Goal: Contribute content: Contribute content

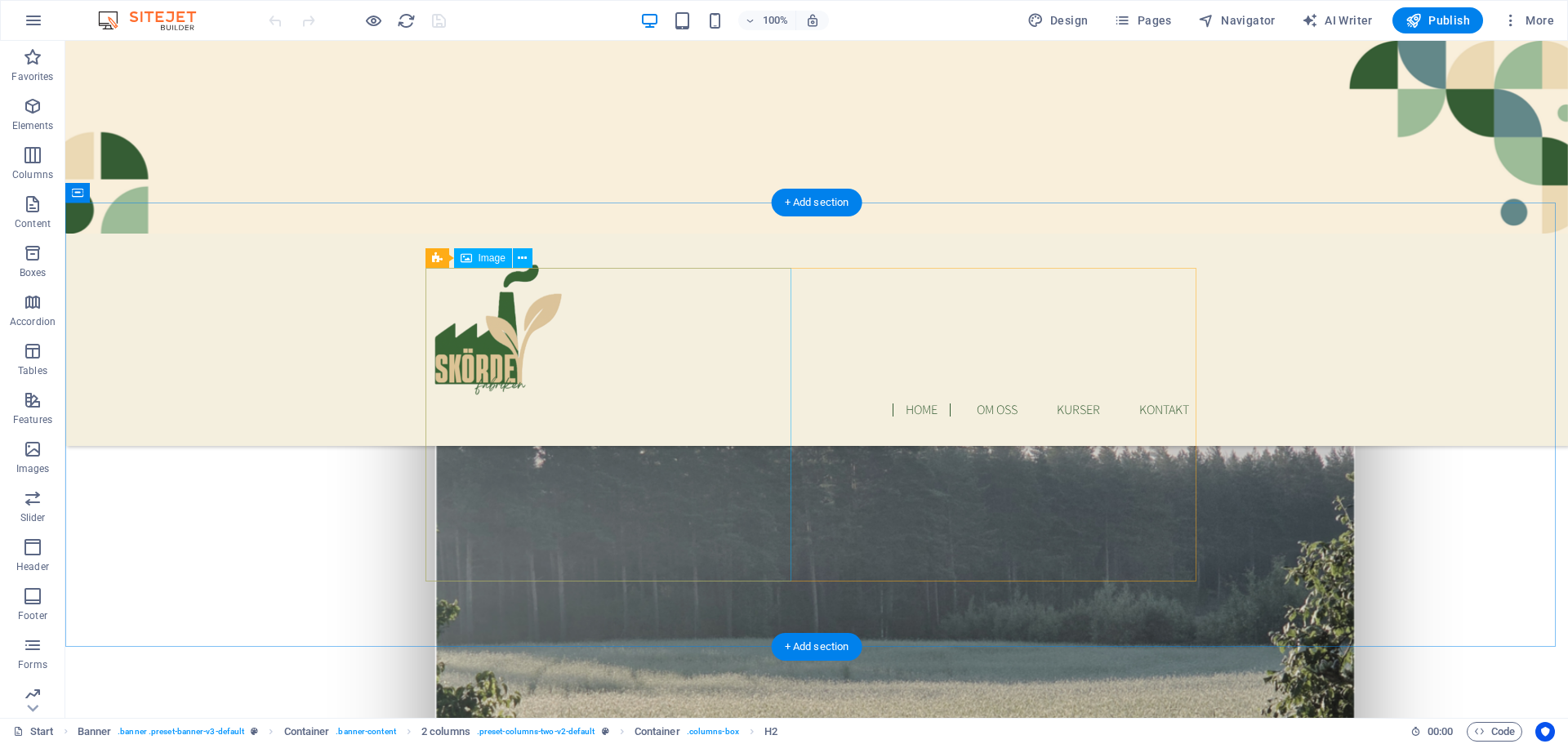
scroll to position [571, 0]
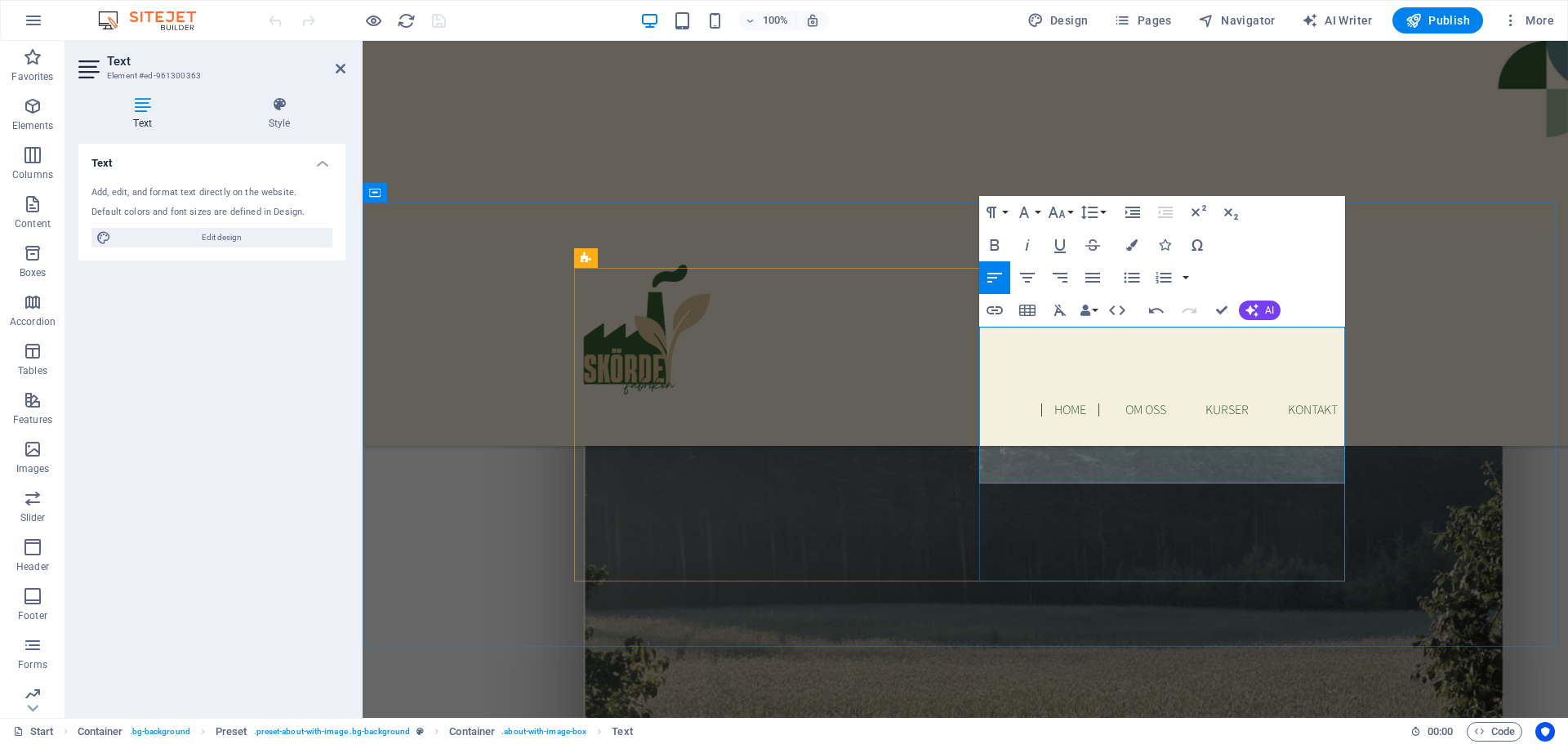
drag, startPoint x: 1202, startPoint y: 417, endPoint x: 1229, endPoint y: 419, distance: 27.1
click at [991, 243] on icon "button" at bounding box center [994, 245] width 9 height 12
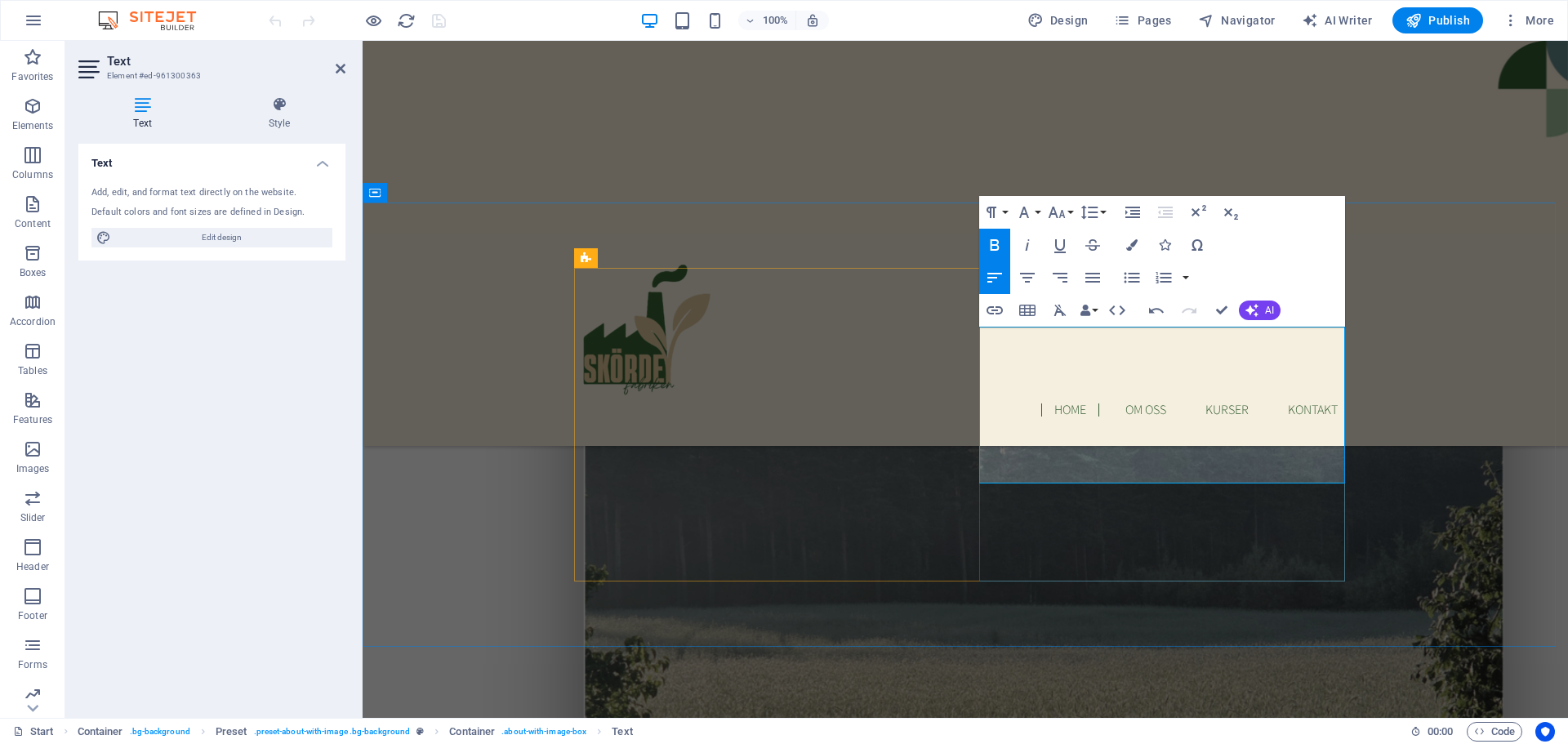
drag, startPoint x: 1203, startPoint y: 416, endPoint x: 1232, endPoint y: 416, distance: 29.0
drag, startPoint x: 990, startPoint y: 244, endPoint x: 1005, endPoint y: 245, distance: 15.0
click at [990, 242] on icon "button" at bounding box center [995, 245] width 19 height 19
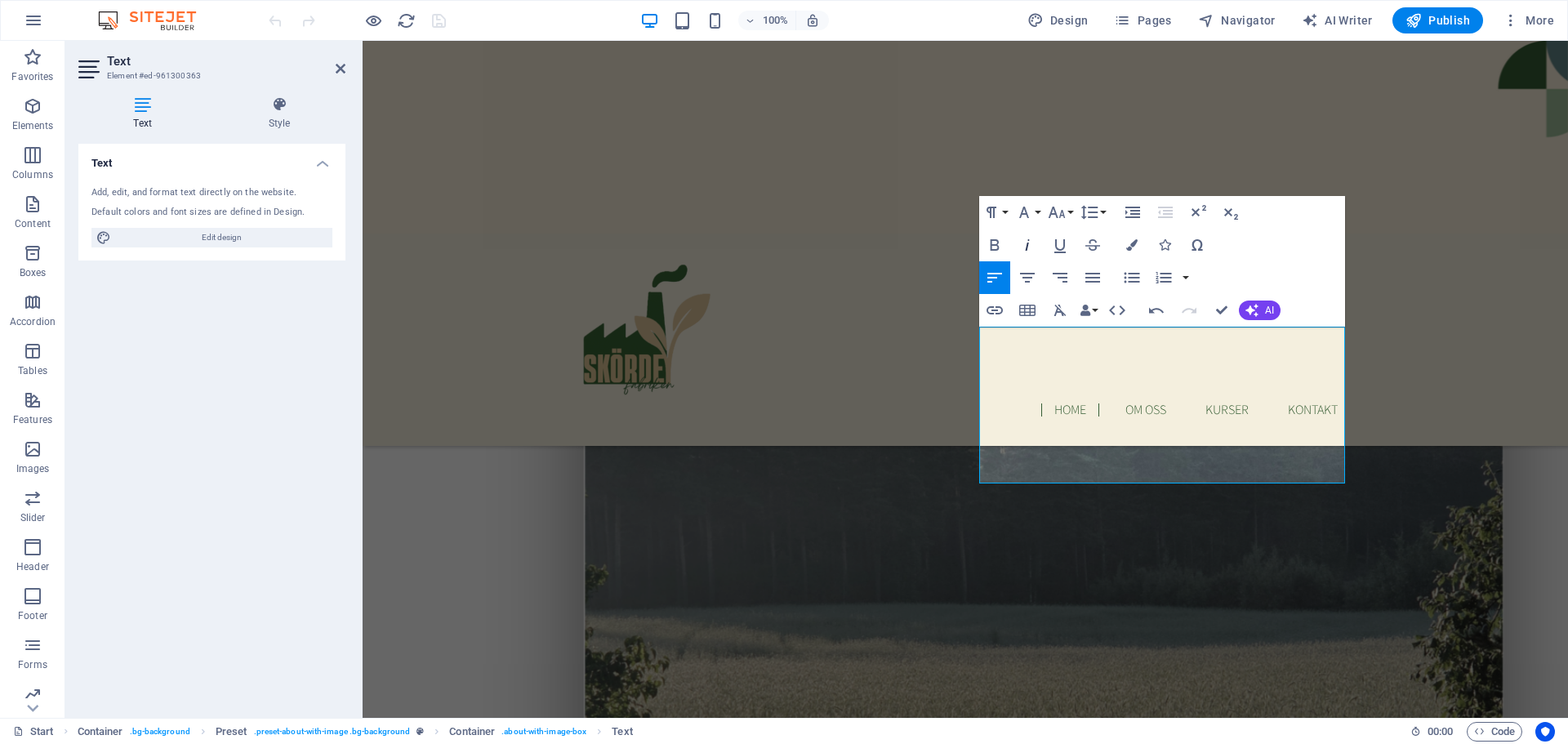
click at [1022, 240] on icon "button" at bounding box center [1027, 245] width 19 height 19
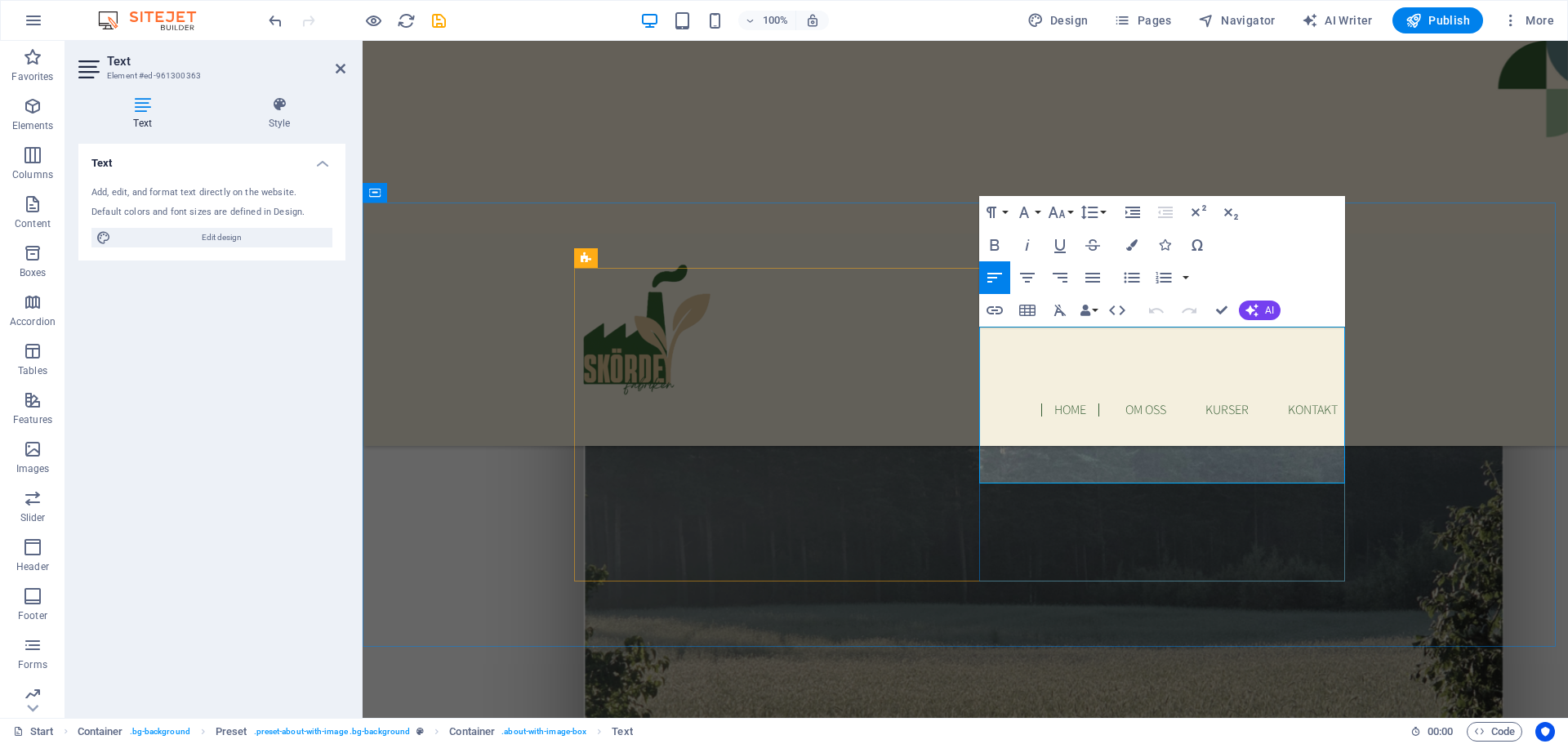
click at [1027, 242] on icon "button" at bounding box center [1027, 245] width 19 height 19
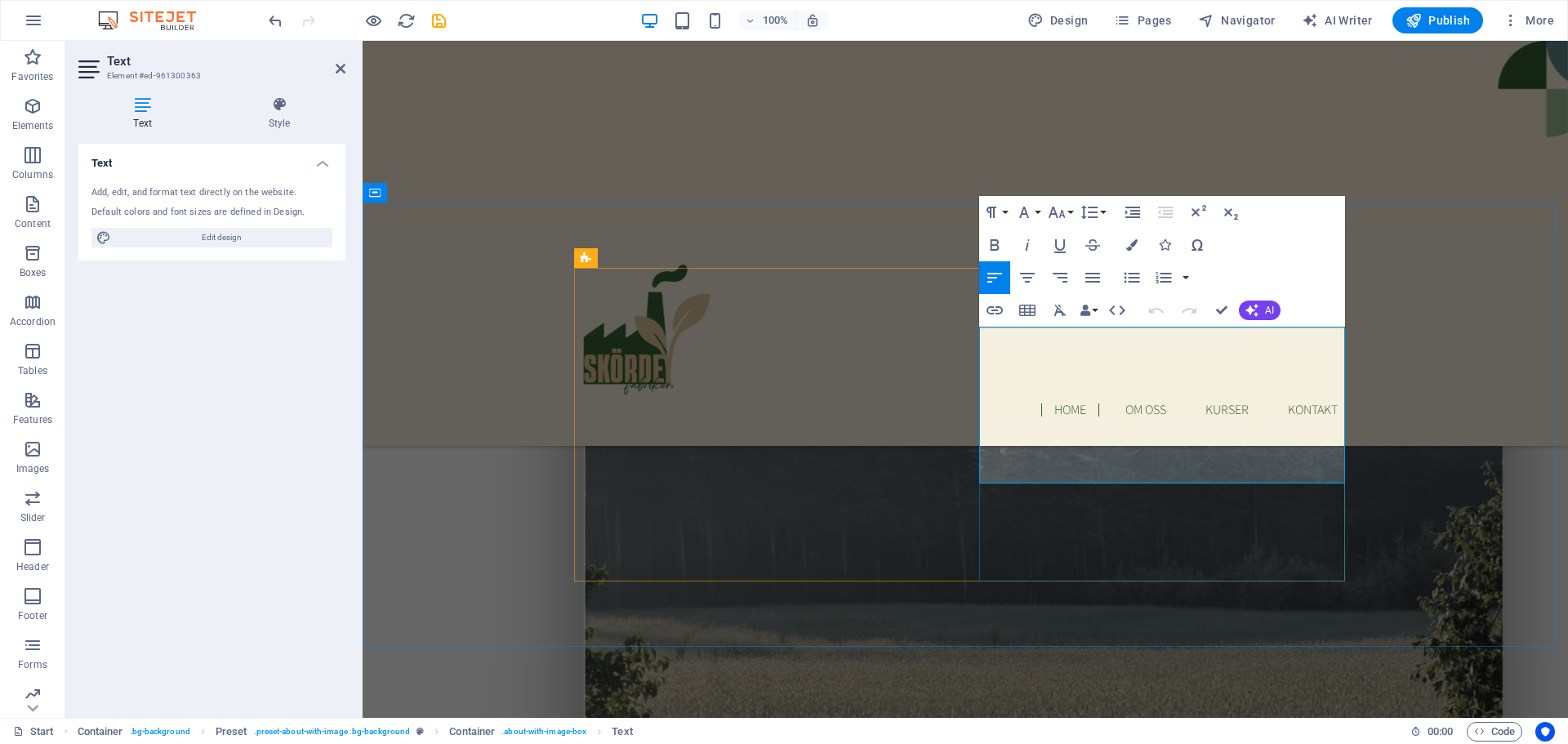
drag, startPoint x: 1202, startPoint y: 415, endPoint x: 1229, endPoint y: 446, distance: 41.1
click at [1031, 242] on icon "button" at bounding box center [1027, 245] width 19 height 19
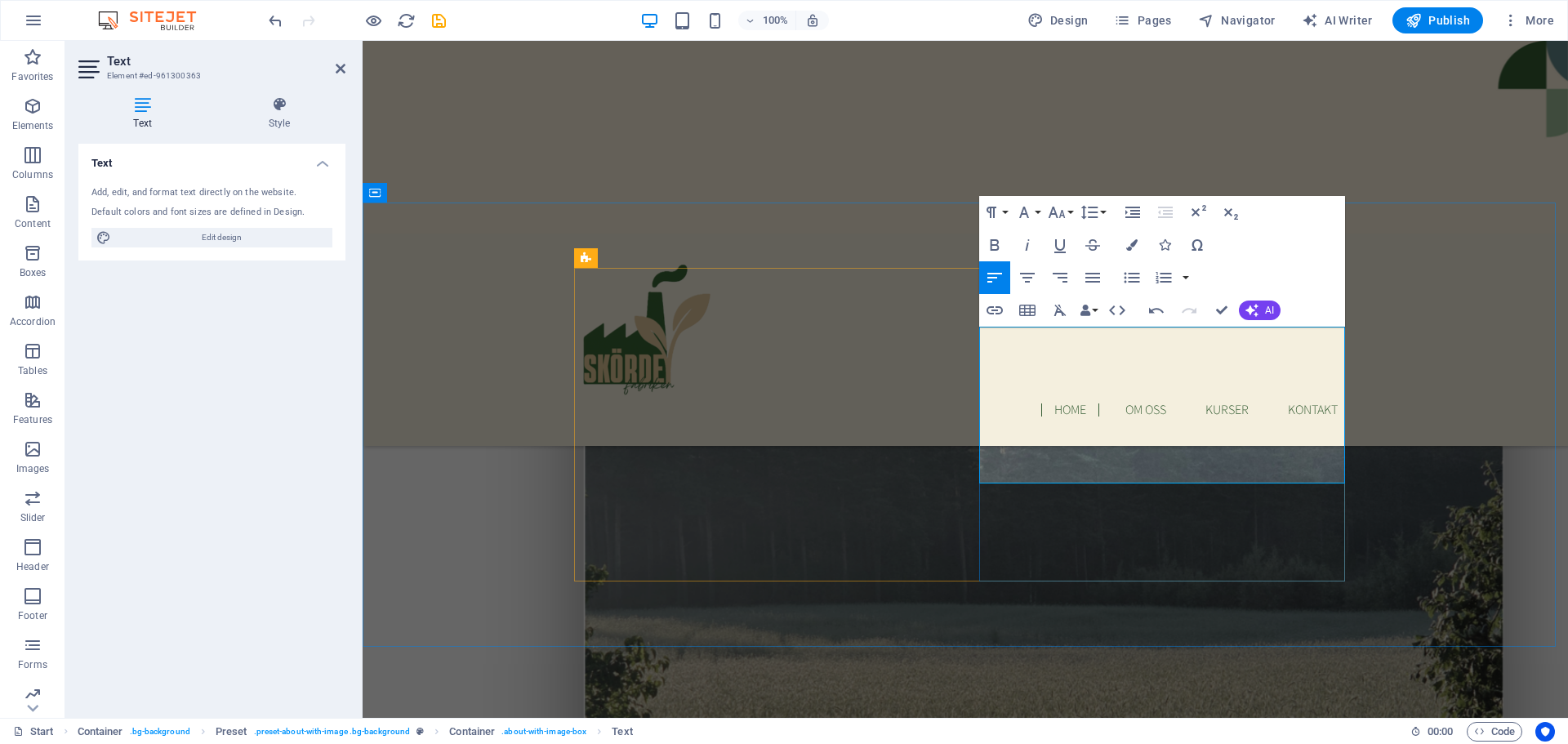
drag, startPoint x: 1303, startPoint y: 411, endPoint x: 1230, endPoint y: 413, distance: 73.0
drag, startPoint x: 1252, startPoint y: 441, endPoint x: 1242, endPoint y: 442, distance: 10.0
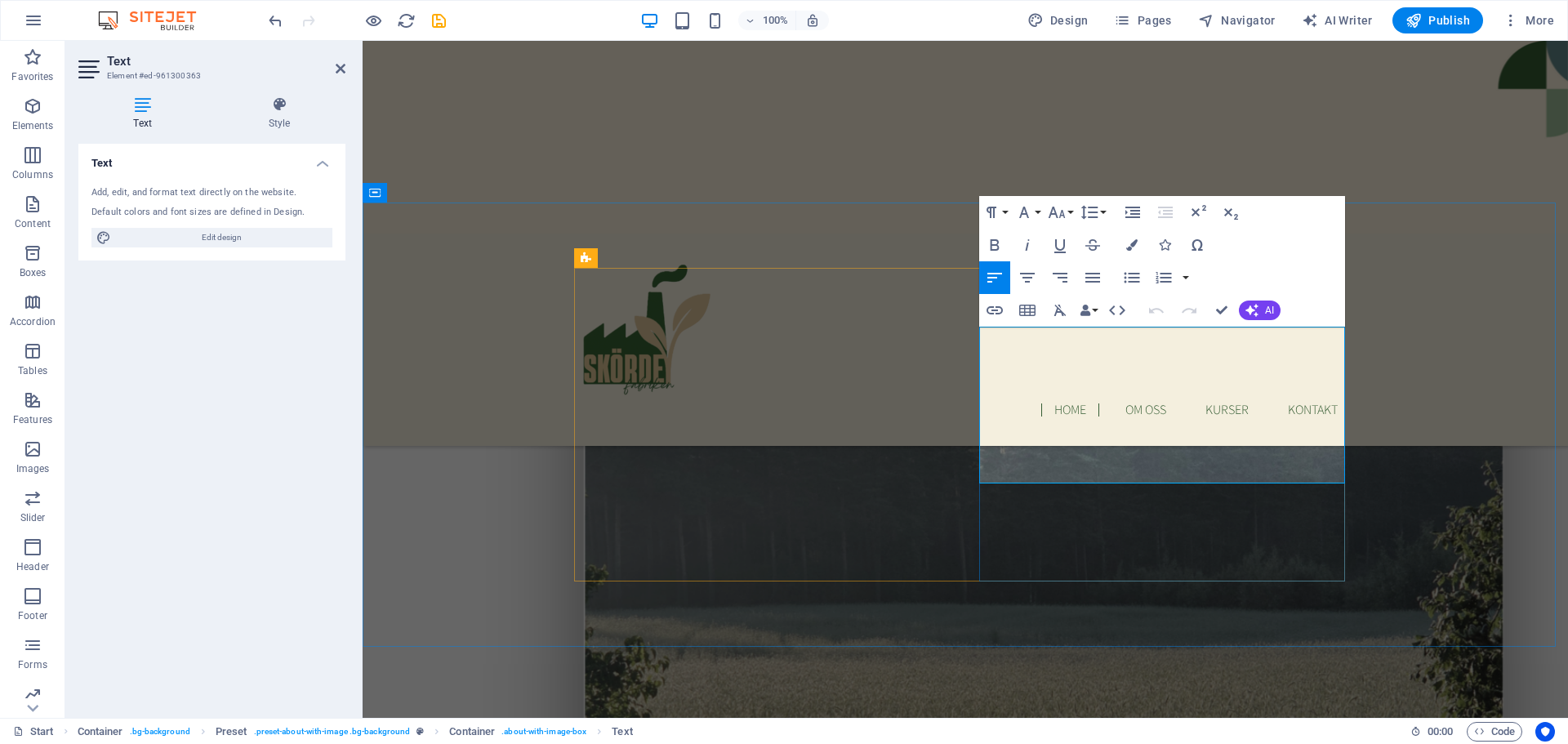
drag, startPoint x: 1234, startPoint y: 417, endPoint x: 1281, endPoint y: 415, distance: 47.0
drag, startPoint x: 1252, startPoint y: 586, endPoint x: 1549, endPoint y: 583, distance: 297.0
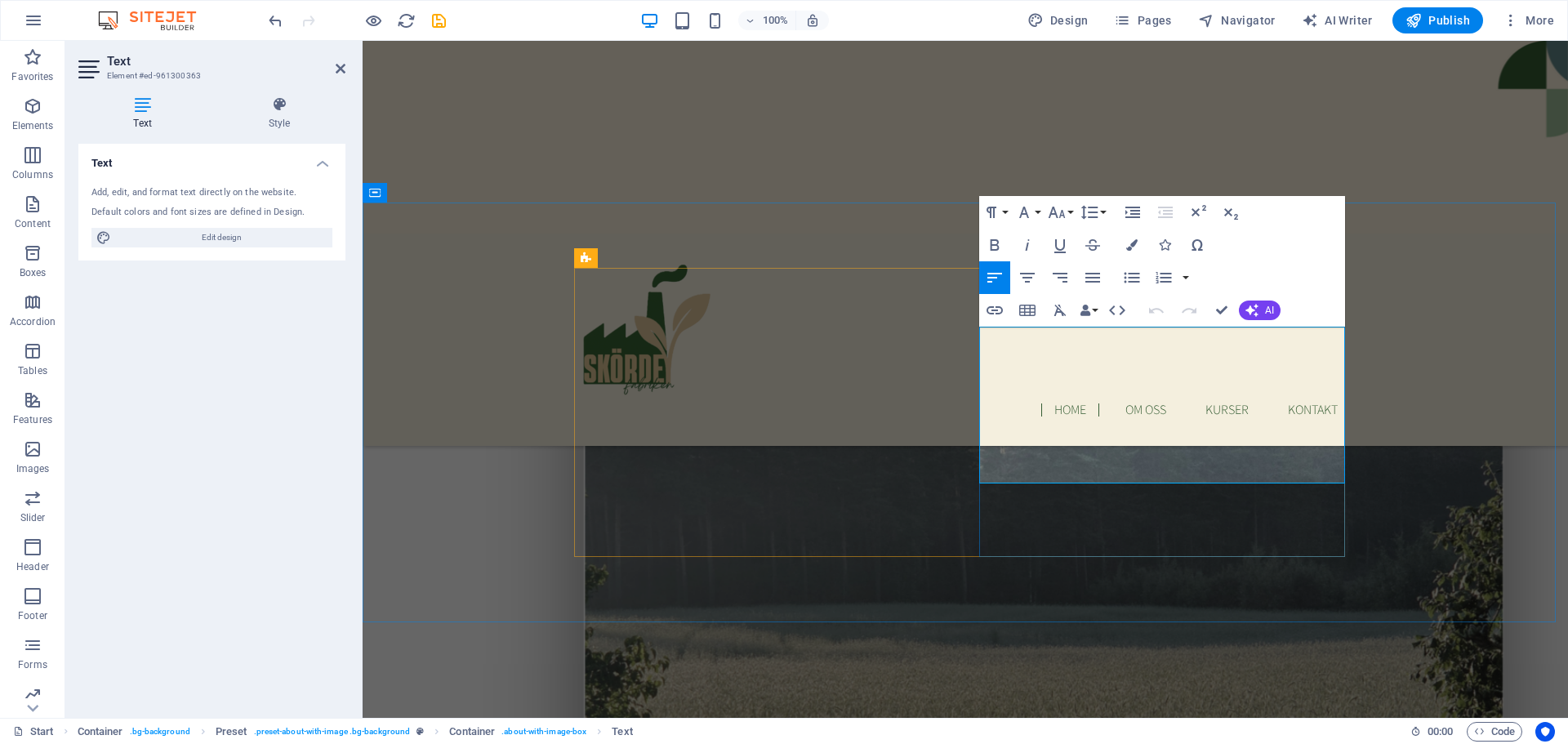
click at [1022, 240] on icon "button" at bounding box center [1027, 245] width 19 height 19
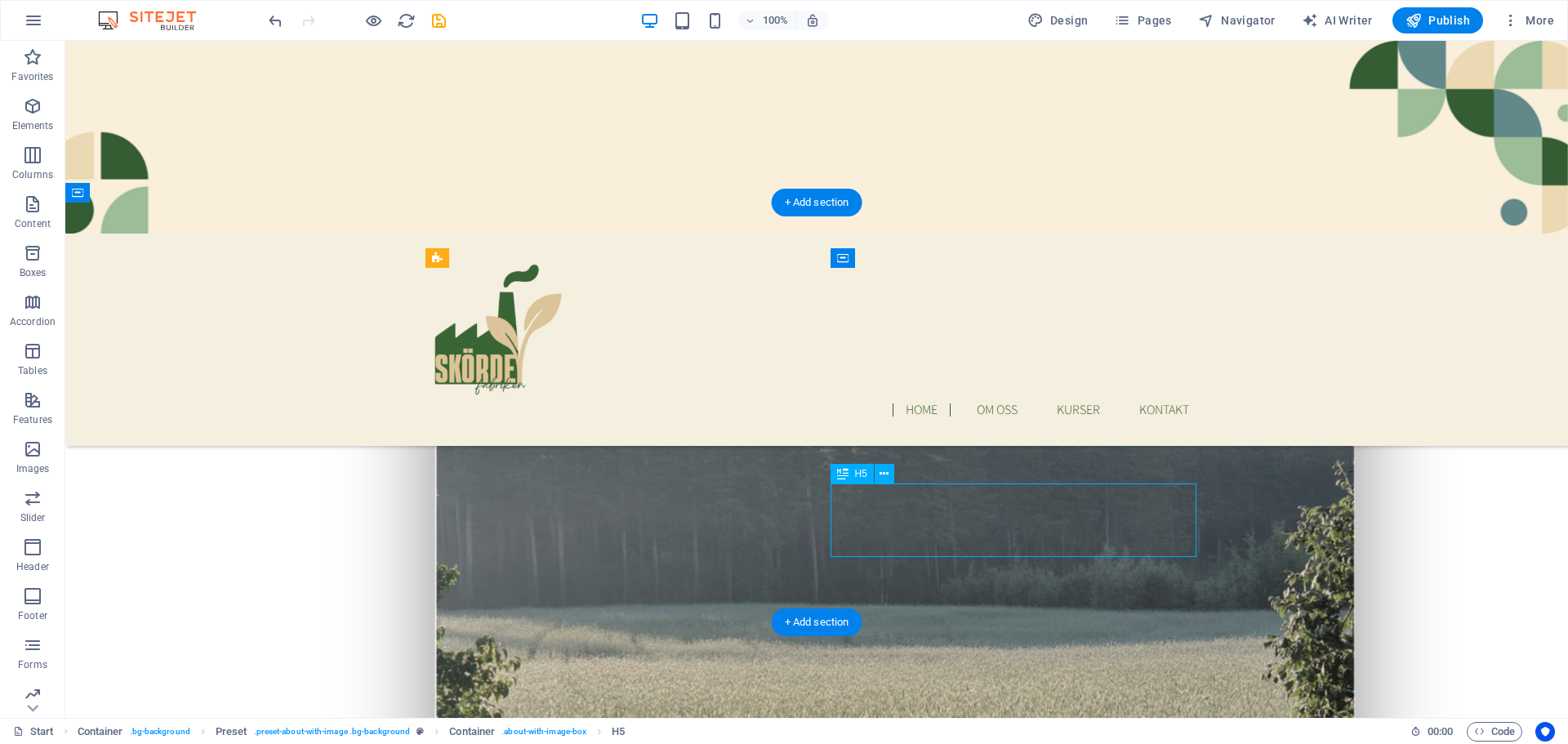
drag, startPoint x: 1042, startPoint y: 541, endPoint x: 839, endPoint y: 497, distance: 207.7
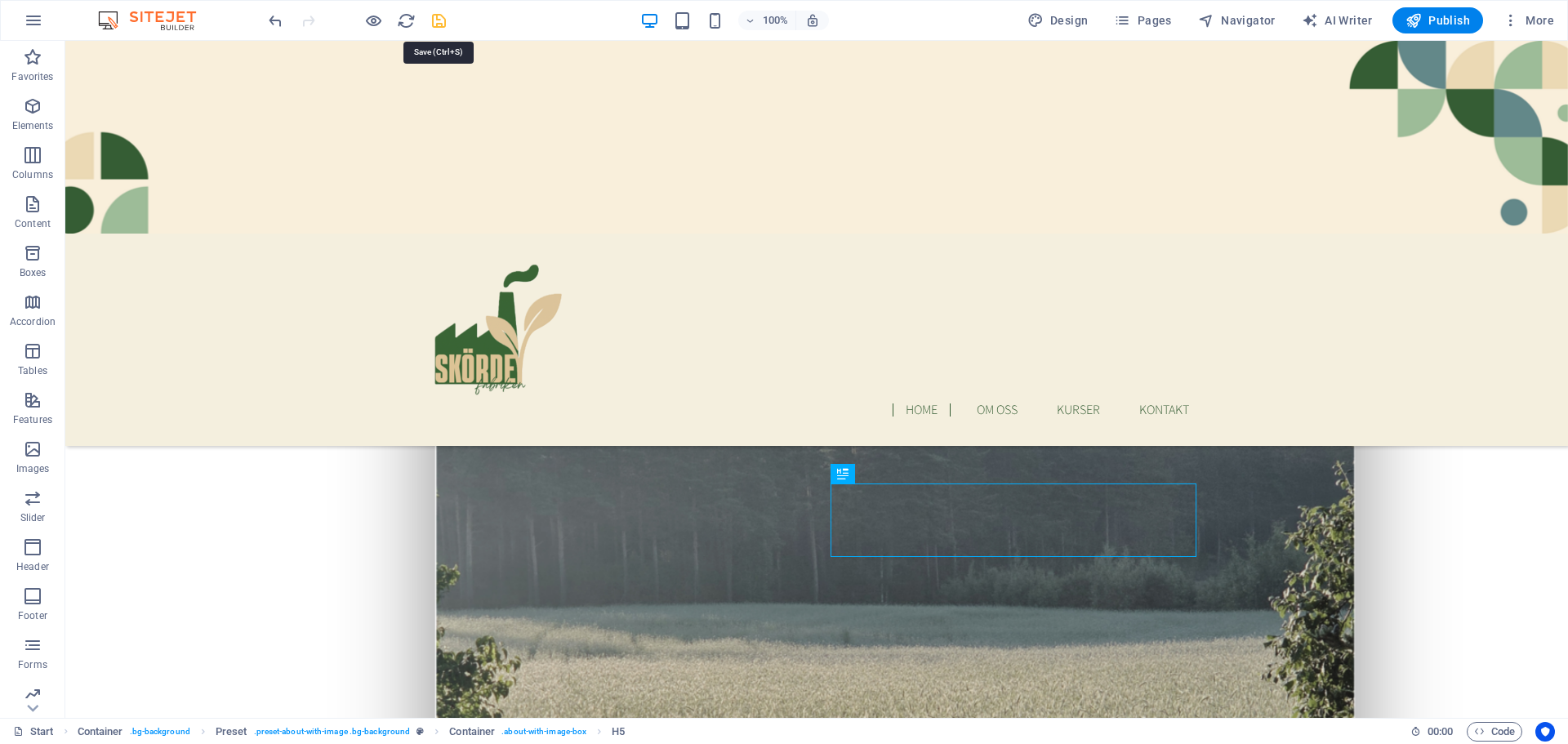
click at [436, 22] on icon "save" at bounding box center [439, 21] width 18 height 18
checkbox input "false"
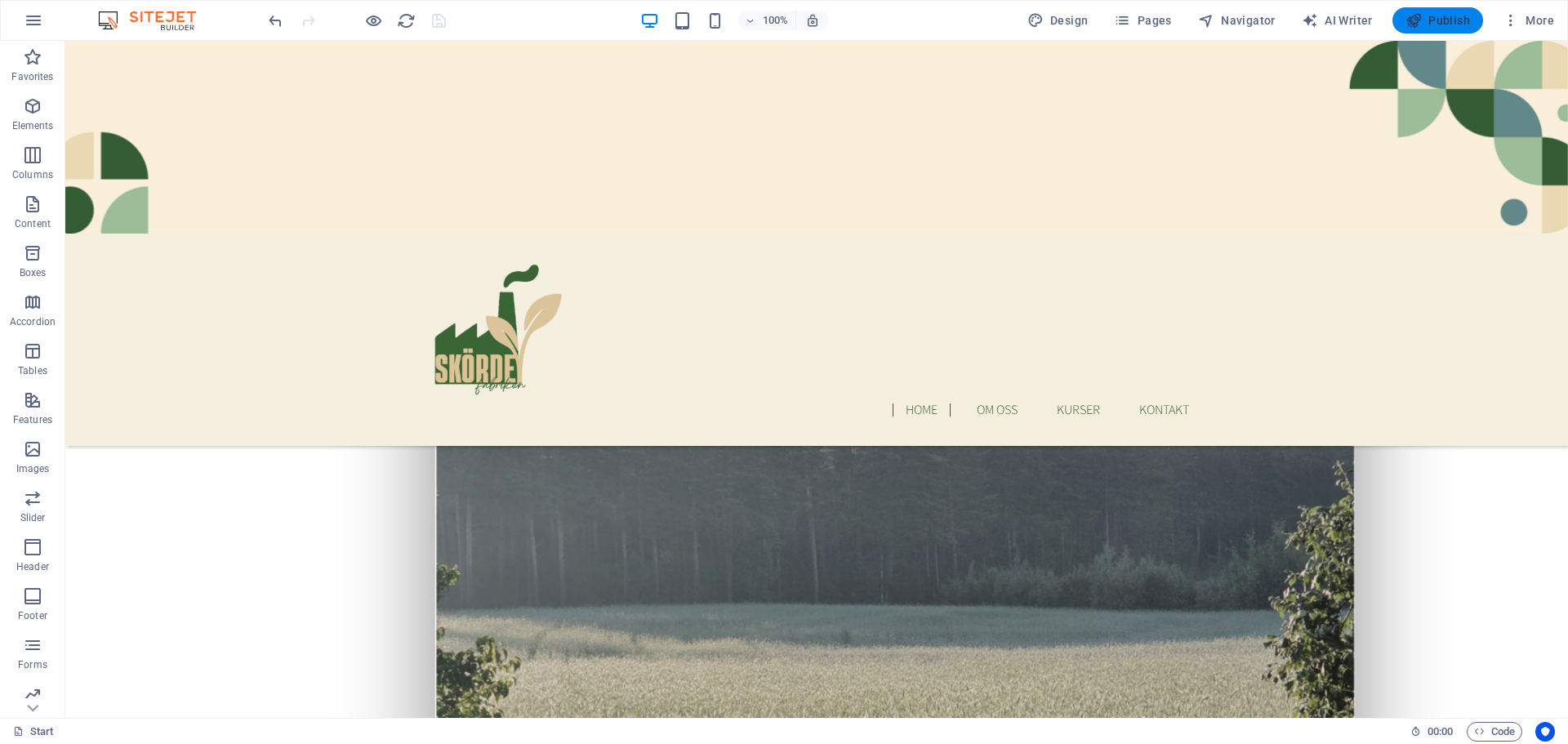
click at [1436, 15] on span "Publish" at bounding box center [1437, 20] width 65 height 16
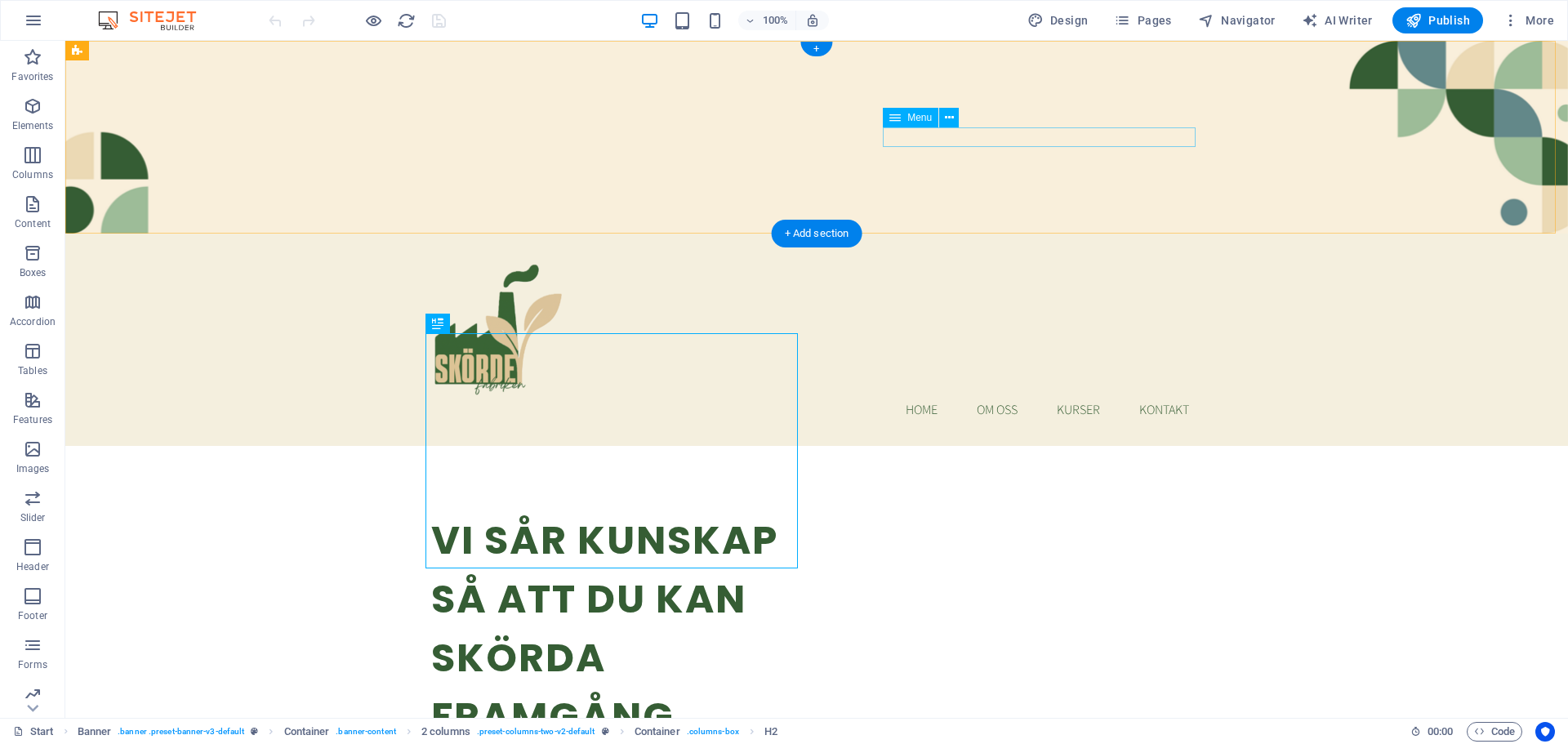
click at [1072, 400] on nav "Home Om oss Kurser Kontakt" at bounding box center [817, 410] width 771 height 19
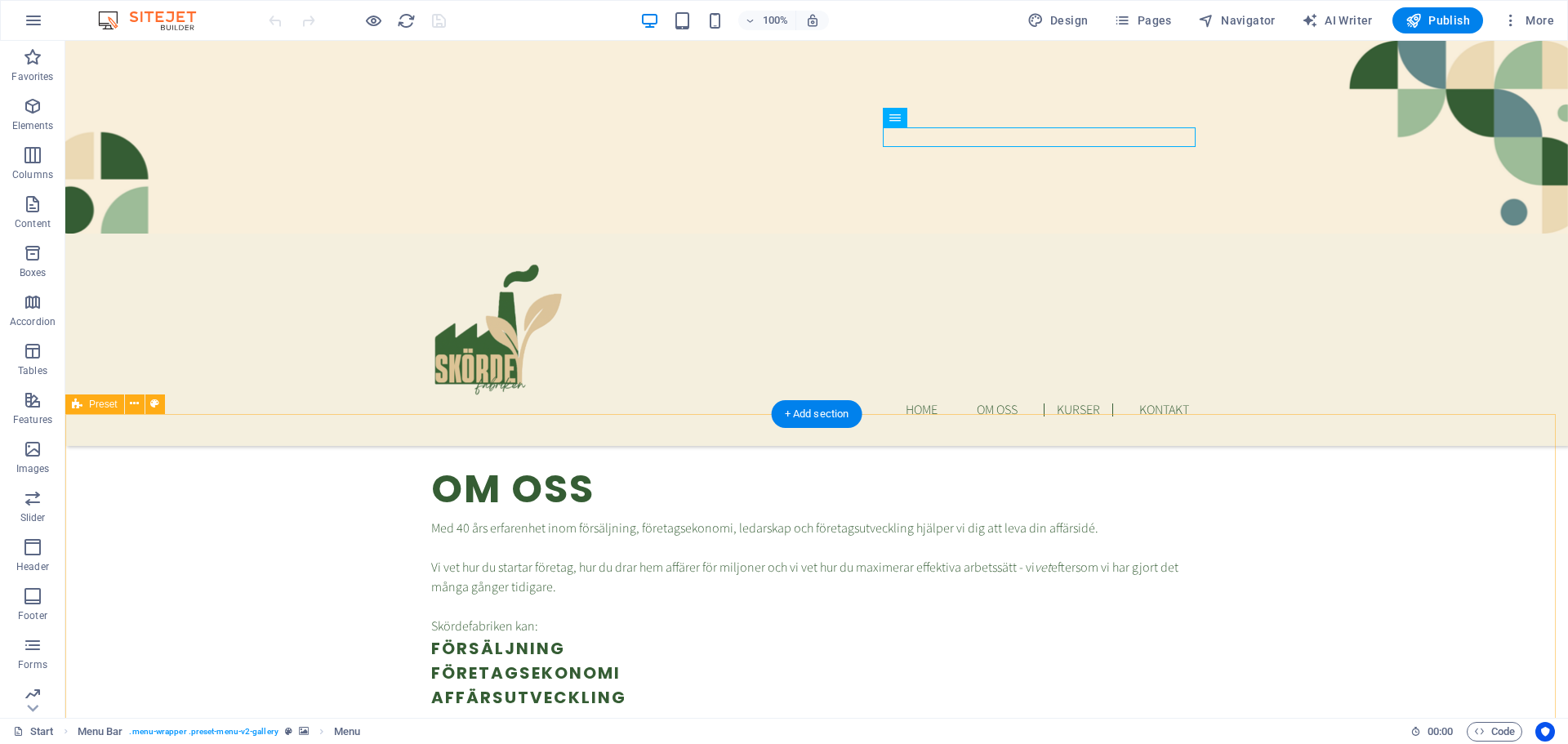
scroll to position [1225, 0]
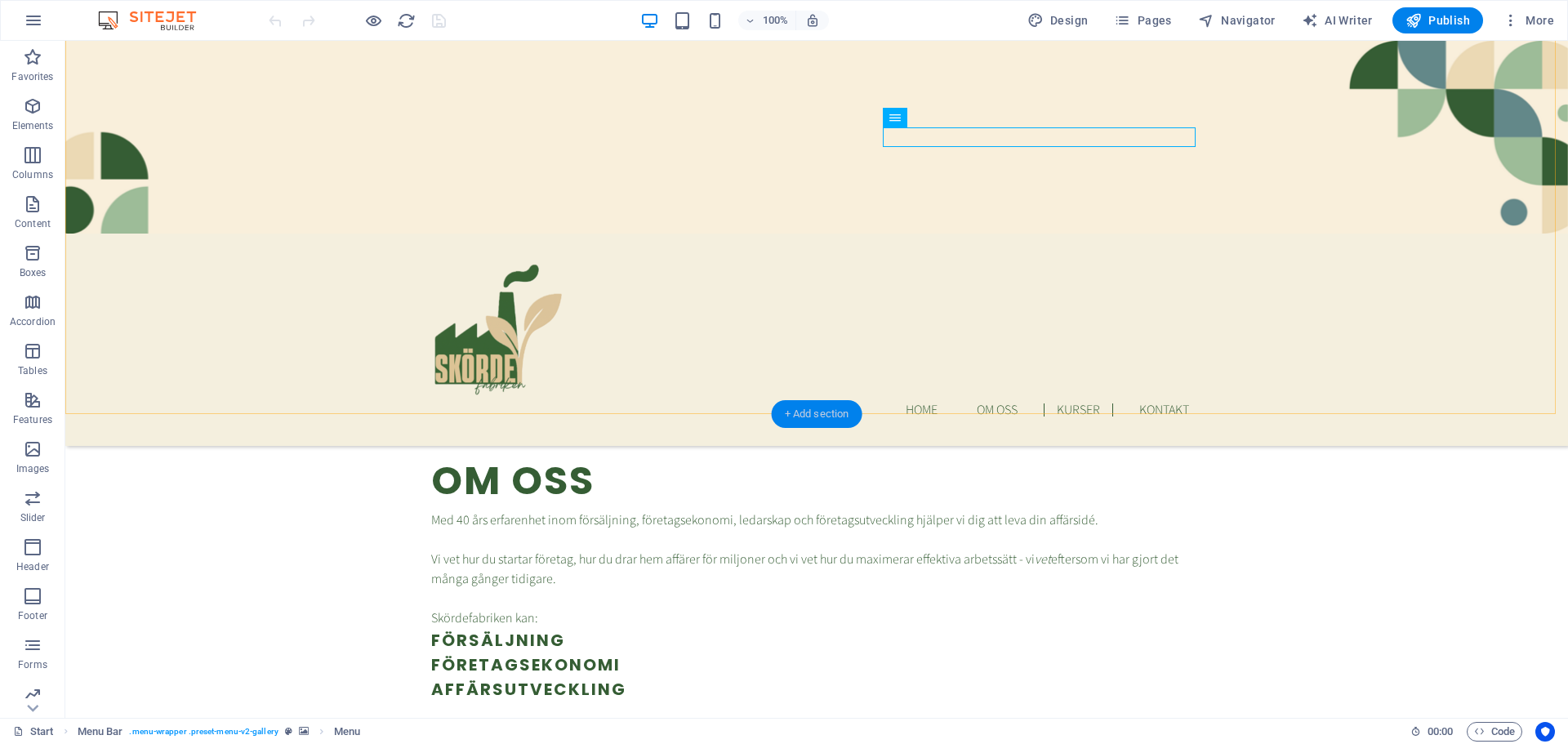
click at [820, 411] on div "+ Add section" at bounding box center [817, 414] width 91 height 28
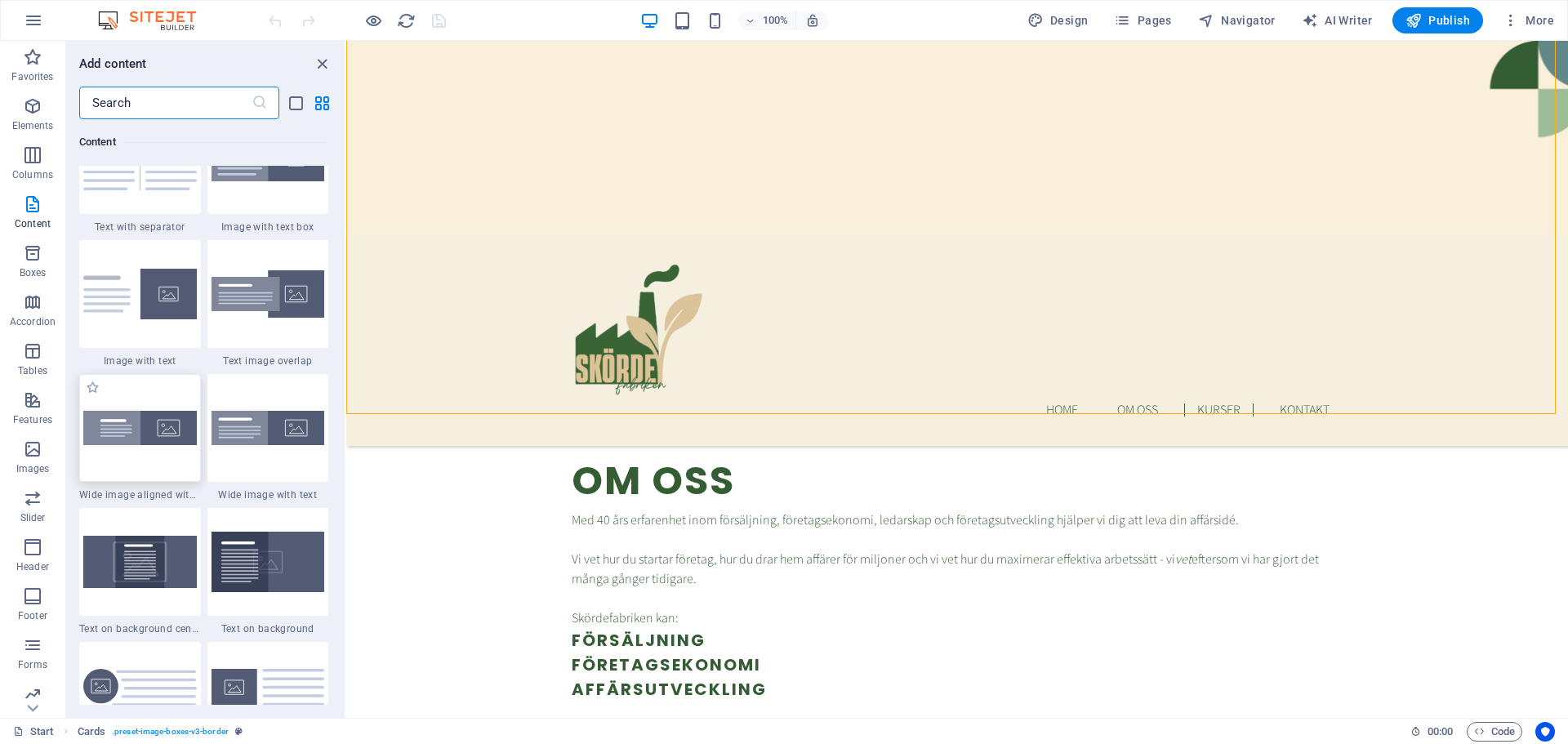
scroll to position [2939, 0]
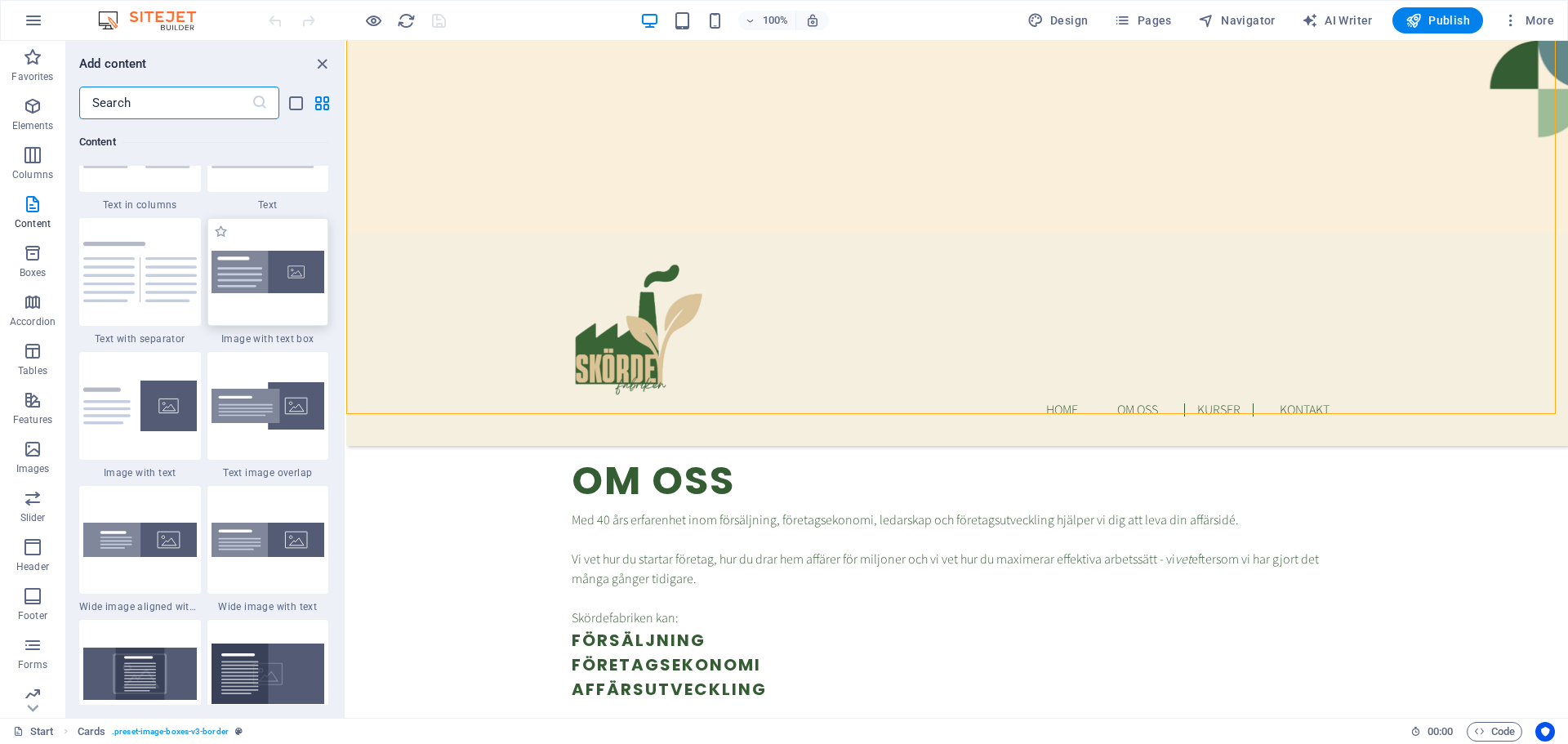
click at [287, 271] on img at bounding box center [267, 272] width 113 height 44
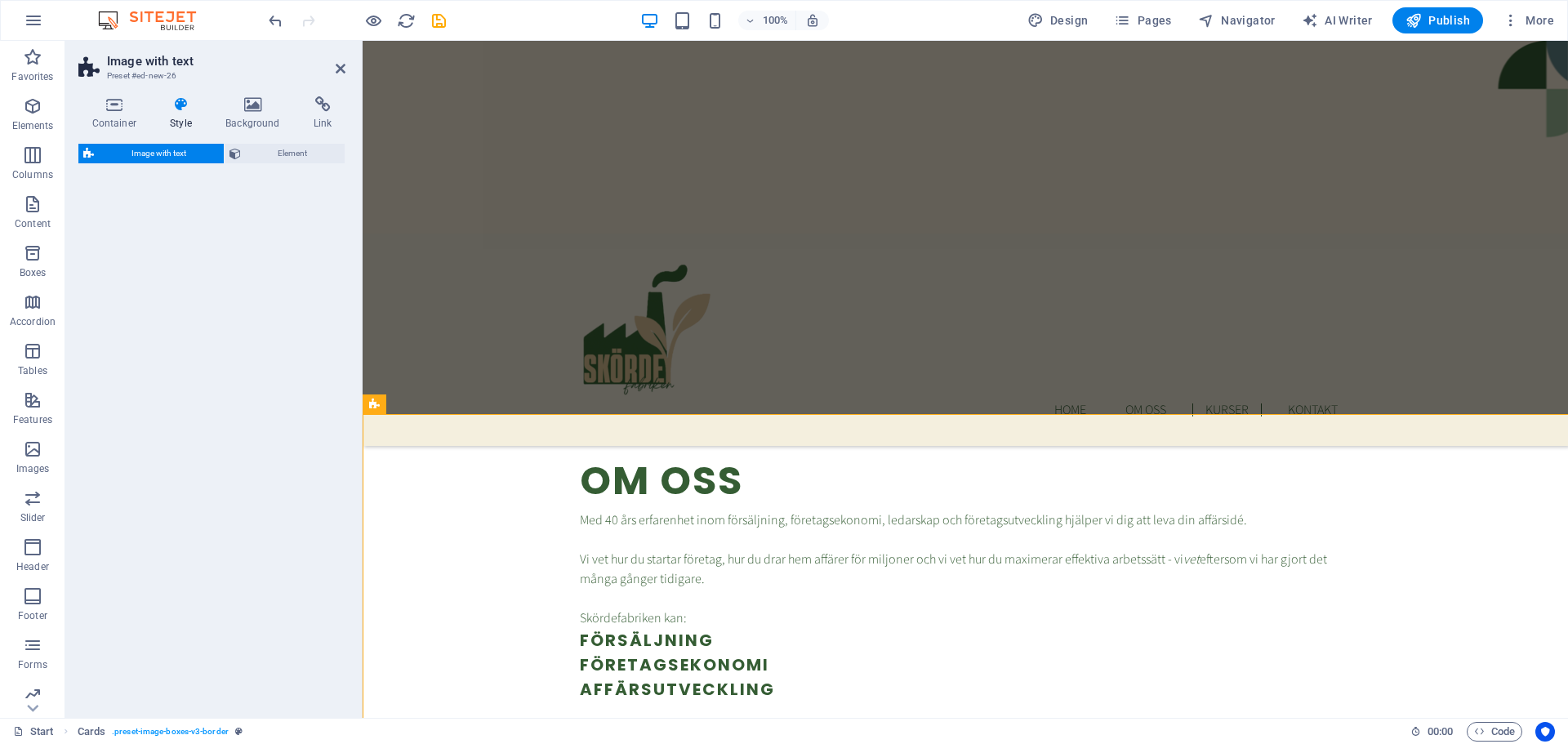
select select "rem"
select select "px"
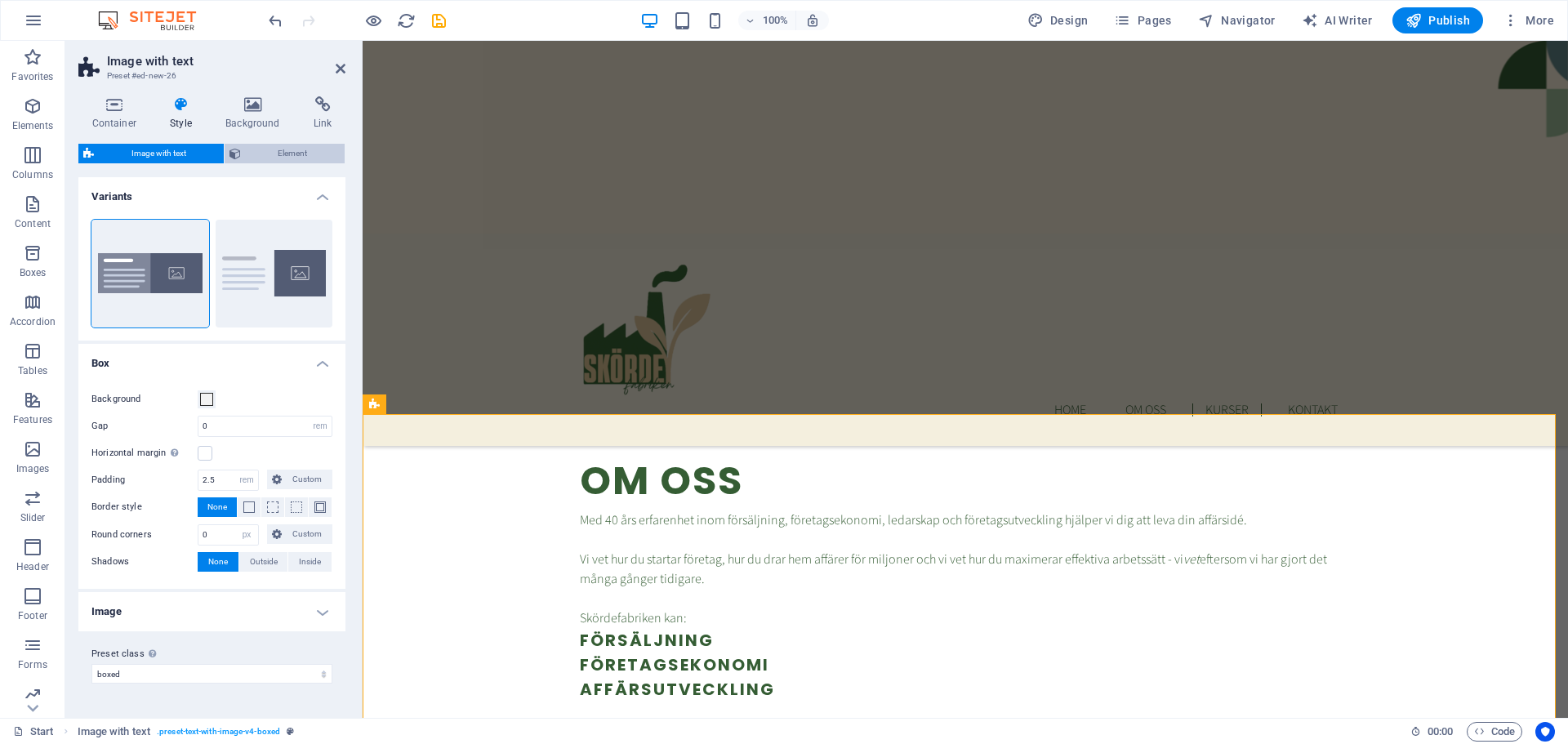
click at [288, 153] on span "Element" at bounding box center [292, 153] width 95 height 19
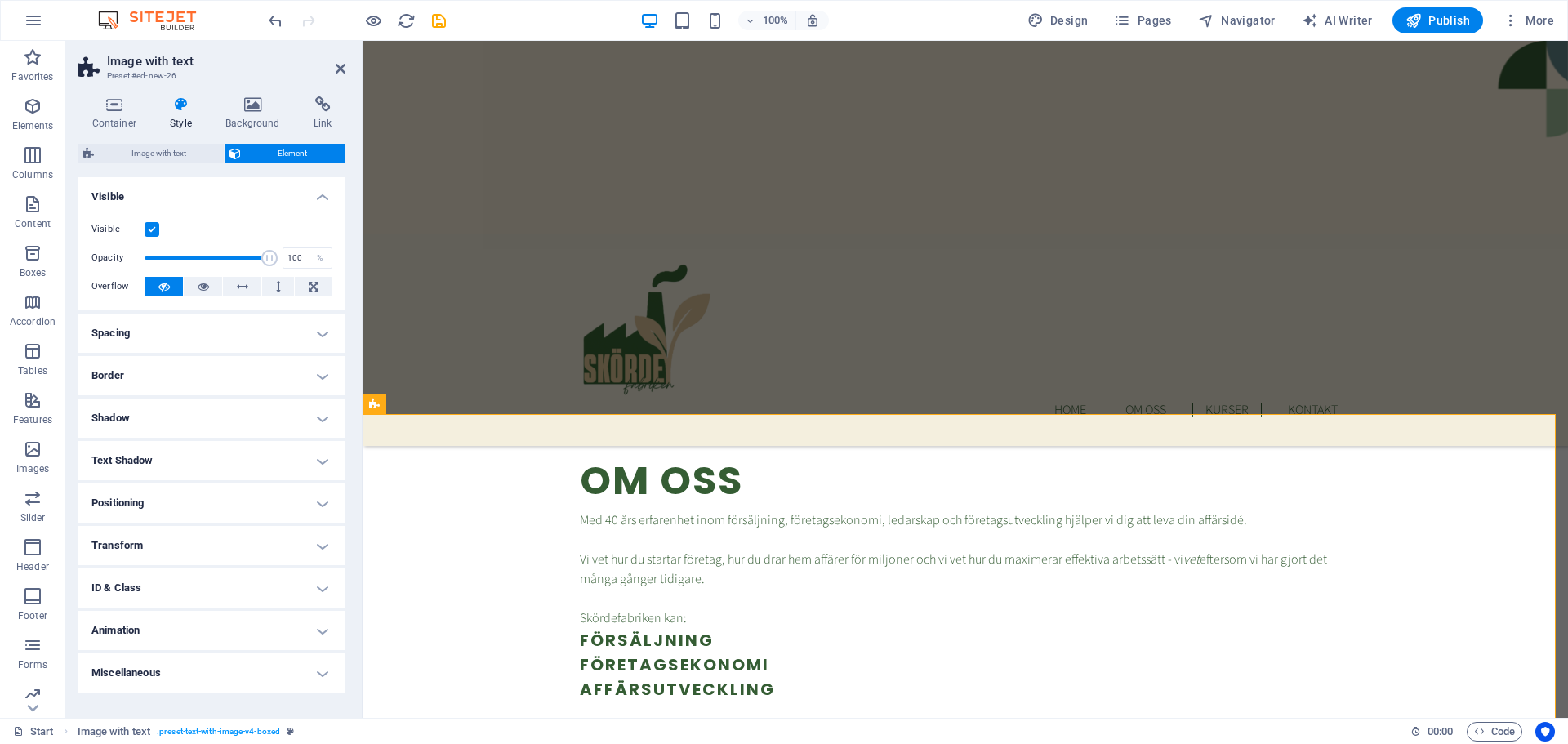
click at [214, 488] on h4 "Positioning" at bounding box center [212, 503] width 267 height 39
click at [323, 199] on h4 "Visible" at bounding box center [212, 192] width 267 height 29
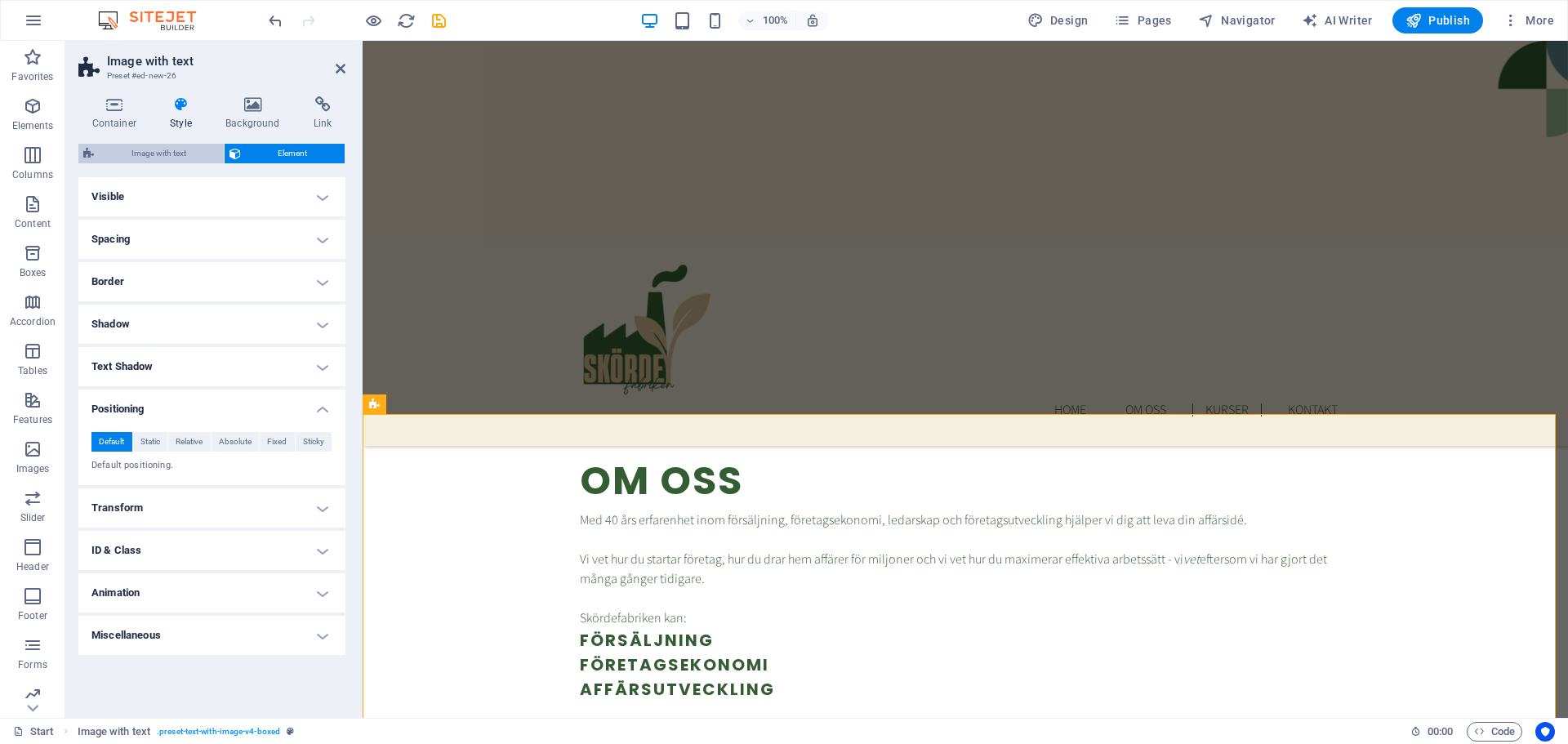
click at [121, 156] on span "Image with text" at bounding box center [158, 153] width 120 height 19
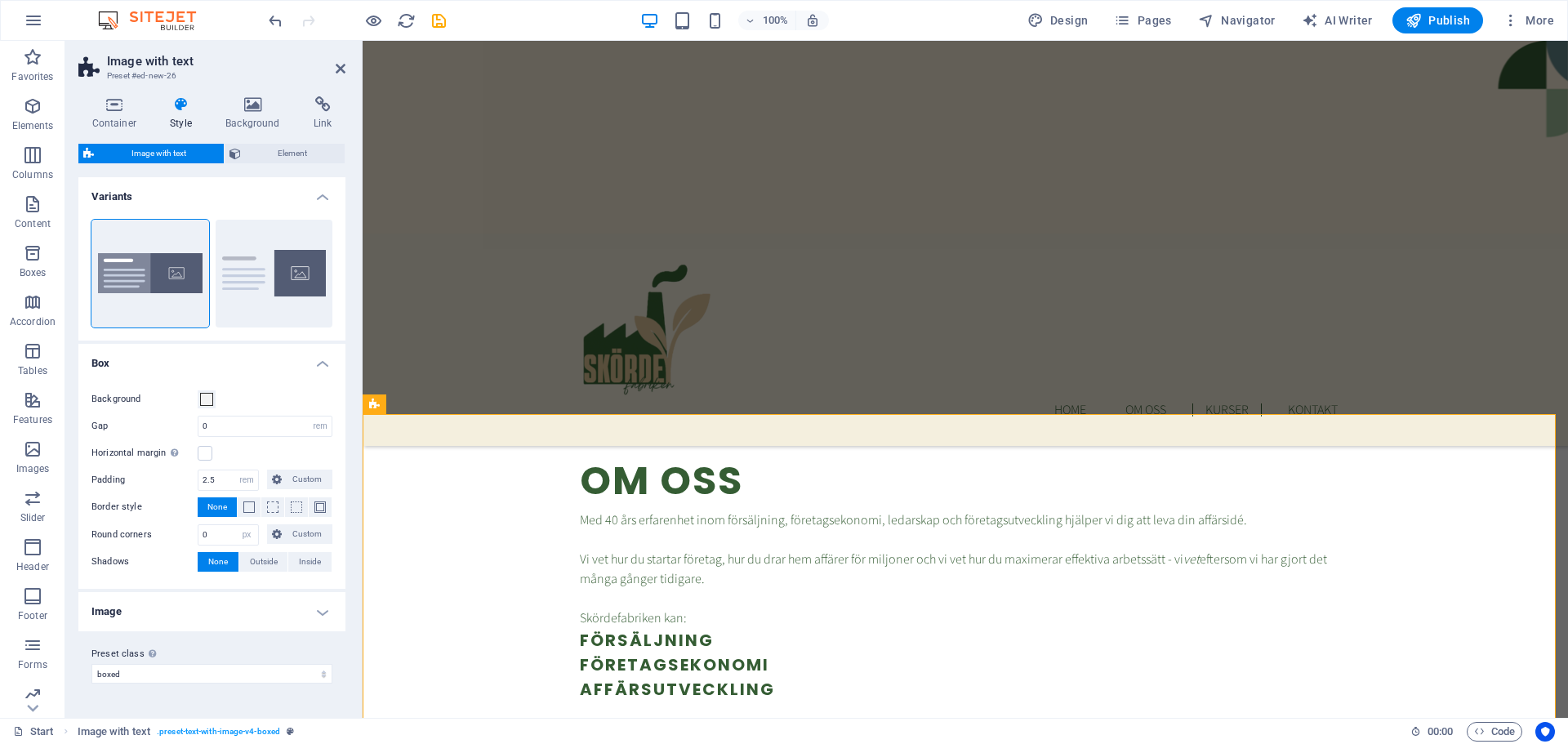
click at [323, 615] on h4 "Image" at bounding box center [212, 612] width 267 height 39
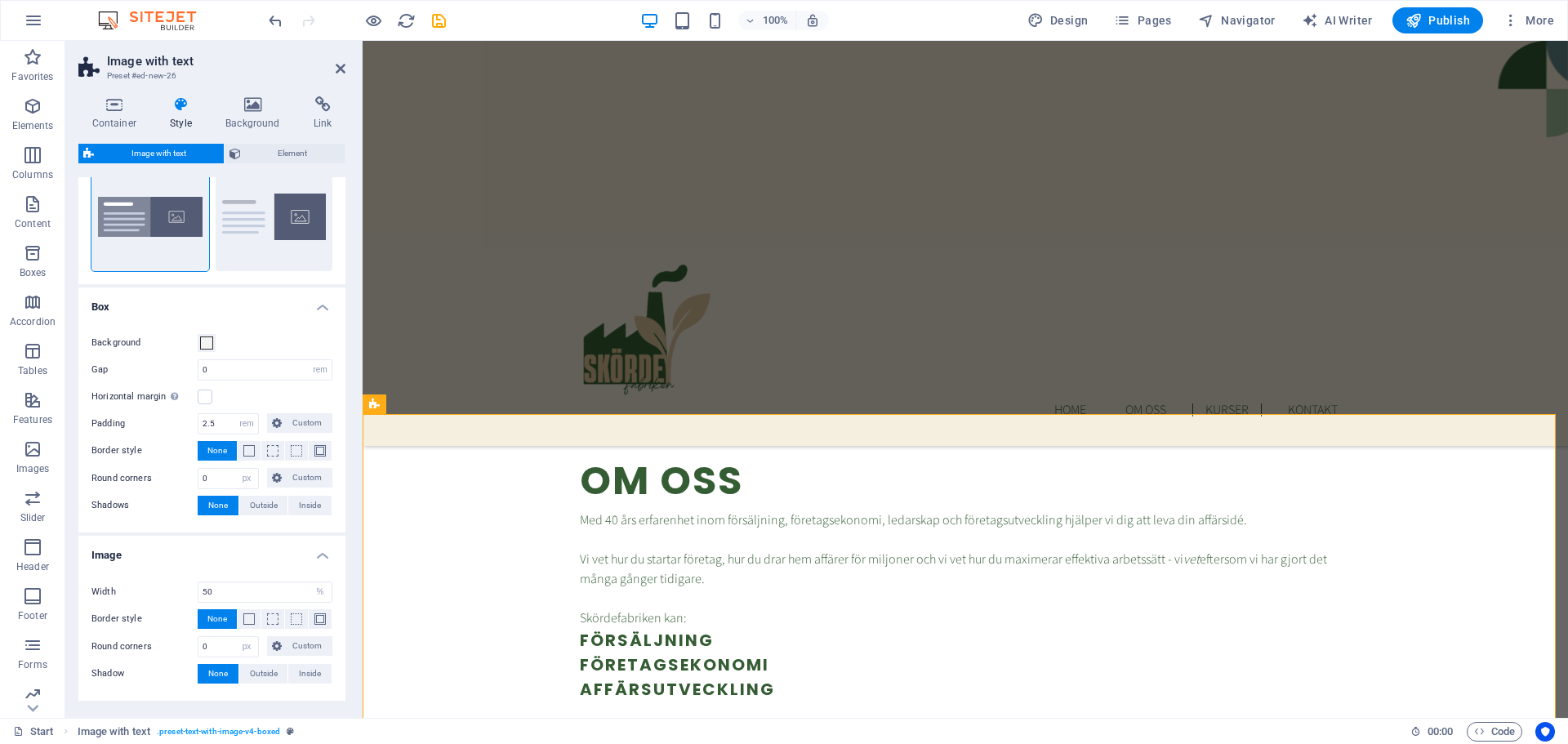
scroll to position [0, 0]
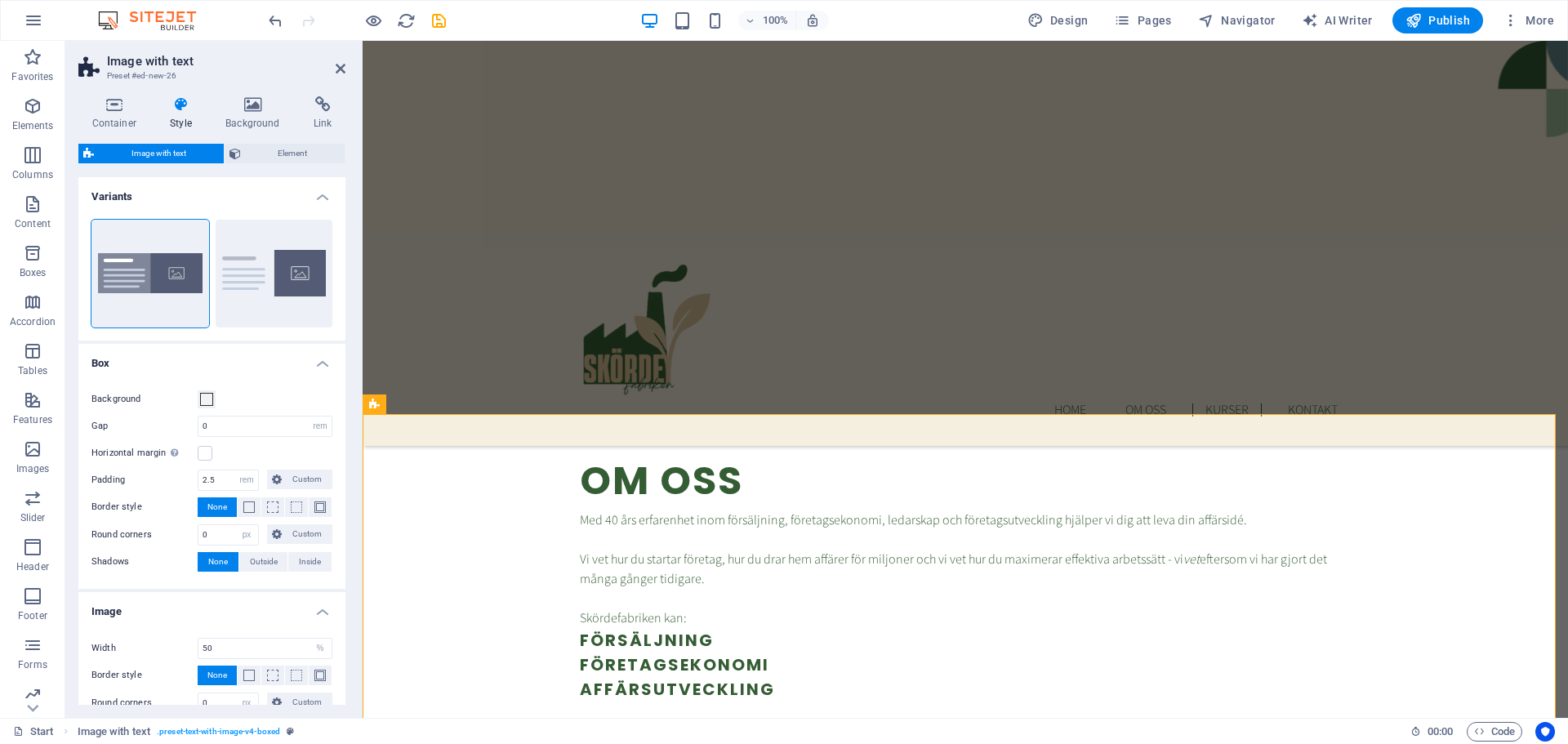
click at [319, 194] on h4 "Variants" at bounding box center [212, 192] width 267 height 29
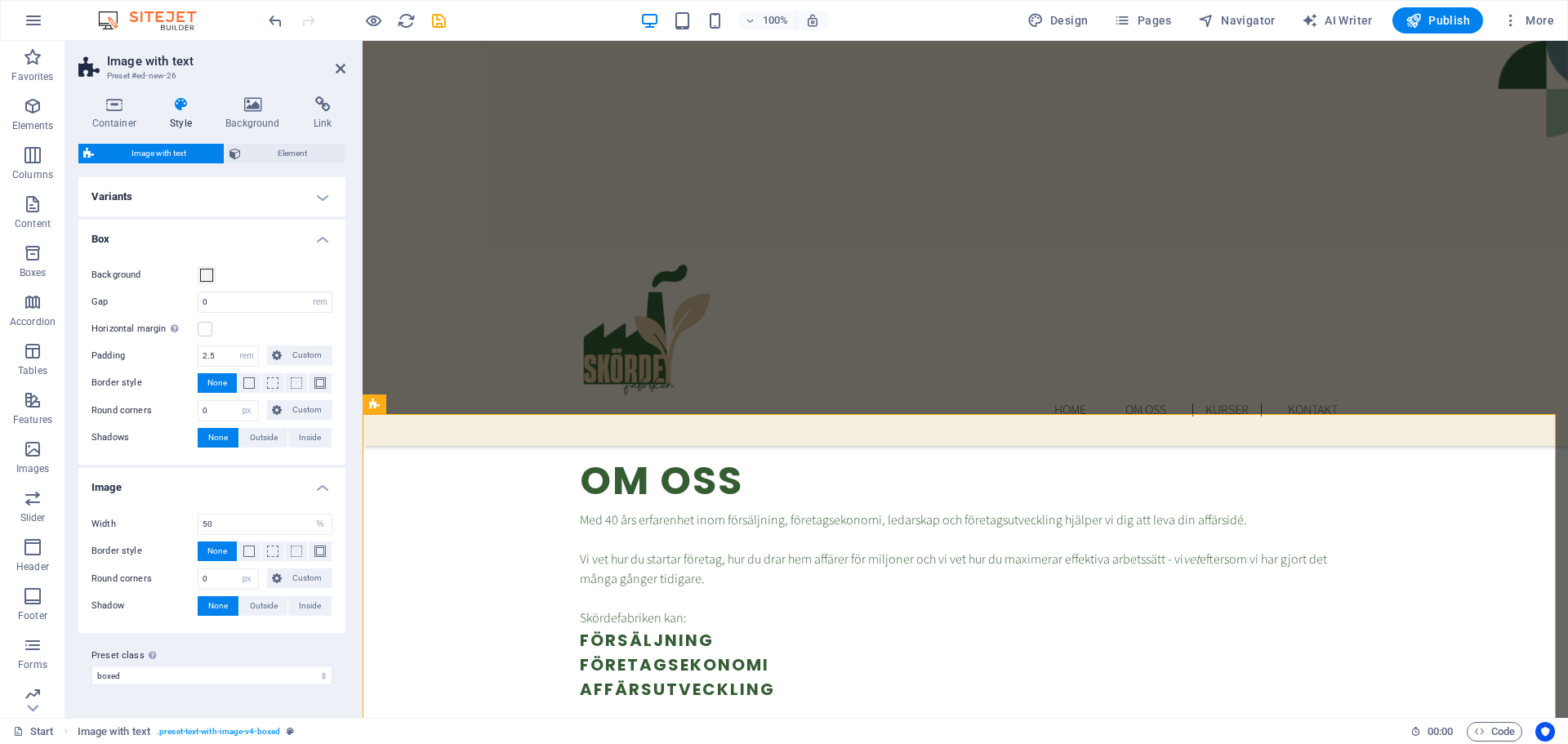
click at [327, 235] on h4 "Box" at bounding box center [212, 234] width 267 height 29
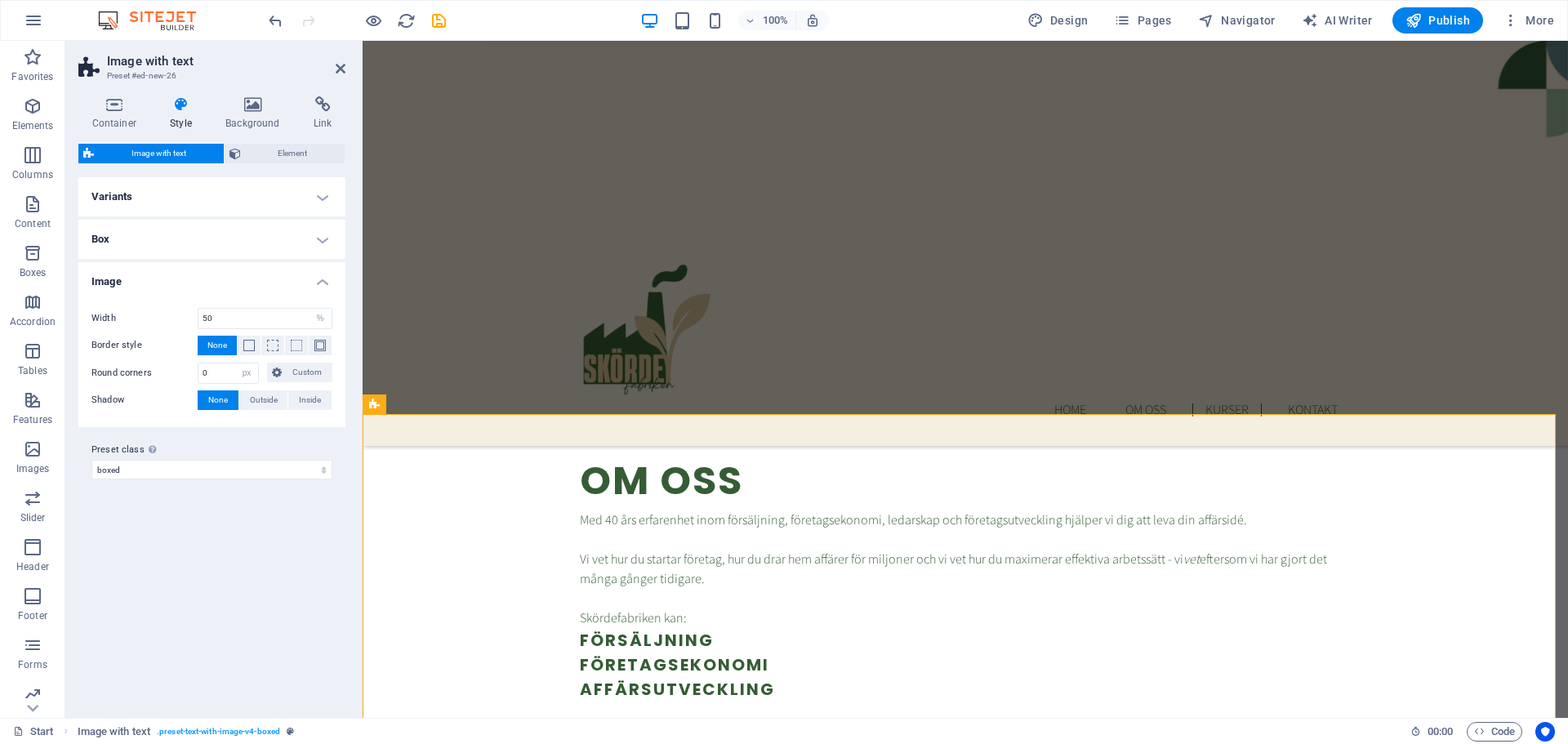
click at [329, 281] on h4 "Image" at bounding box center [212, 276] width 267 height 29
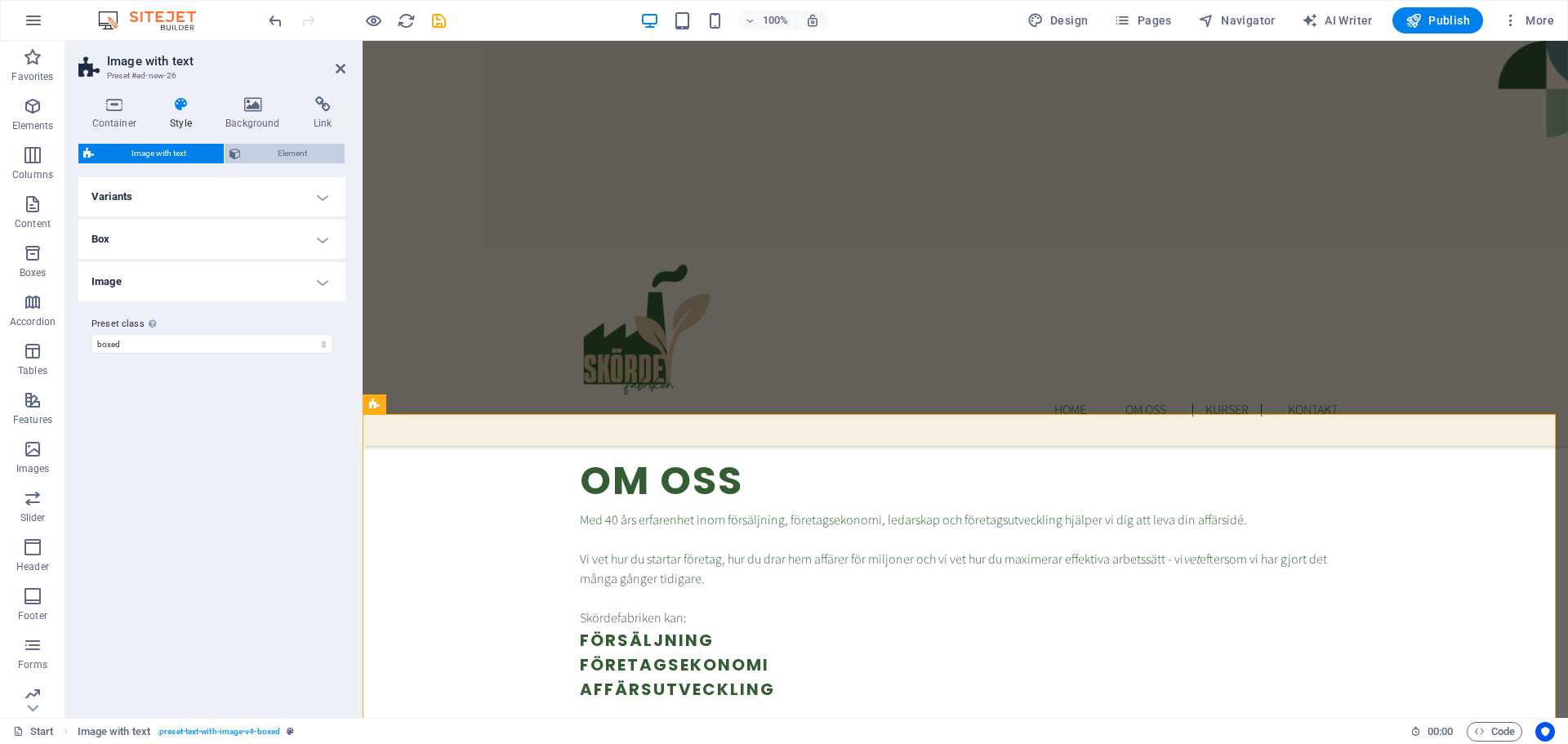
click at [282, 149] on span "Element" at bounding box center [292, 153] width 95 height 19
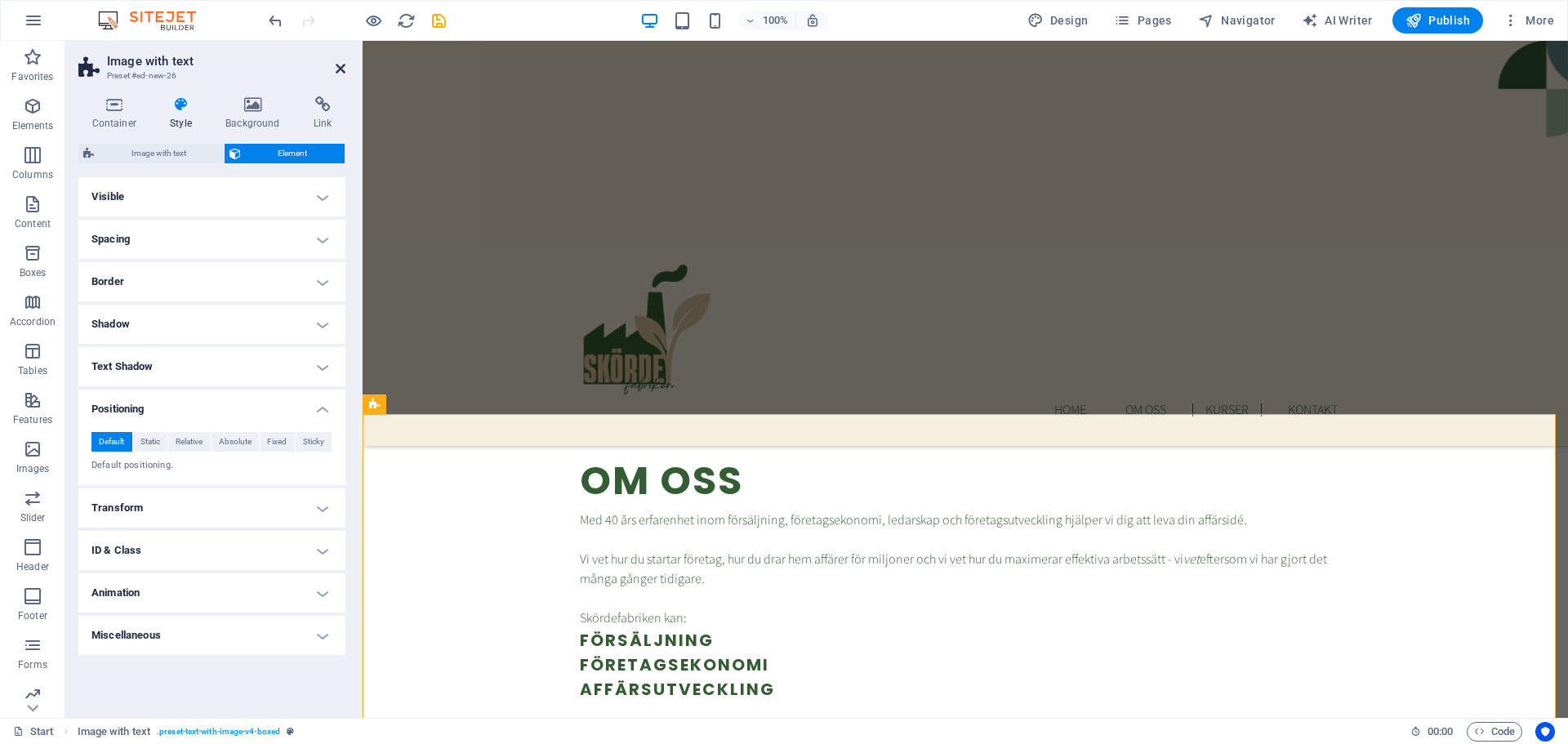
click at [340, 67] on icon at bounding box center [341, 69] width 10 height 13
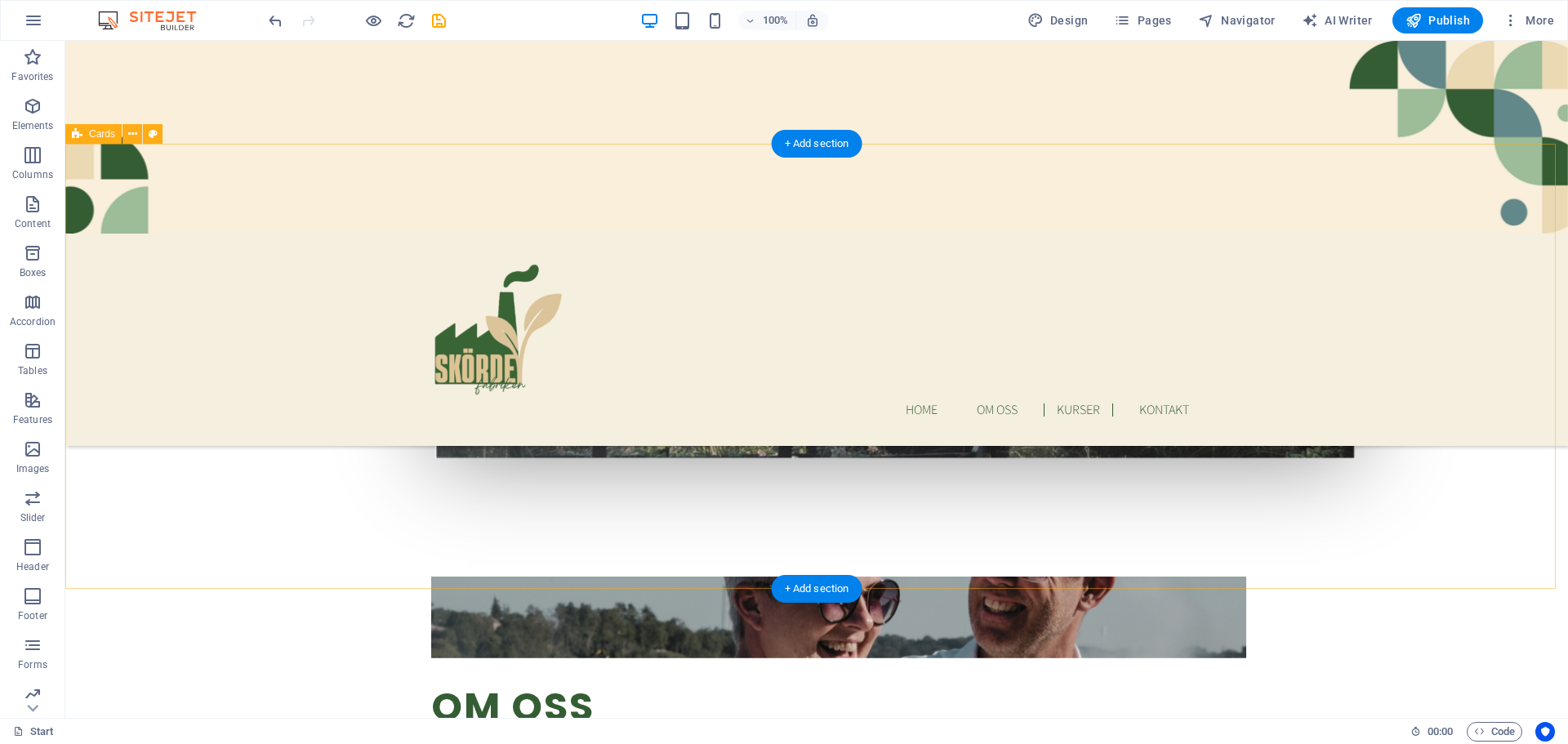
scroll to position [1144, 0]
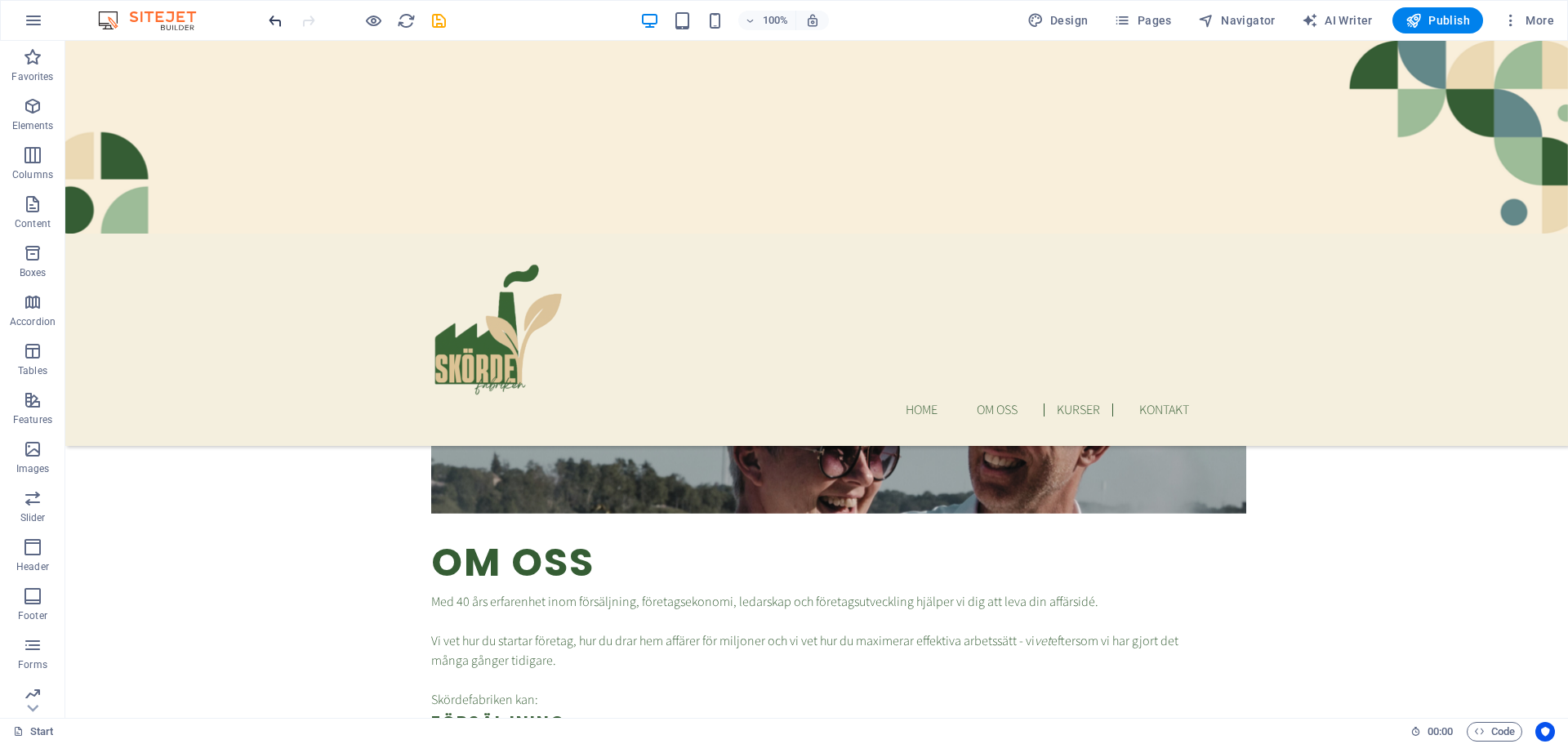
click at [275, 16] on icon "undo" at bounding box center [276, 21] width 18 height 18
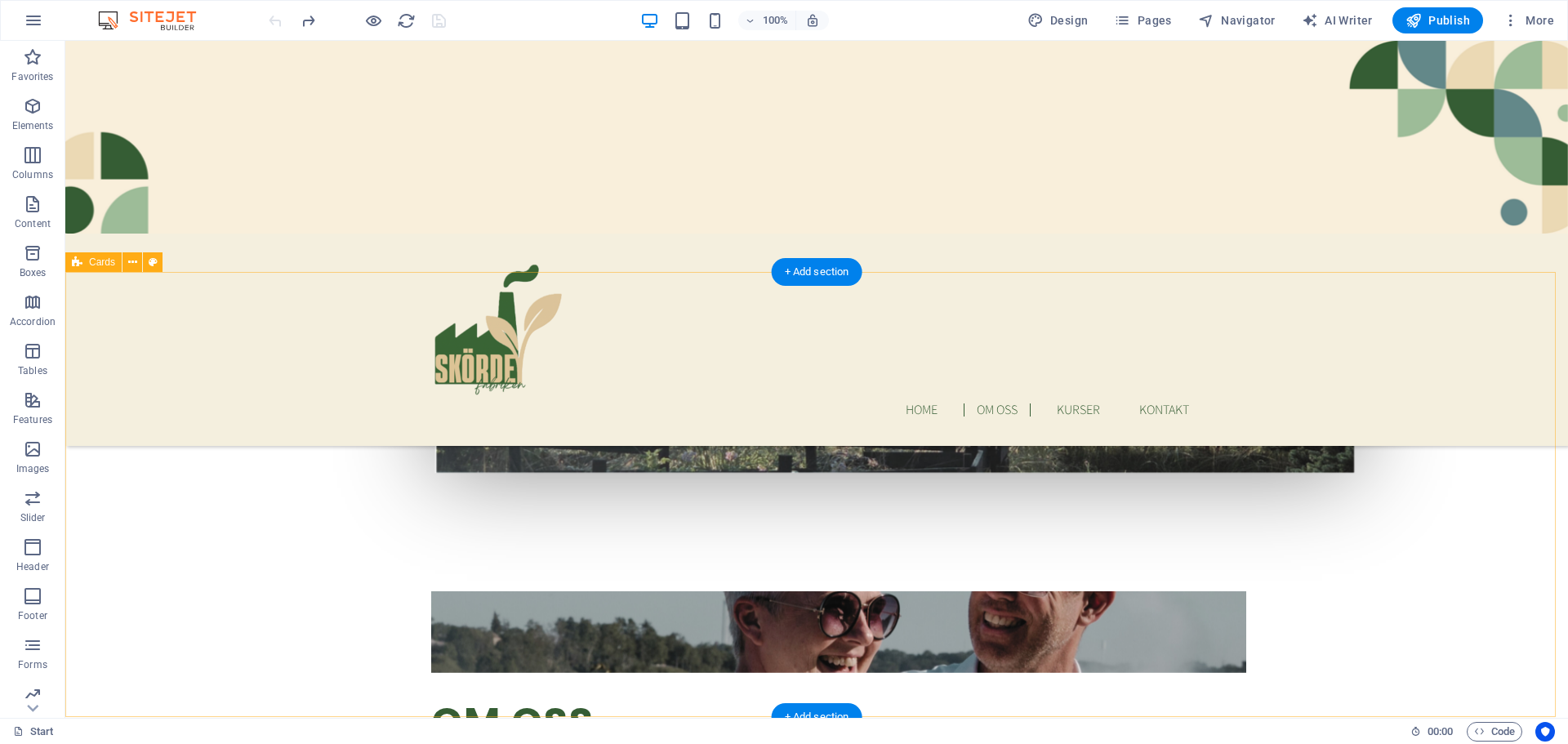
scroll to position [735, 0]
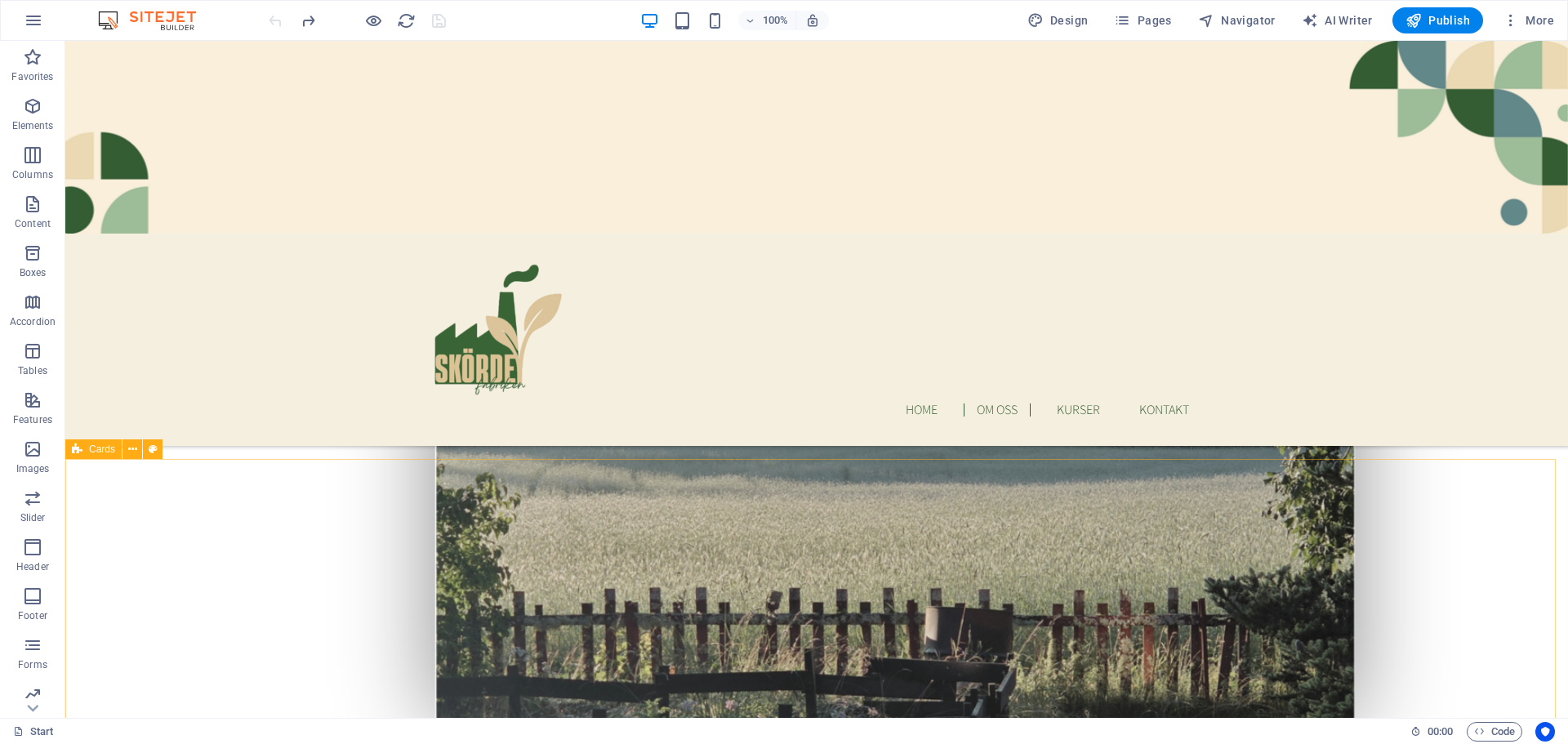
click at [98, 452] on span "Cards" at bounding box center [101, 449] width 26 height 10
click at [127, 447] on button at bounding box center [132, 448] width 19 height 19
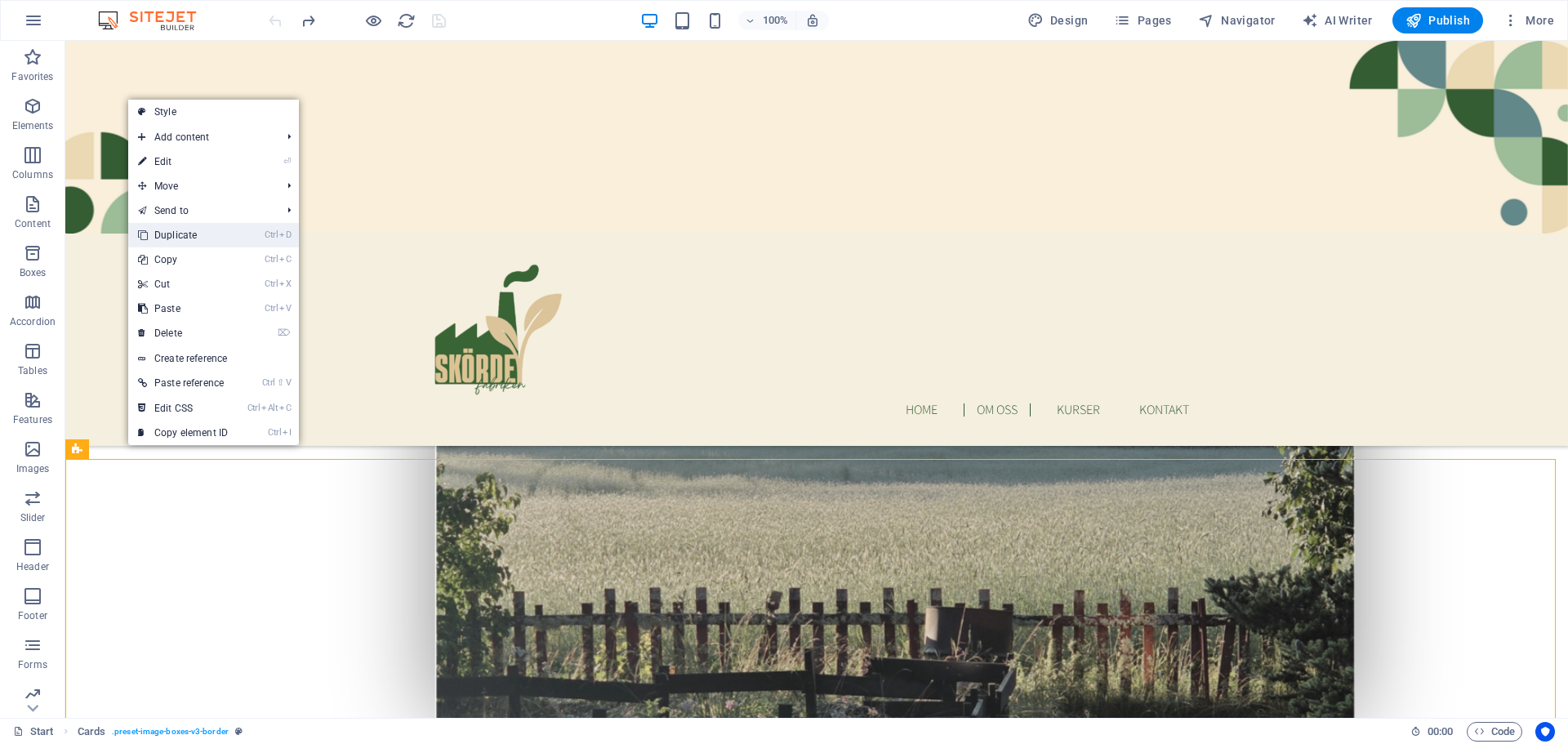
click at [178, 232] on link "Ctrl D Duplicate" at bounding box center [183, 235] width 110 height 24
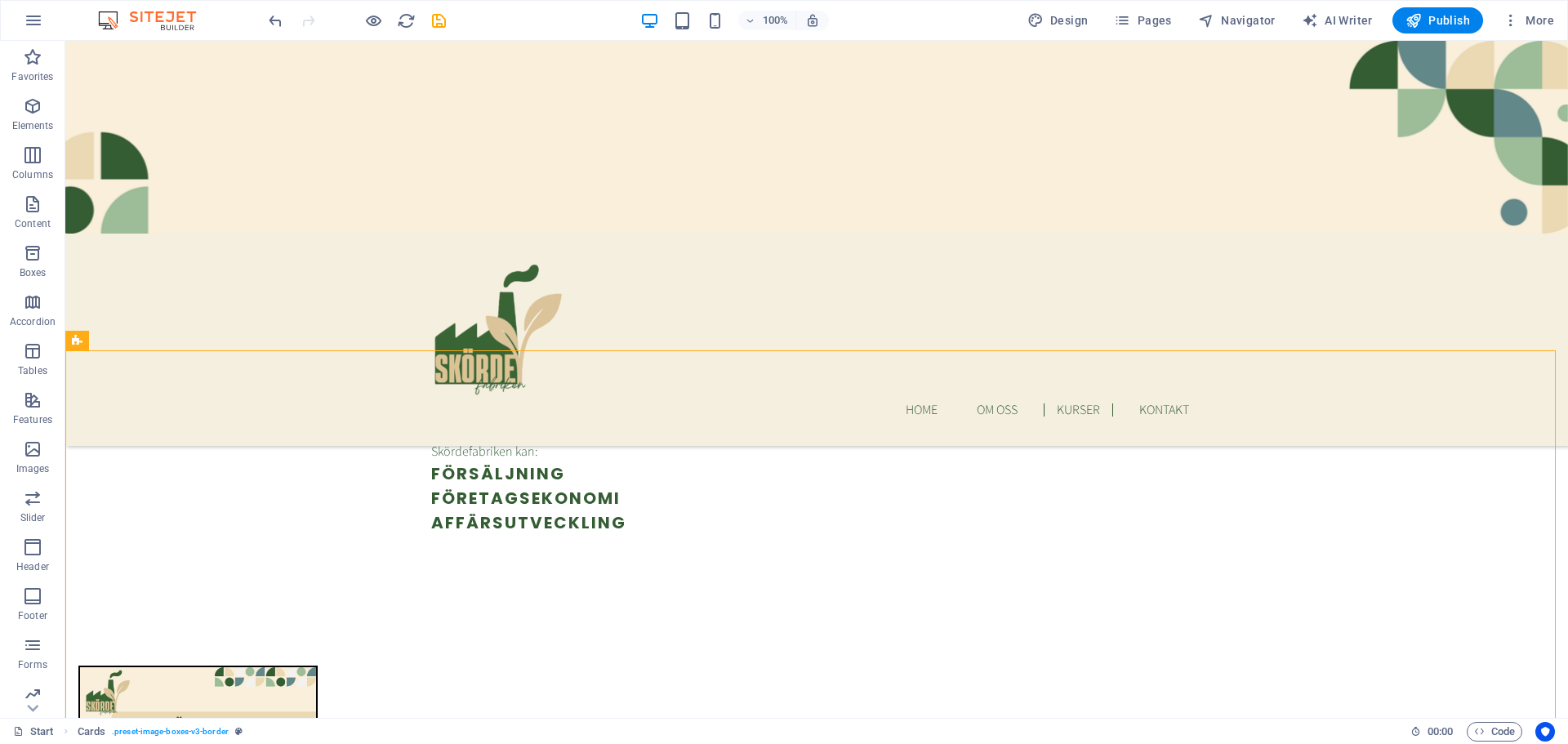
scroll to position [1482, 0]
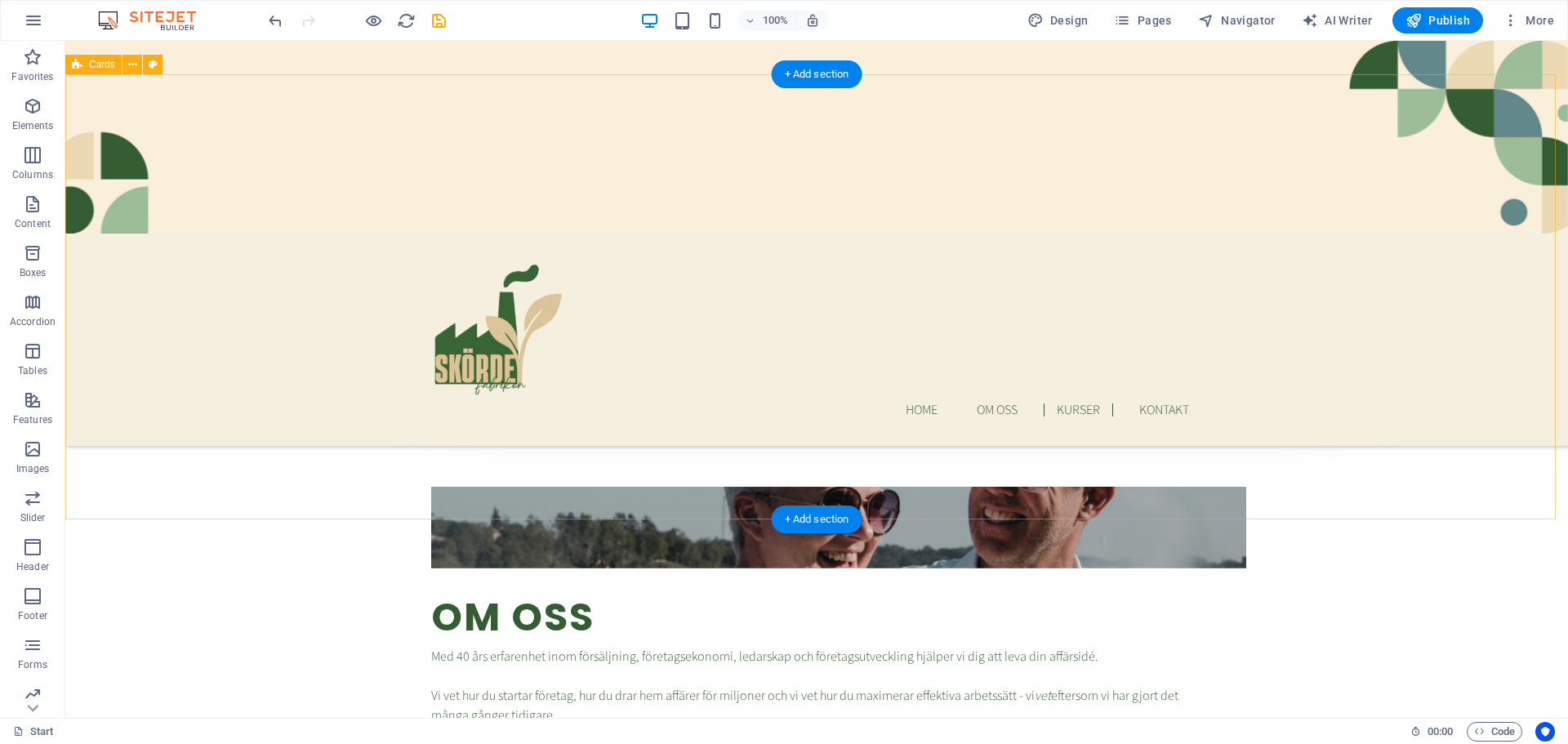
scroll to position [1319, 0]
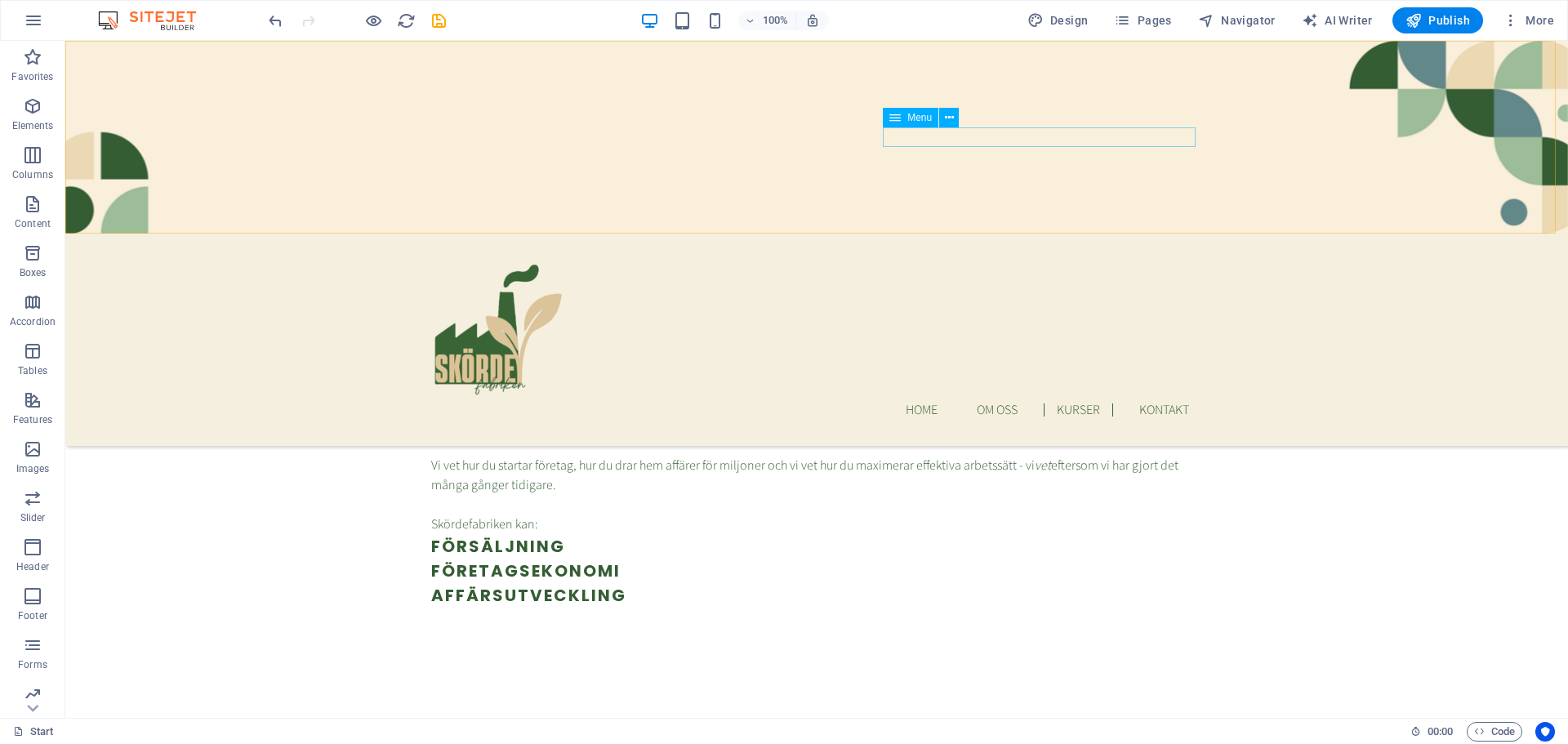
click at [1075, 400] on nav "Home Om oss Kurser Kontakt" at bounding box center [817, 410] width 771 height 19
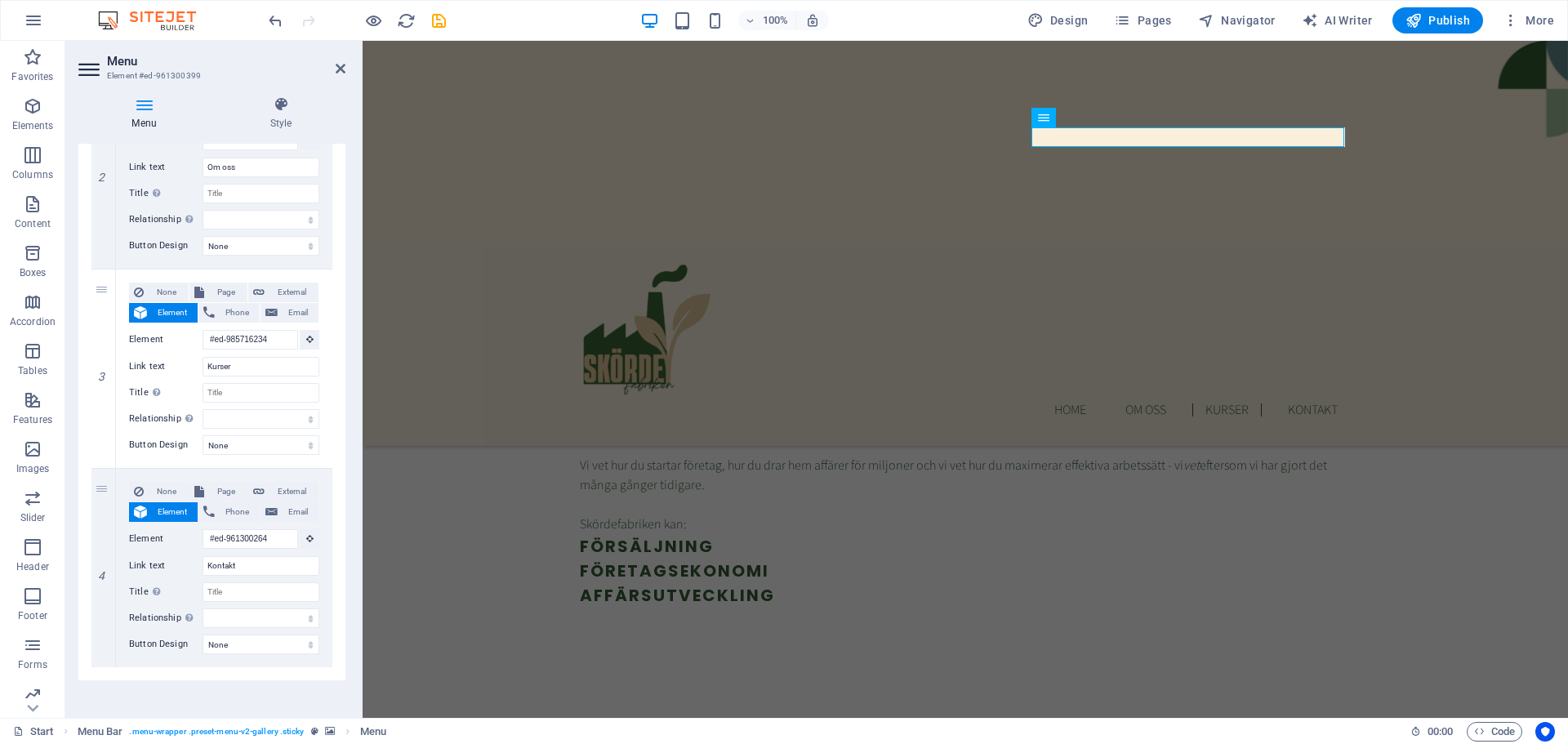
scroll to position [436, 0]
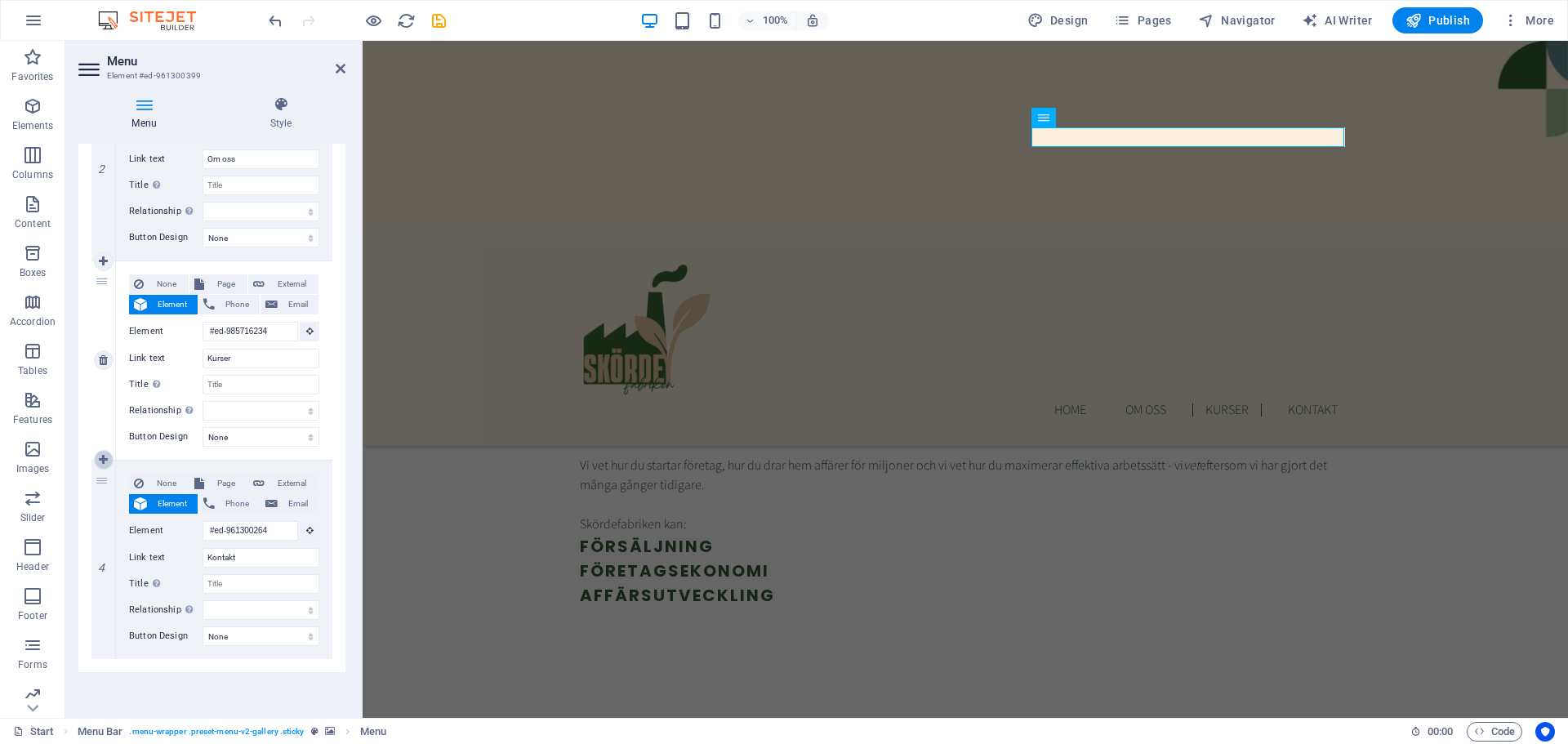
click at [104, 456] on icon at bounding box center [103, 460] width 9 height 12
select select
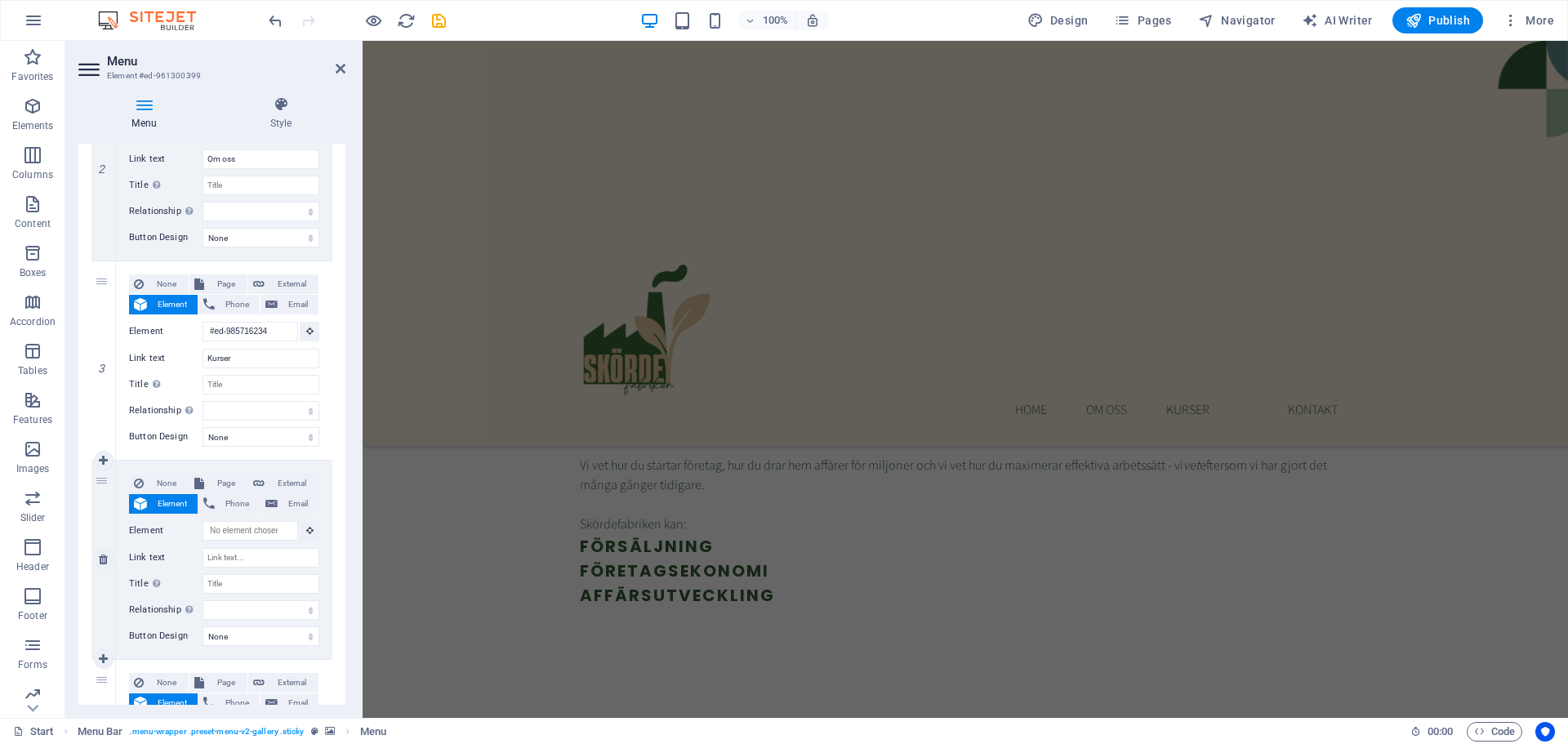
scroll to position [1126, 0]
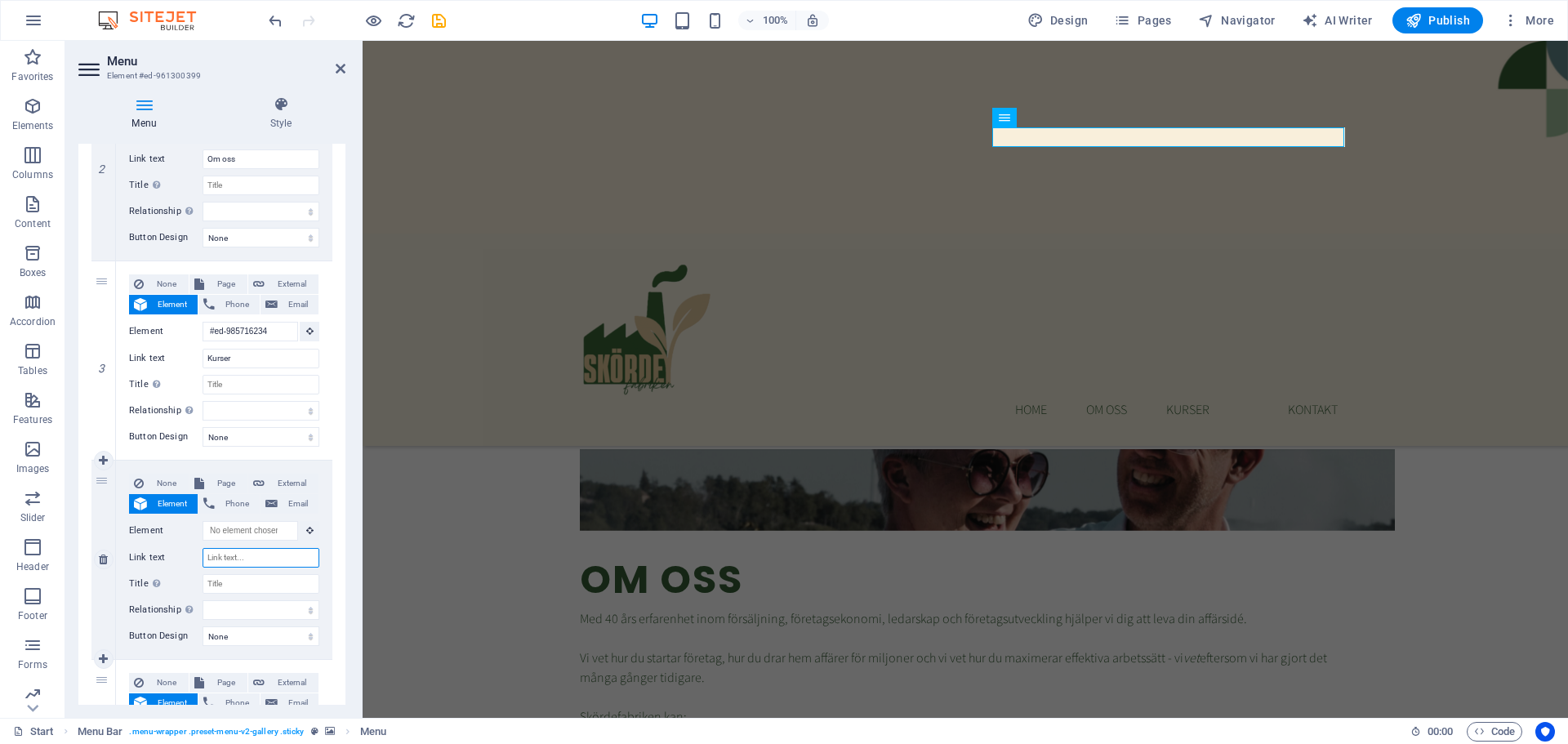
click at [241, 558] on input "Link text" at bounding box center [261, 557] width 116 height 19
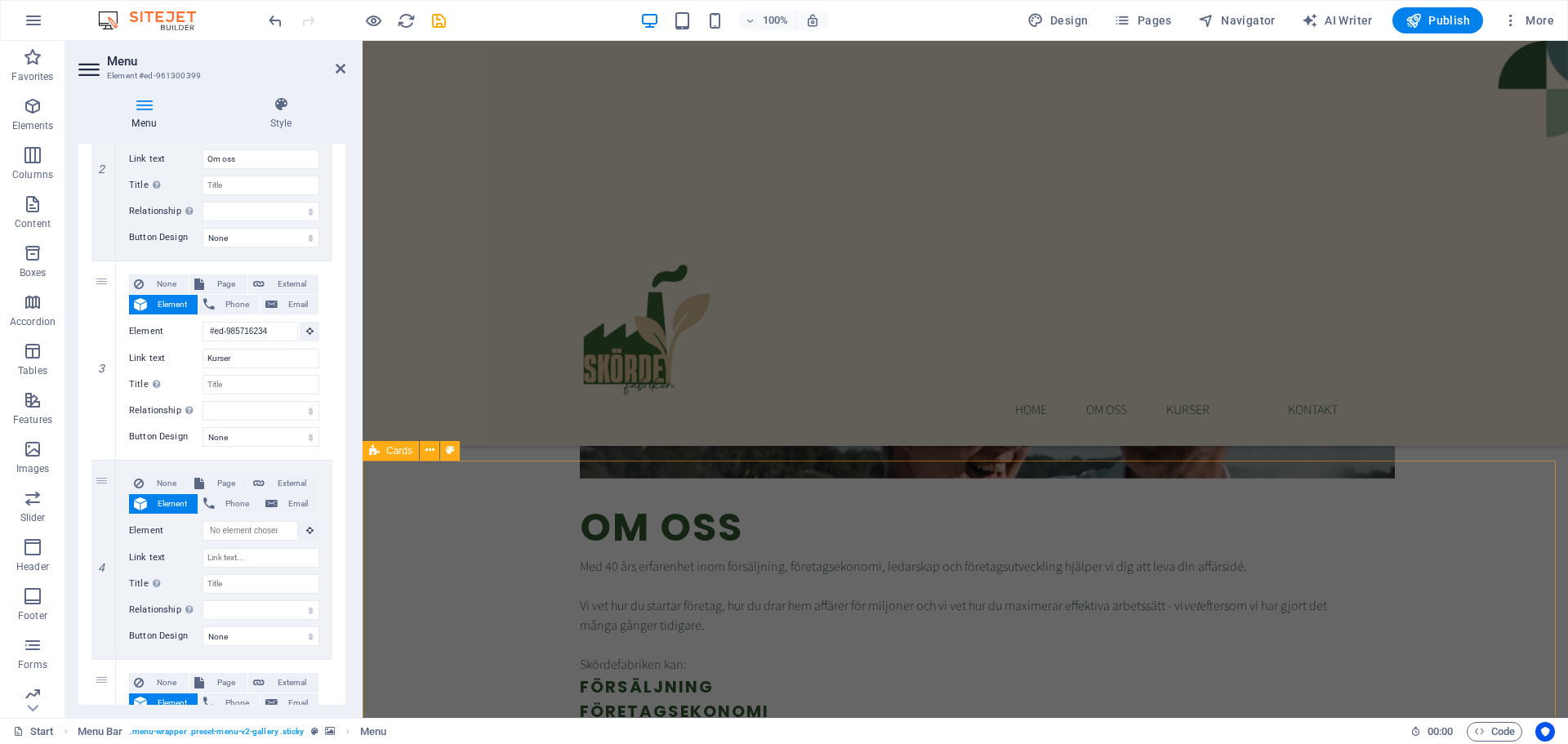
scroll to position [1260, 0]
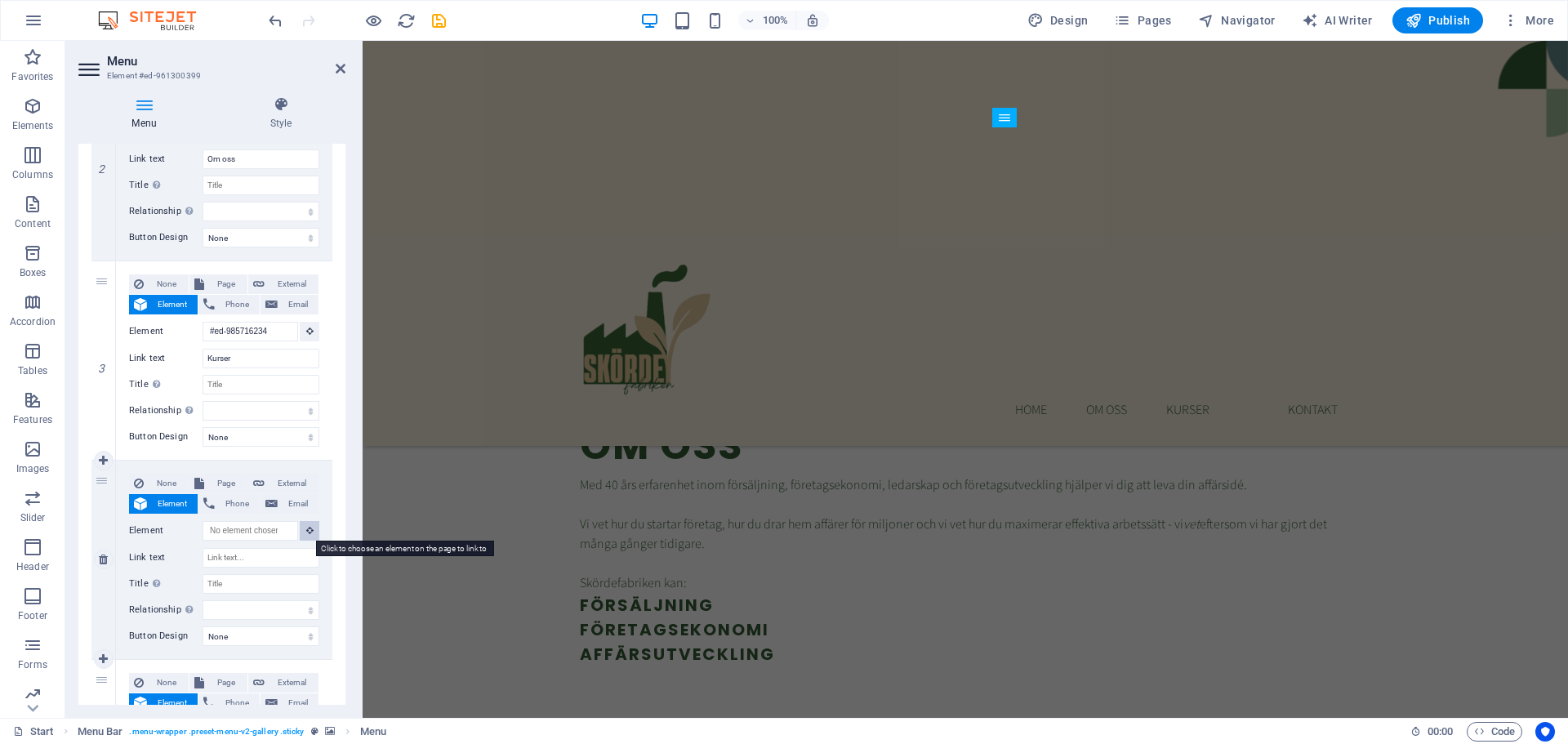
click at [307, 531] on icon at bounding box center [310, 530] width 8 height 8
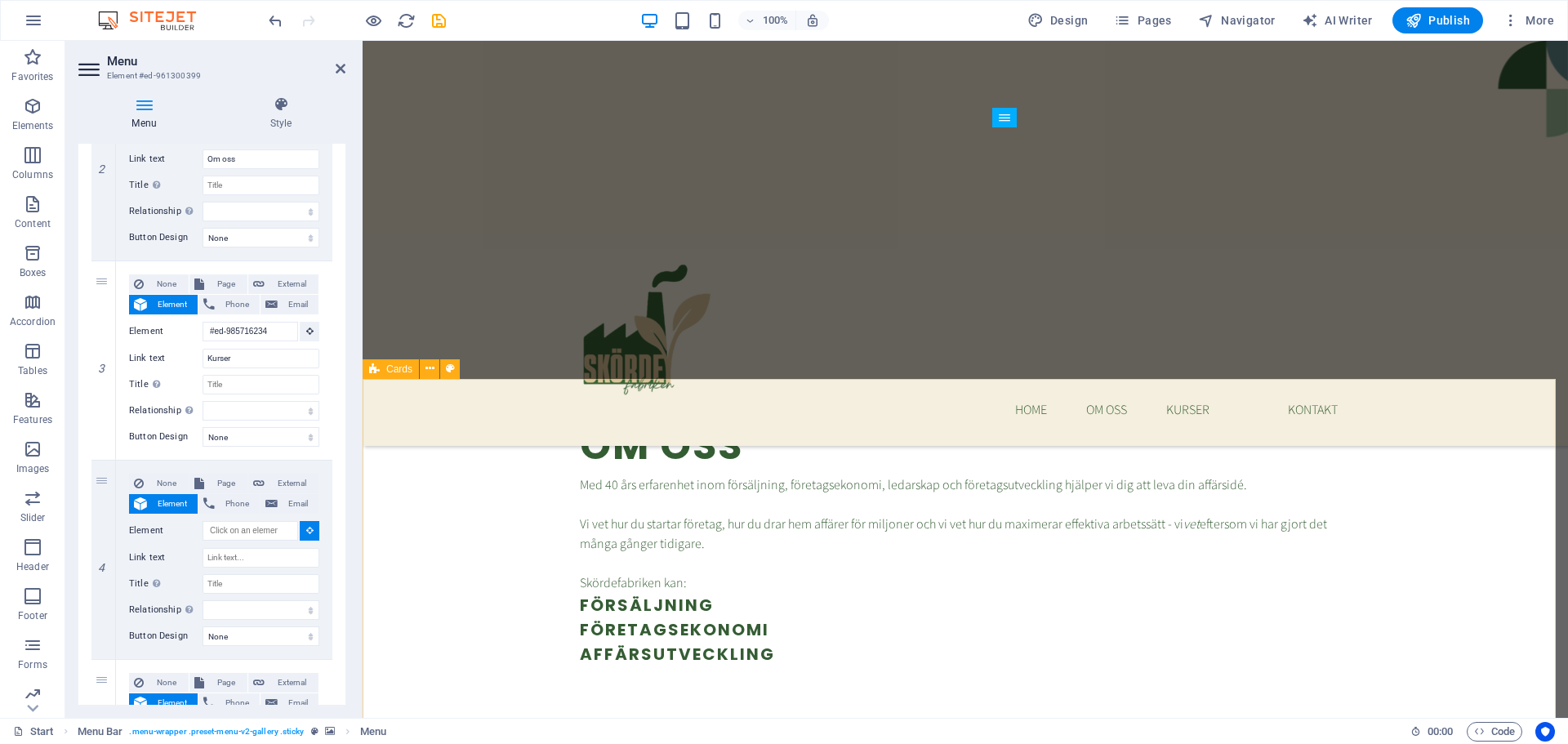
select select
type input "#ed-new-293"
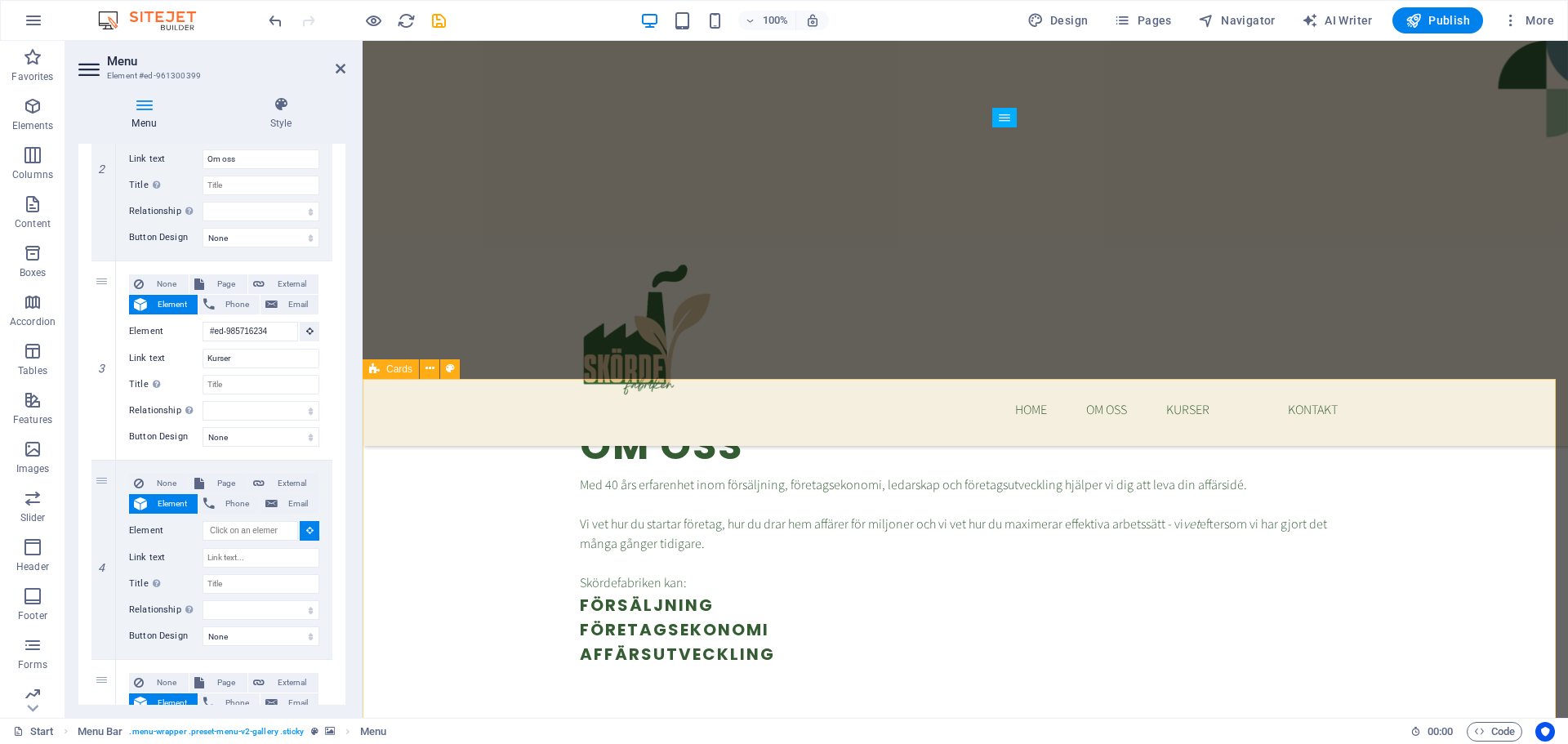
select select
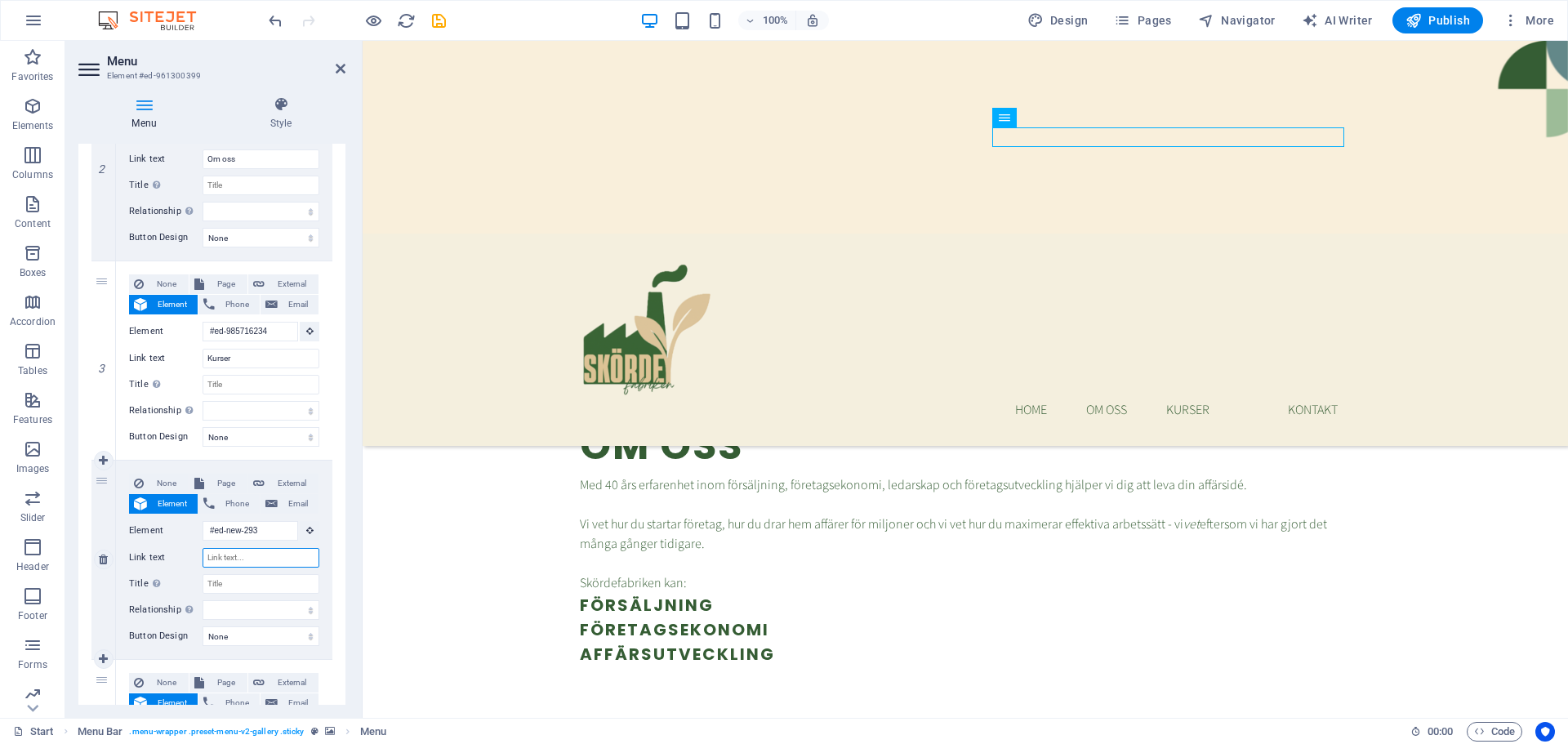
click at [224, 555] on input "Link text" at bounding box center [261, 557] width 116 height 19
type input "G"
select select
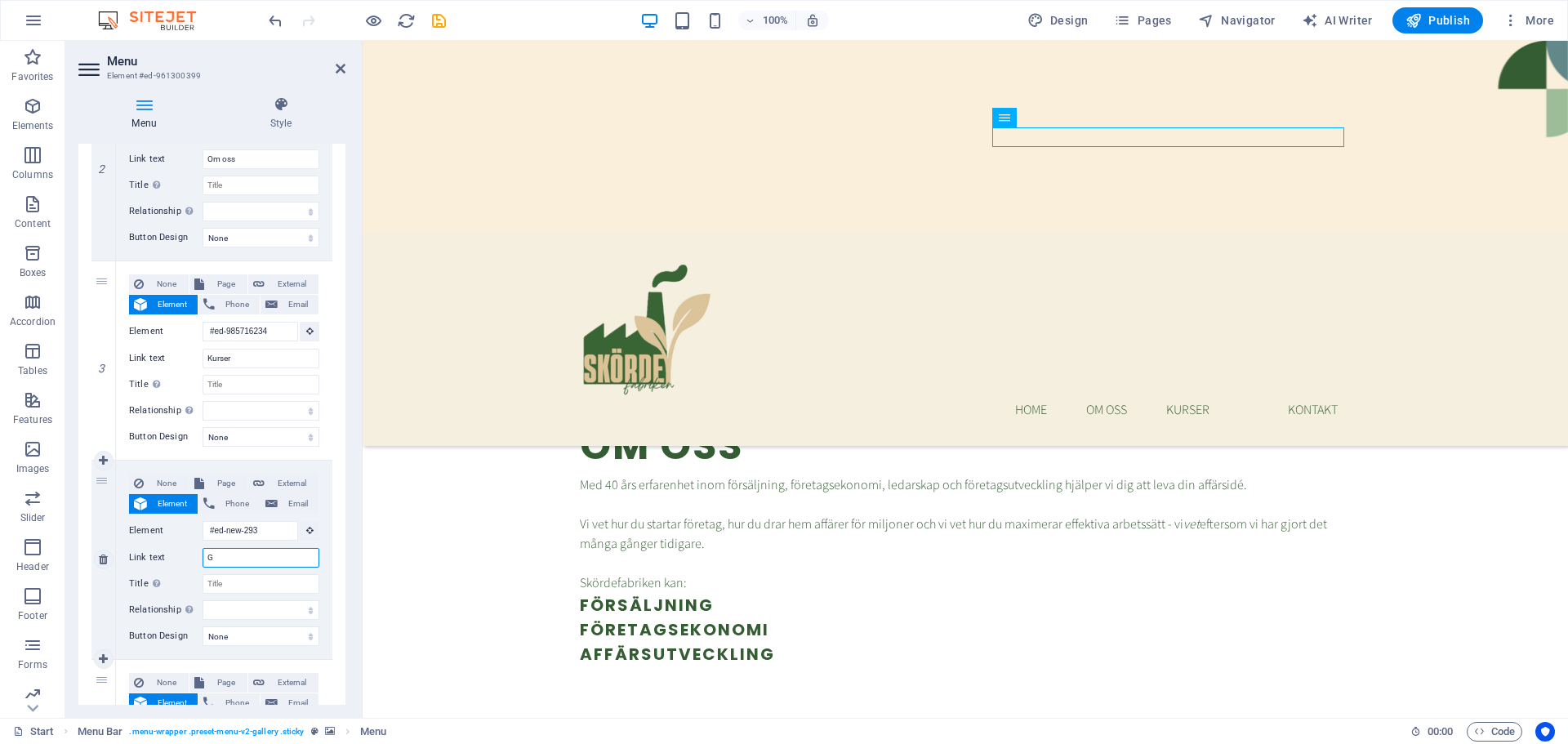
select select
type input "Gratis"
select select
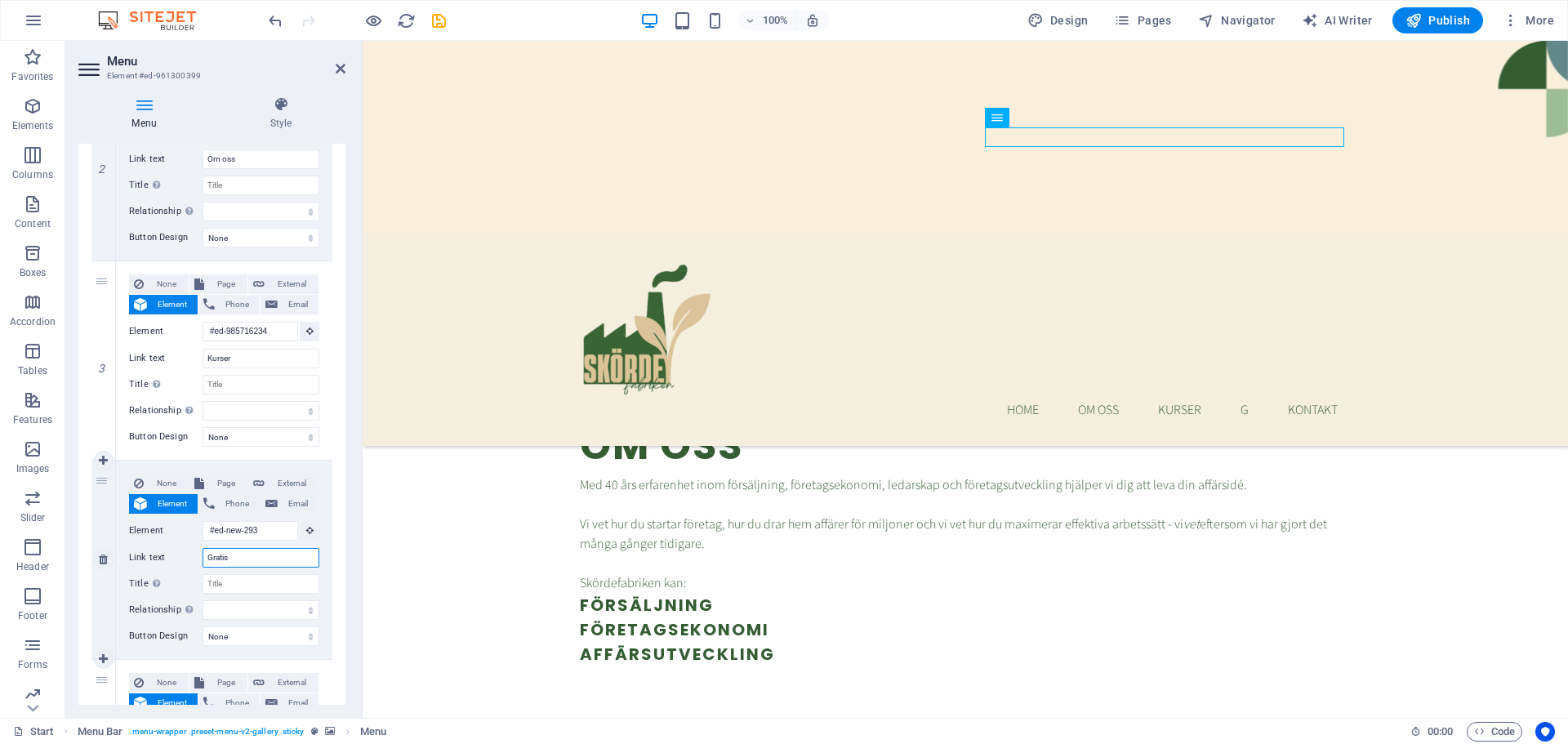
select select
type input "Gratis"
select select
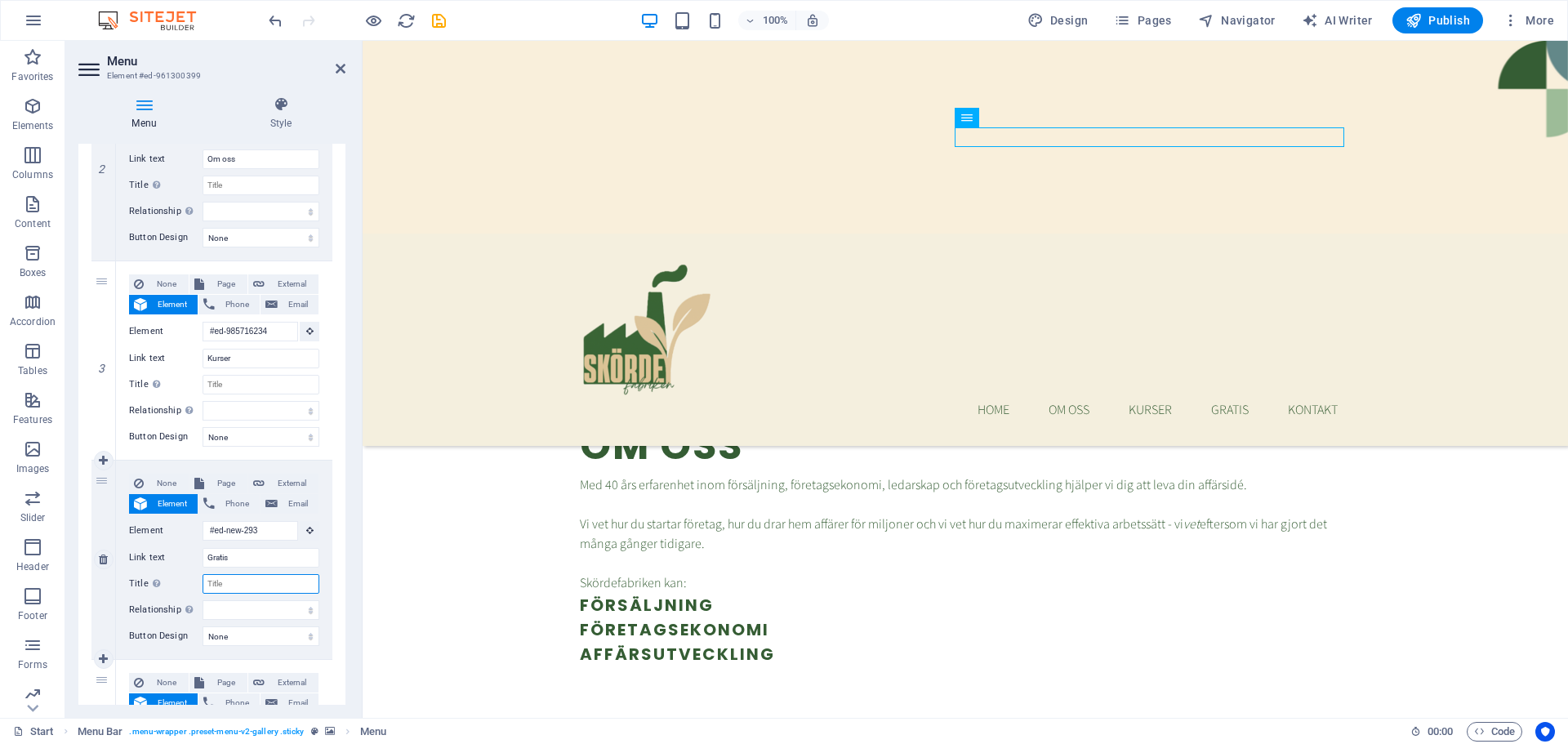
select select
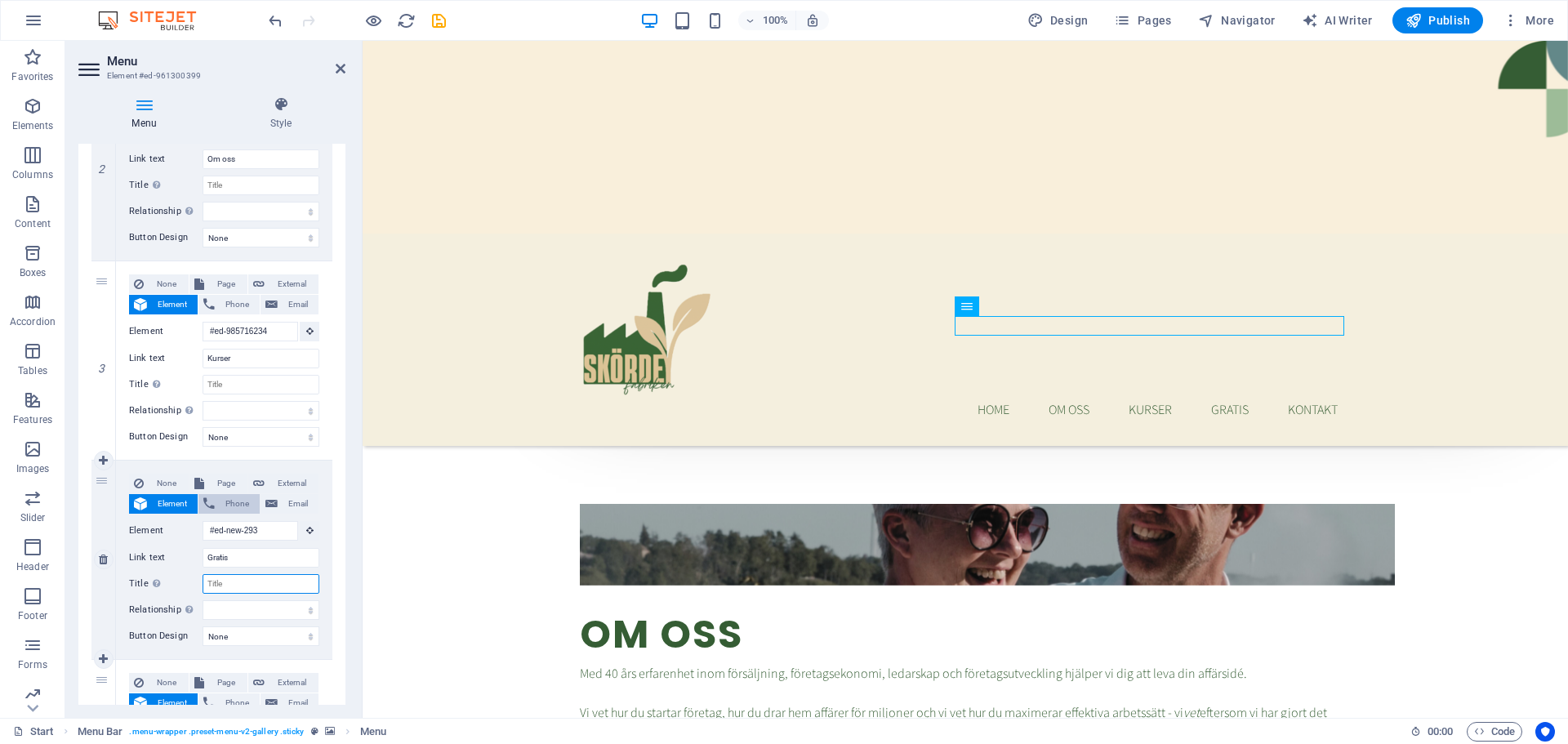
scroll to position [1067, 0]
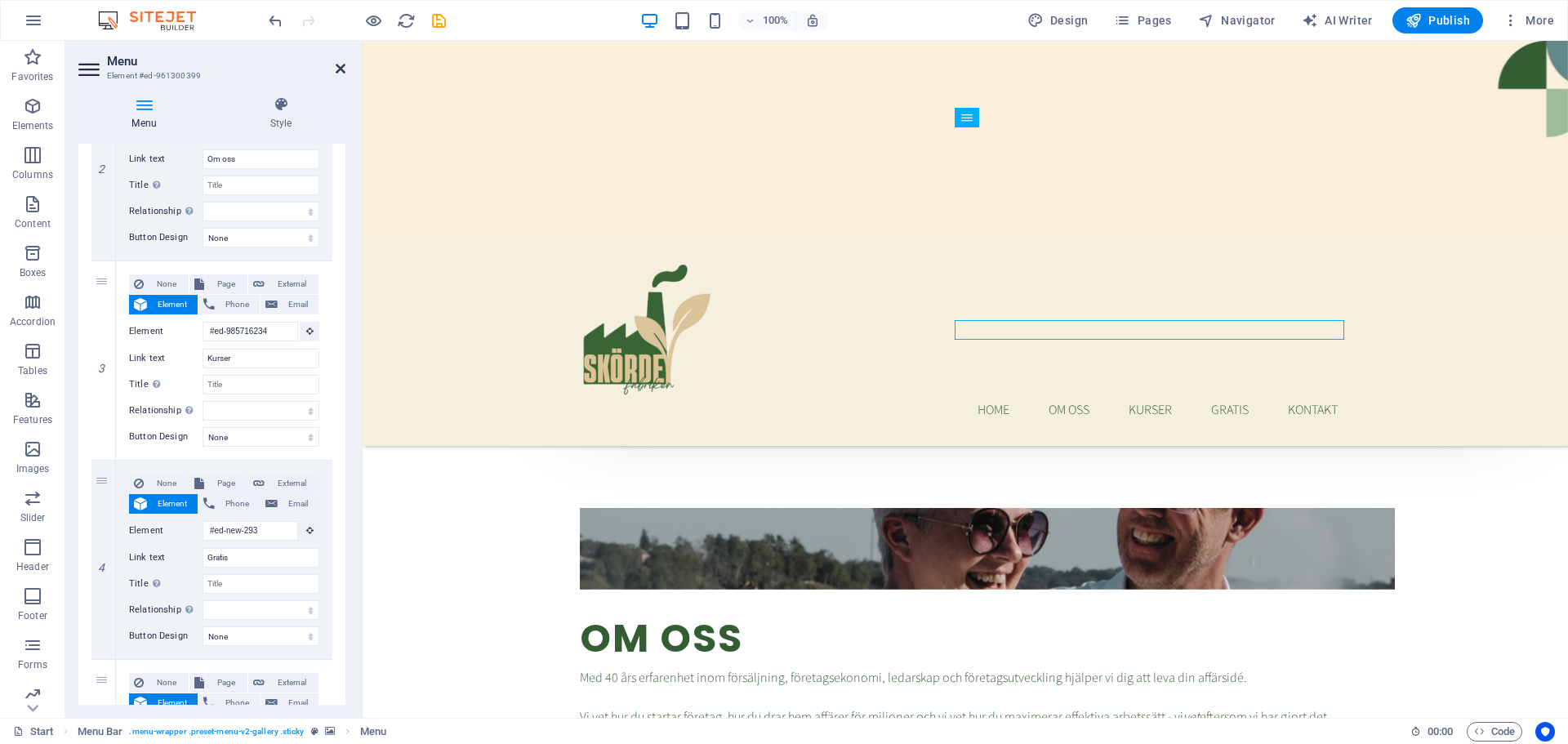
click at [340, 66] on icon at bounding box center [341, 69] width 10 height 13
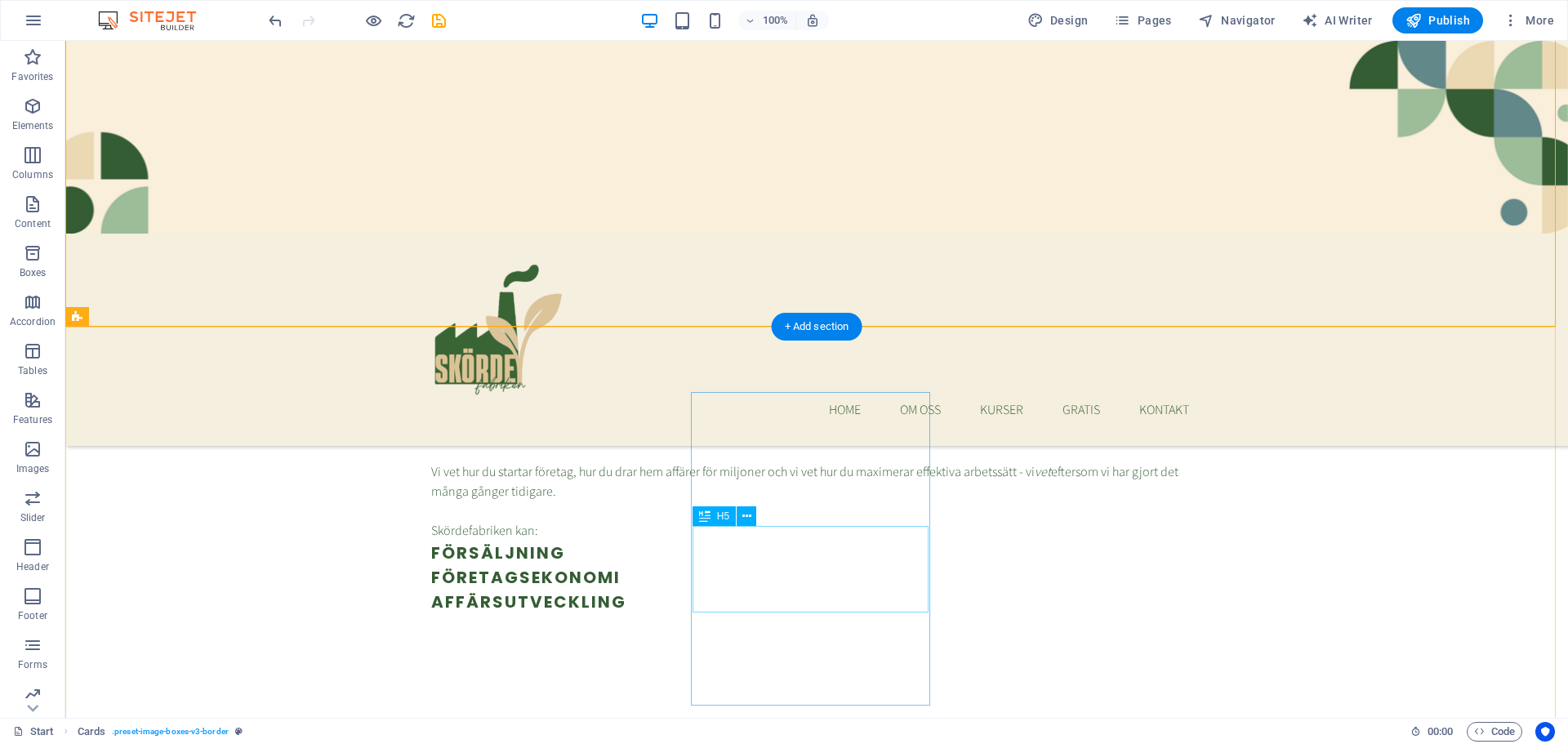
scroll to position [1394, 0]
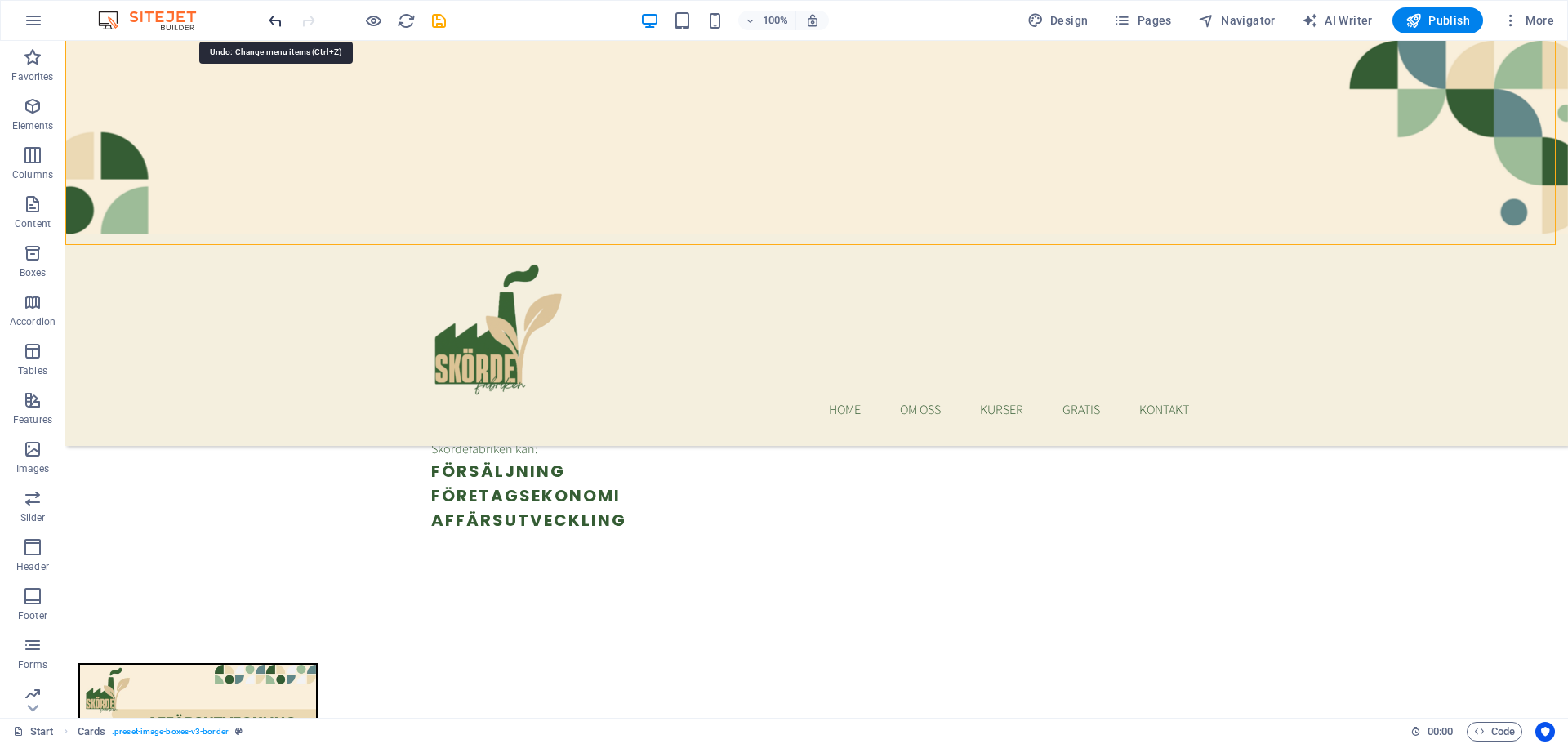
click at [277, 18] on icon "undo" at bounding box center [276, 21] width 18 height 18
click at [277, 18] on icon "undo" at bounding box center [276, 21] width 18 height 18
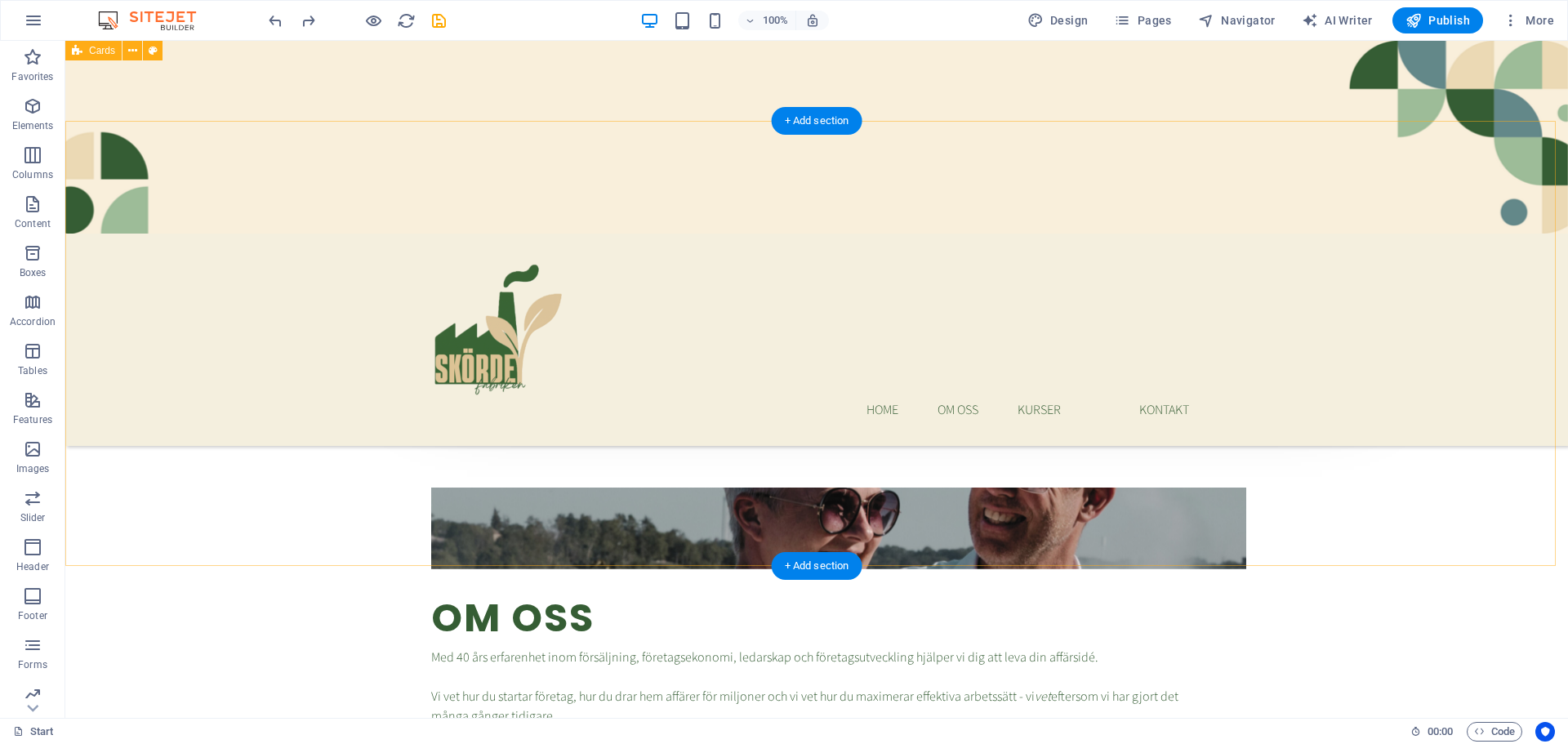
scroll to position [1067, 0]
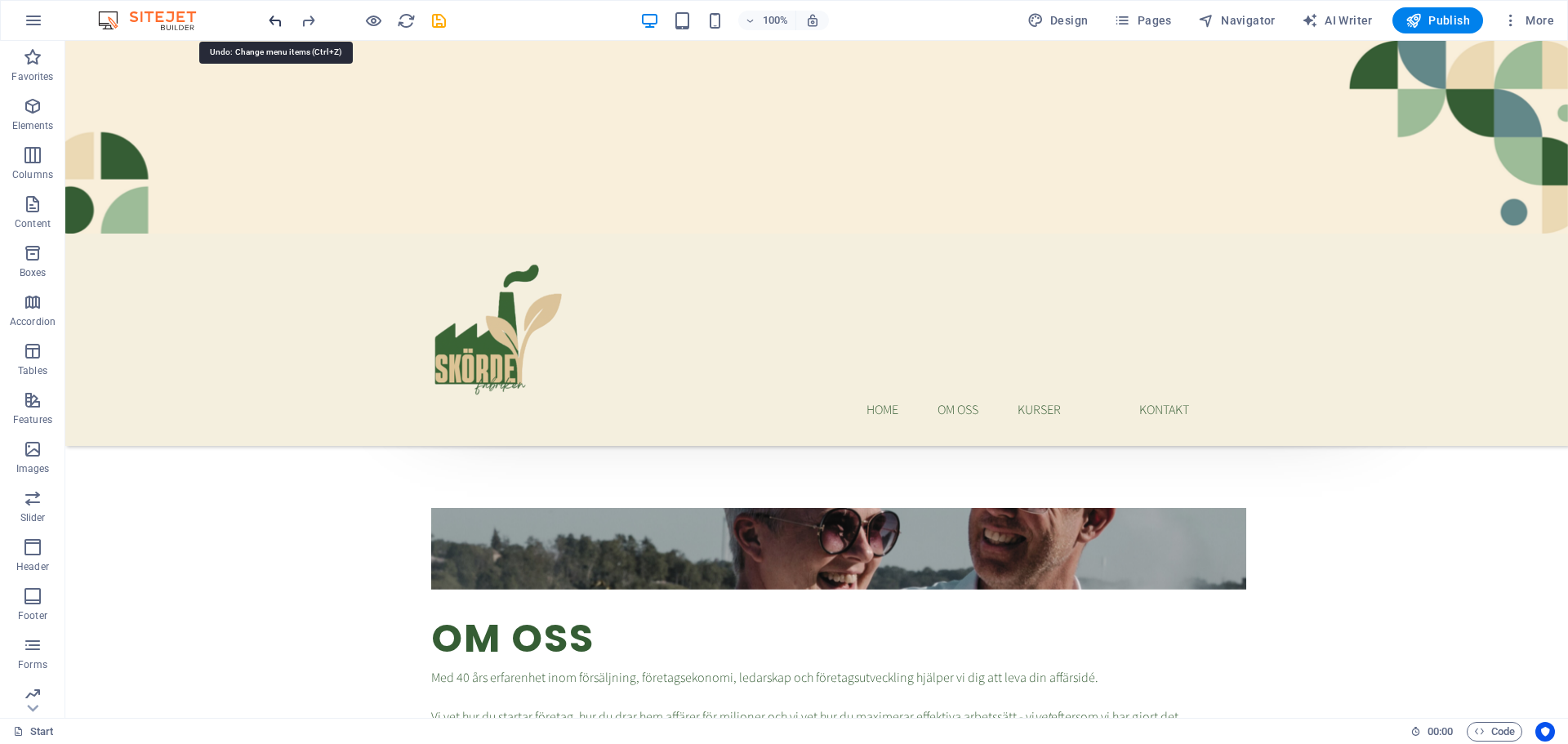
click at [273, 16] on icon "undo" at bounding box center [276, 21] width 18 height 18
click at [269, 18] on icon "undo" at bounding box center [276, 21] width 18 height 18
click at [808, 566] on div "+ Add section" at bounding box center [817, 571] width 91 height 28
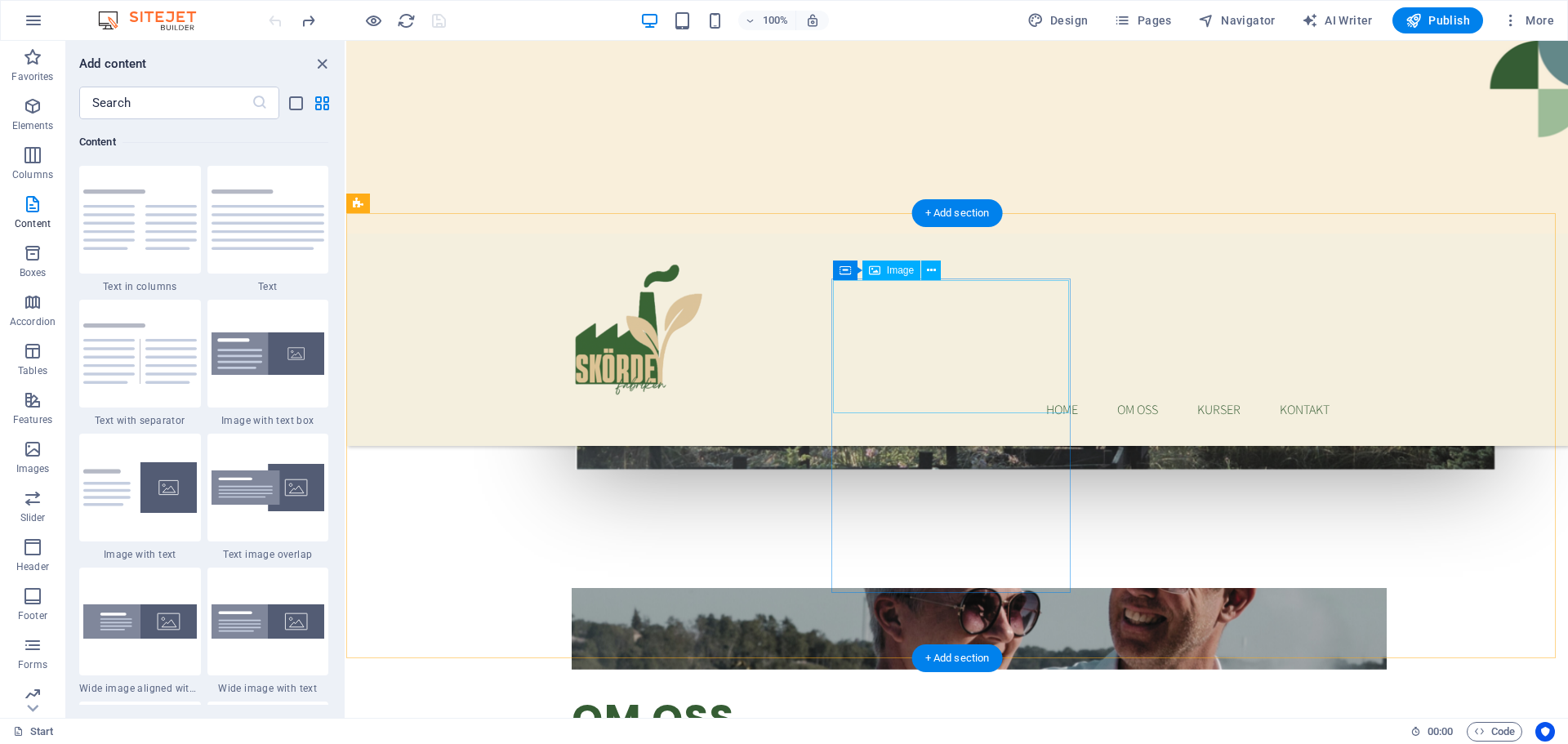
scroll to position [980, 0]
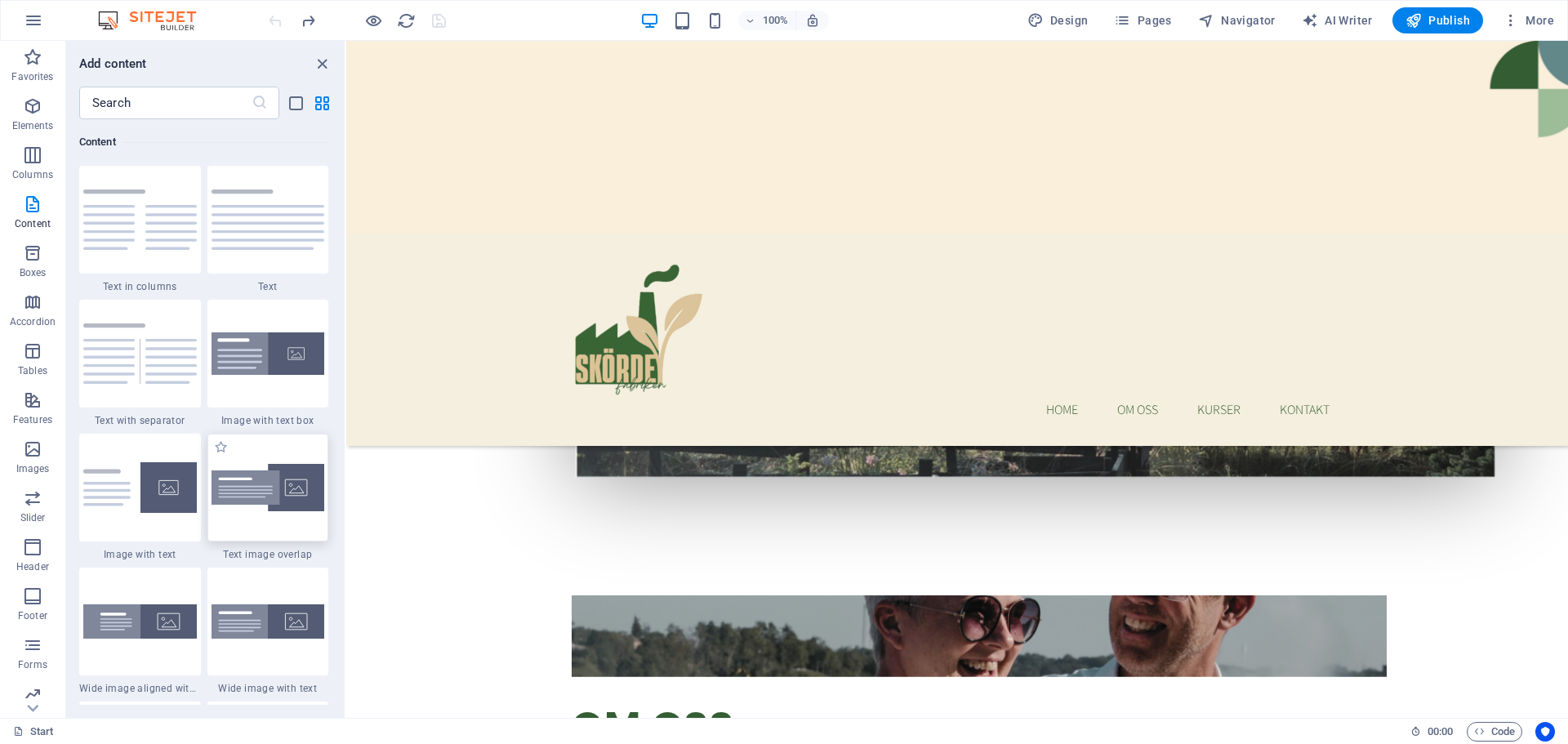
click at [294, 493] on img at bounding box center [267, 488] width 113 height 49
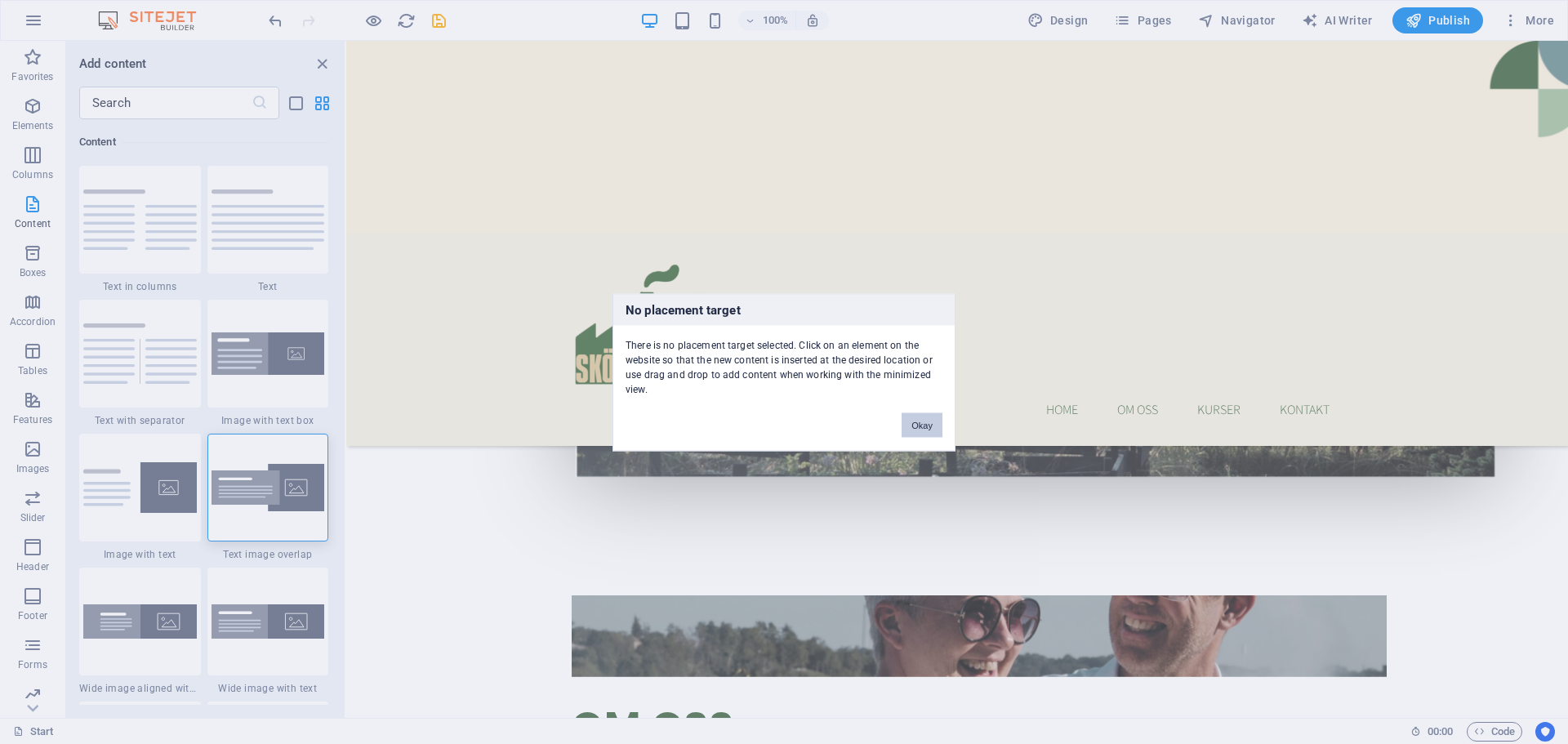
click at [913, 421] on button "Okay" at bounding box center [922, 424] width 41 height 24
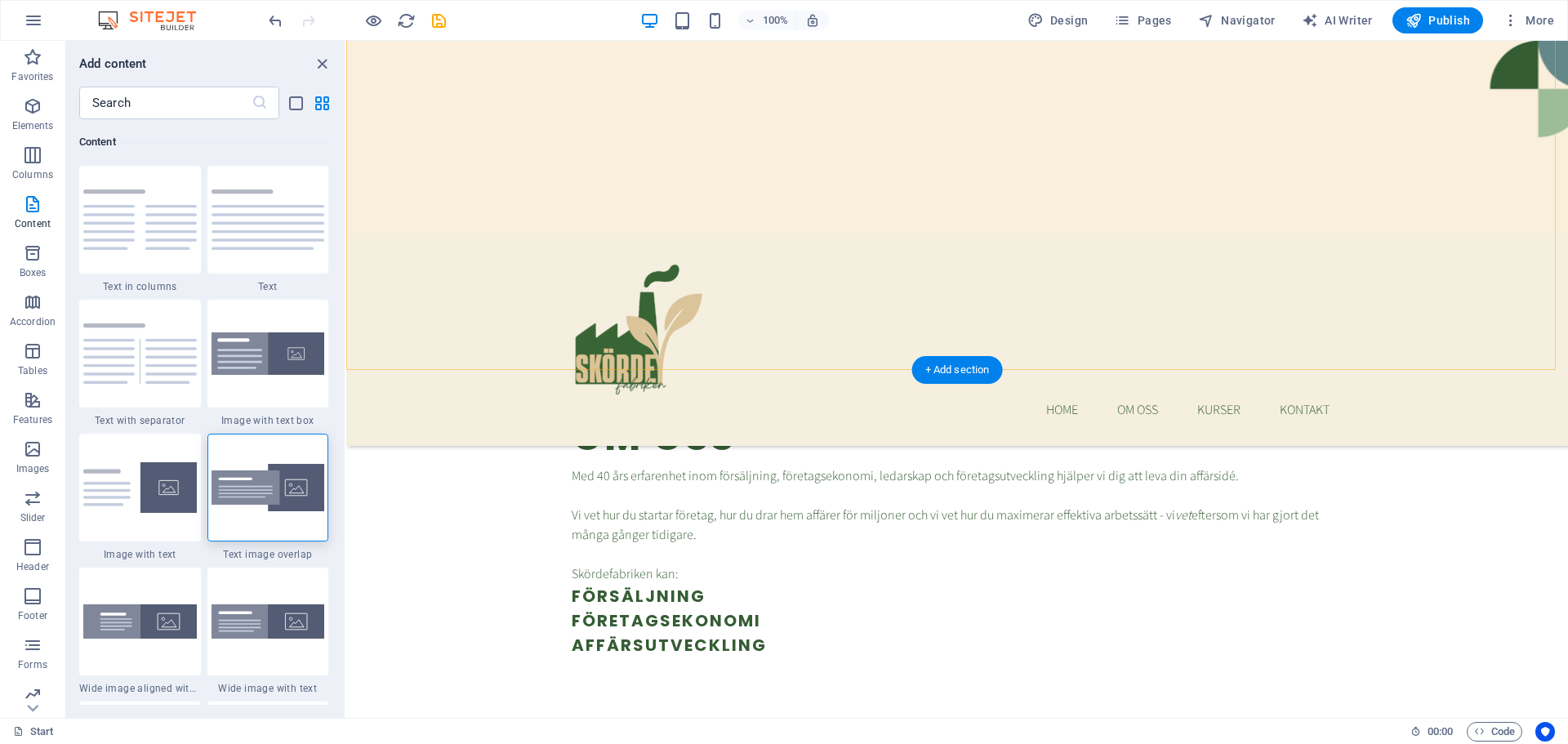
scroll to position [1388, 0]
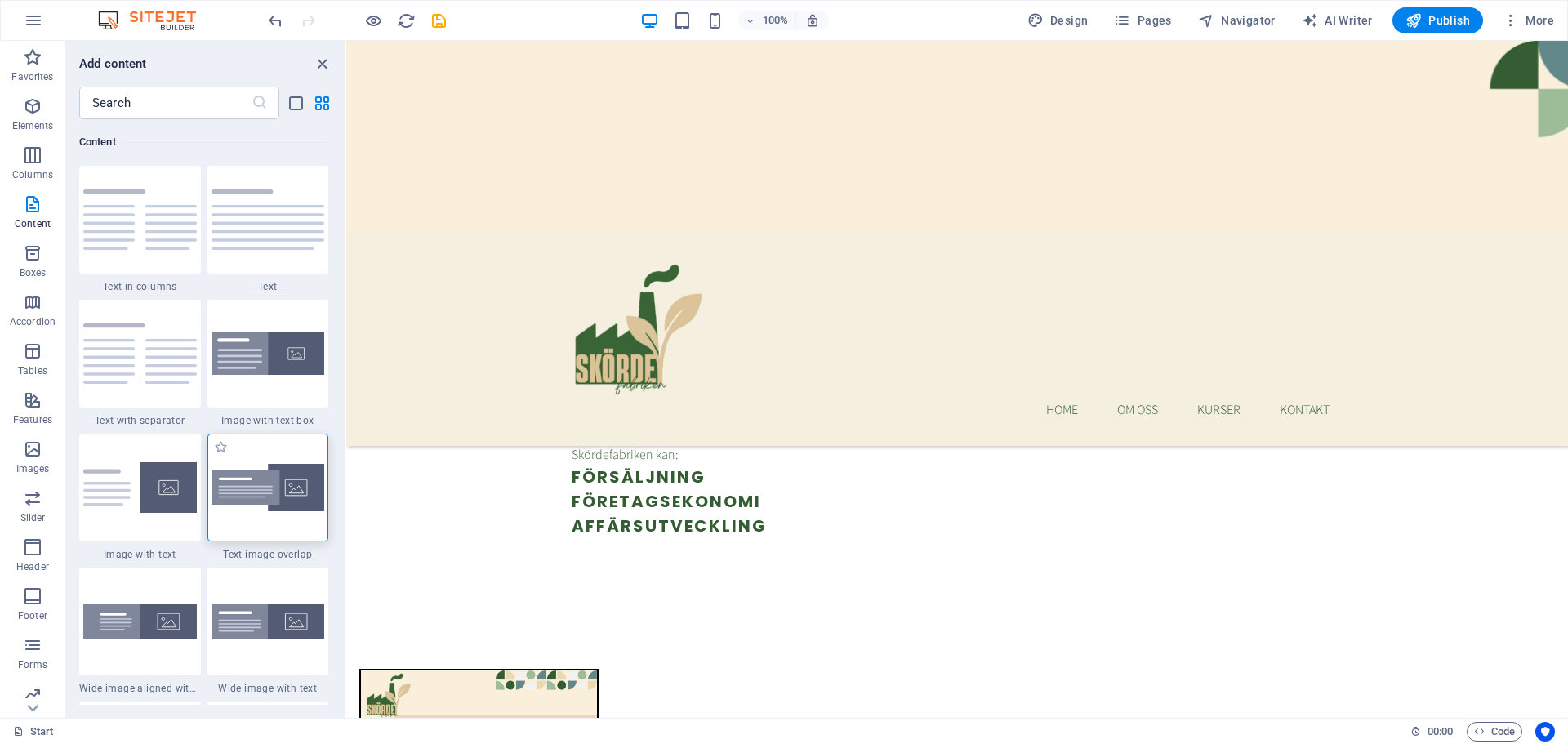
click at [235, 447] on div at bounding box center [268, 488] width 122 height 108
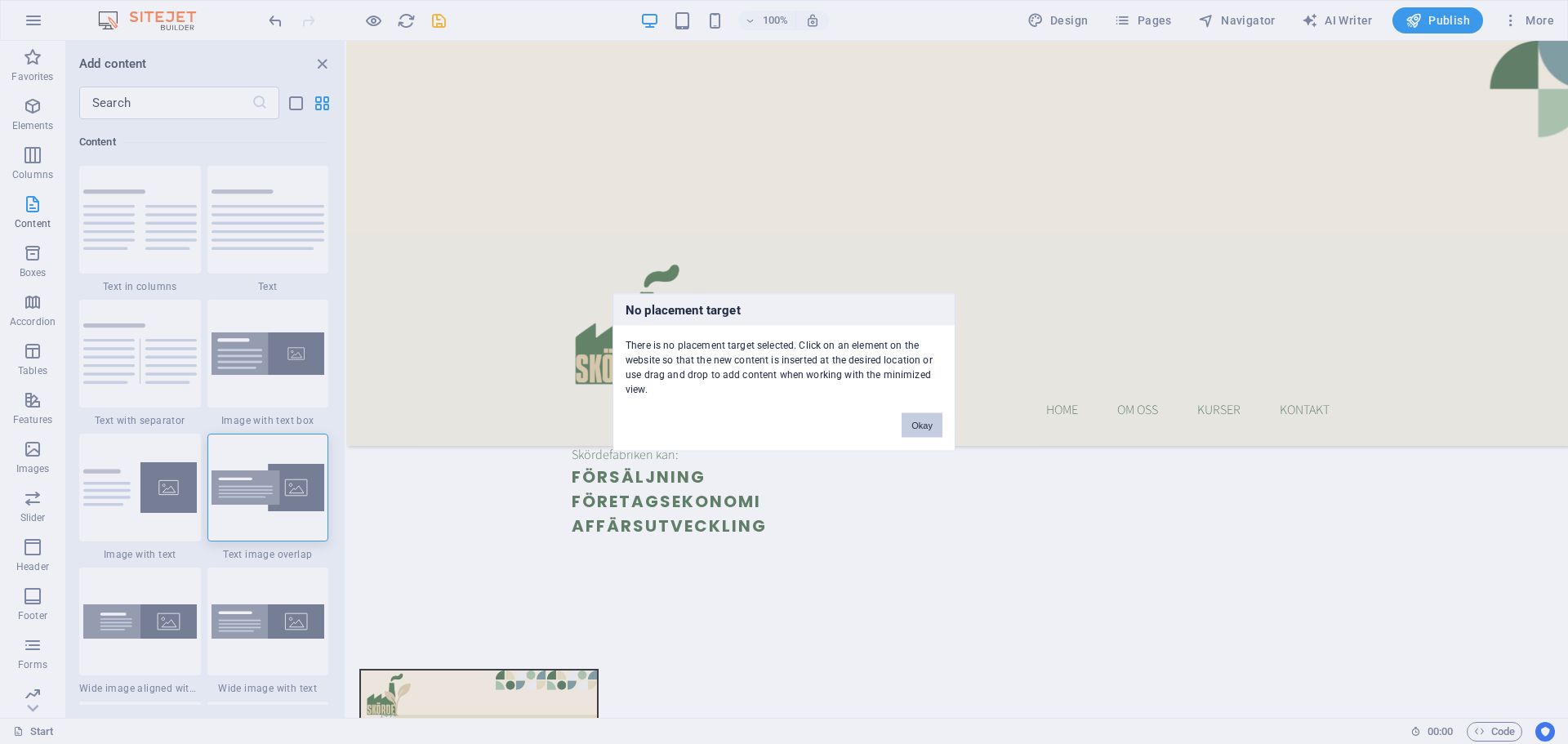
drag, startPoint x: 920, startPoint y: 425, endPoint x: 575, endPoint y: 381, distance: 347.8
click at [921, 422] on button "Okay" at bounding box center [922, 424] width 41 height 24
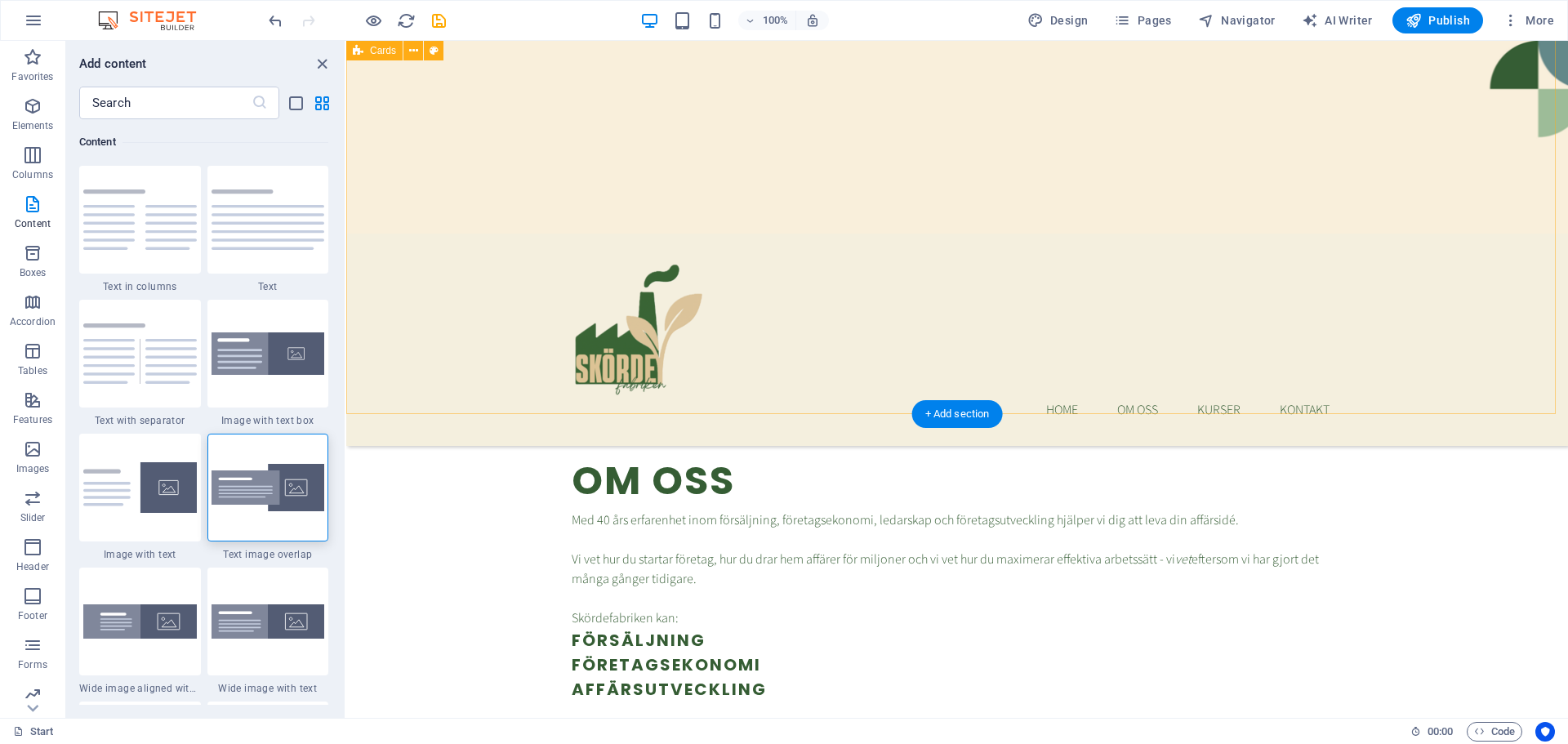
scroll to position [1144, 0]
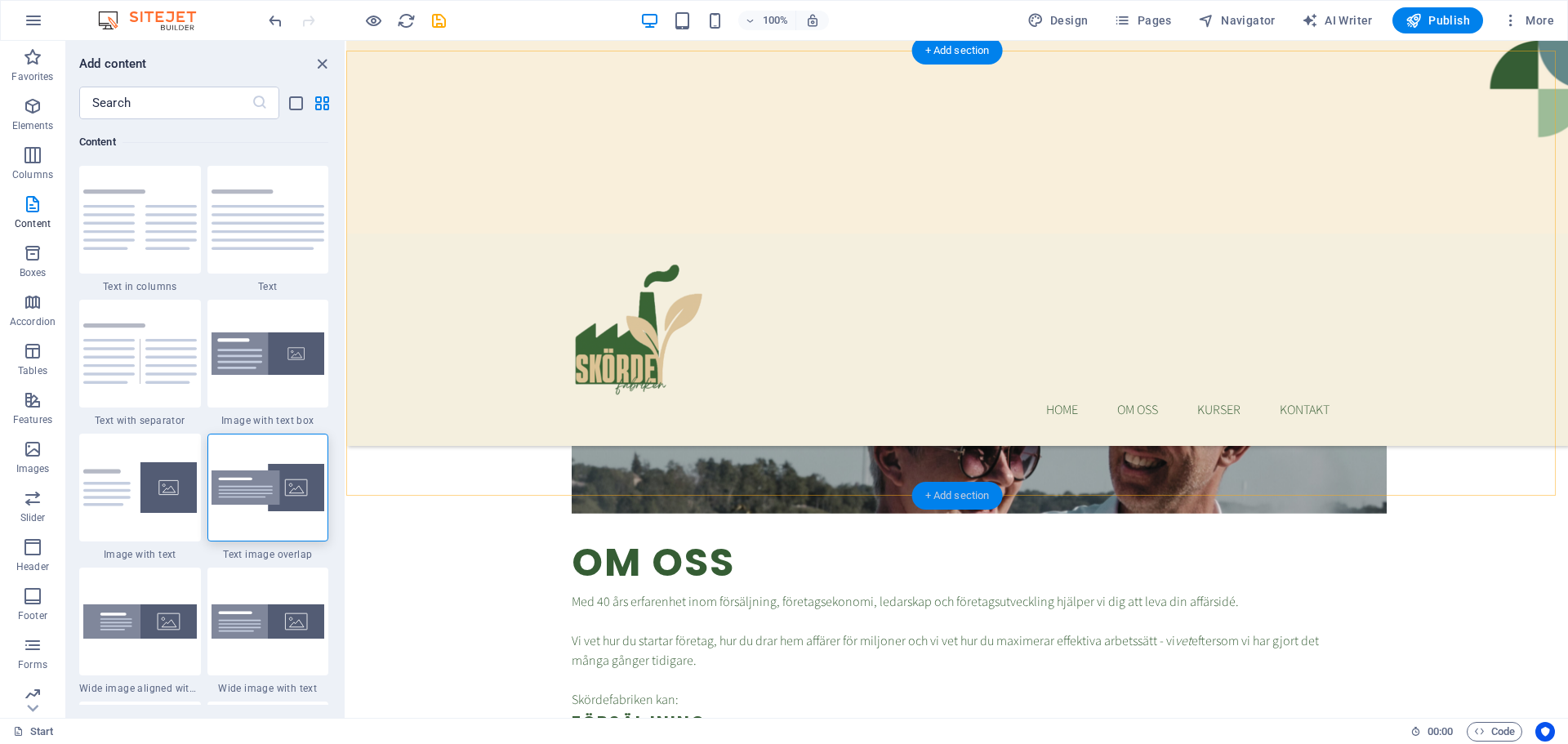
click at [957, 496] on div "+ Add section" at bounding box center [958, 495] width 91 height 28
click at [246, 493] on img at bounding box center [267, 488] width 113 height 49
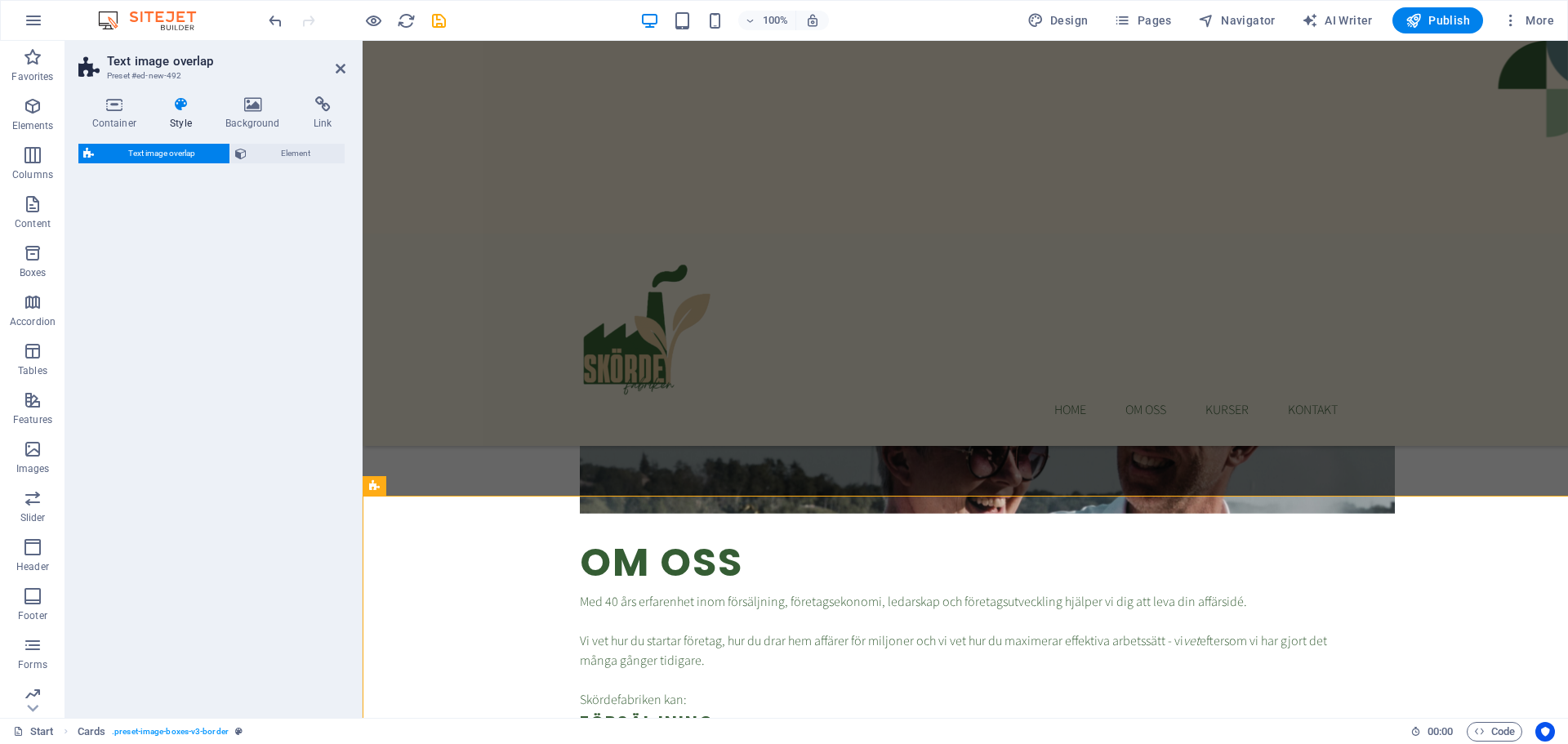
select select "rem"
select select "px"
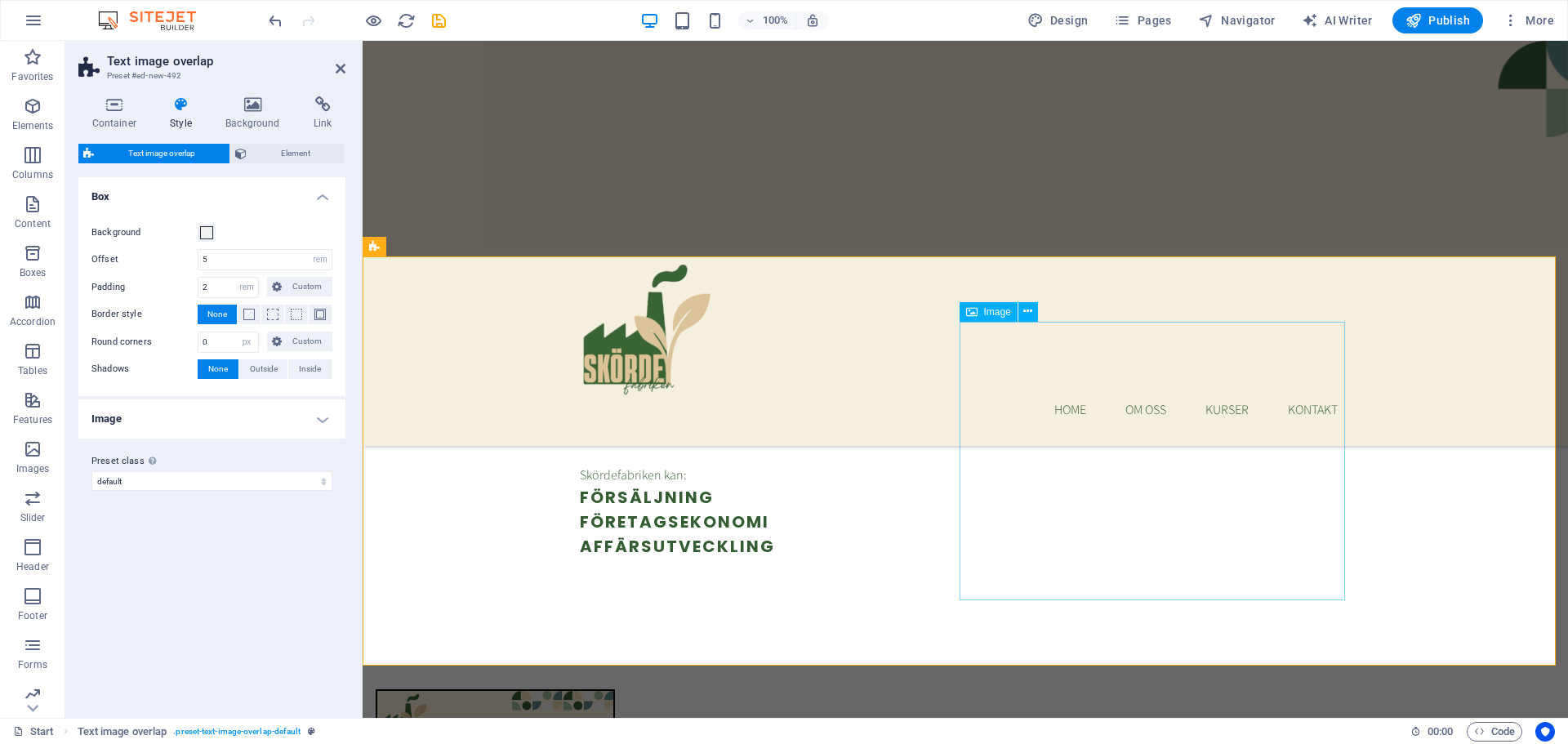
scroll to position [1388, 0]
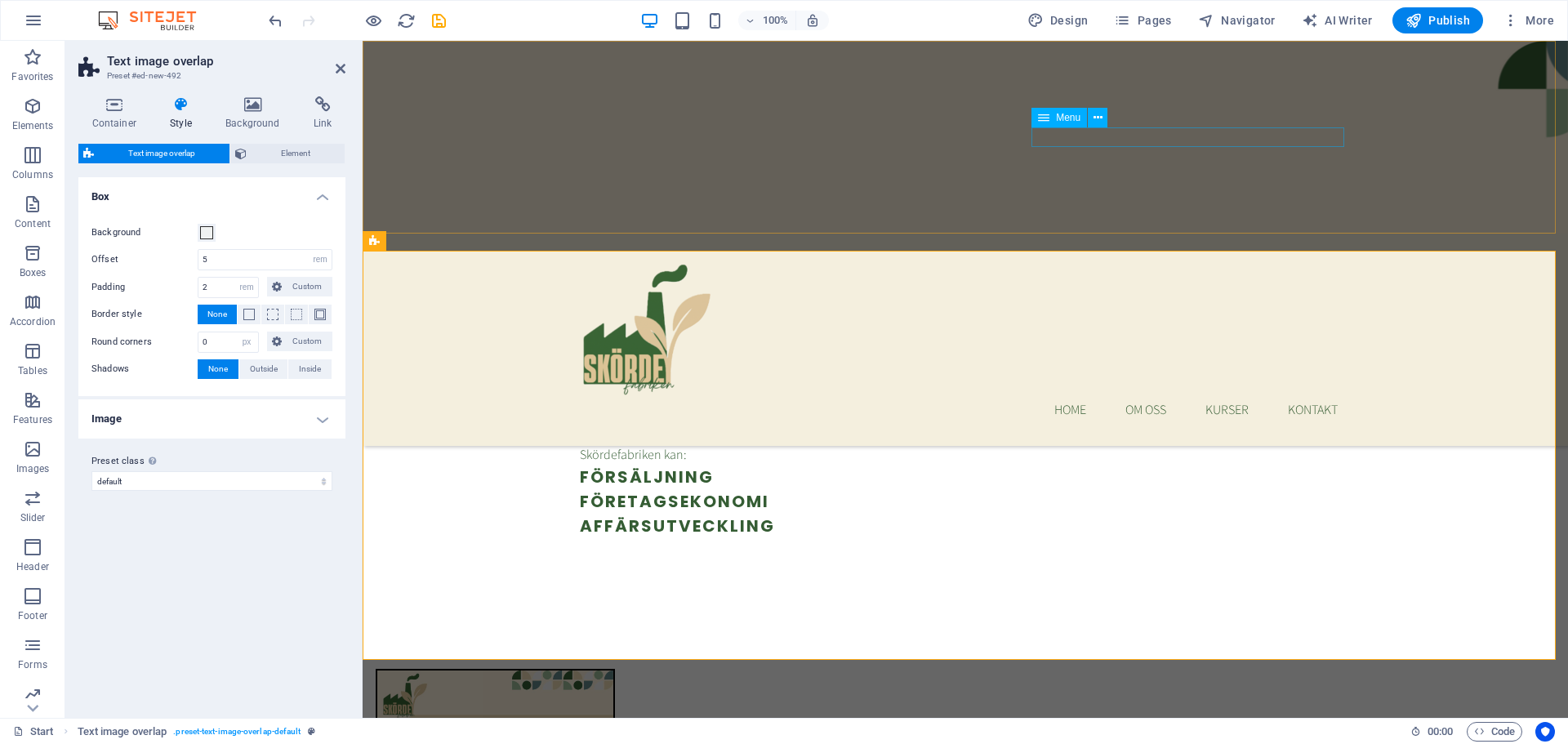
click at [1207, 400] on nav "Home Om oss Kurser Kontakt" at bounding box center [965, 410] width 771 height 19
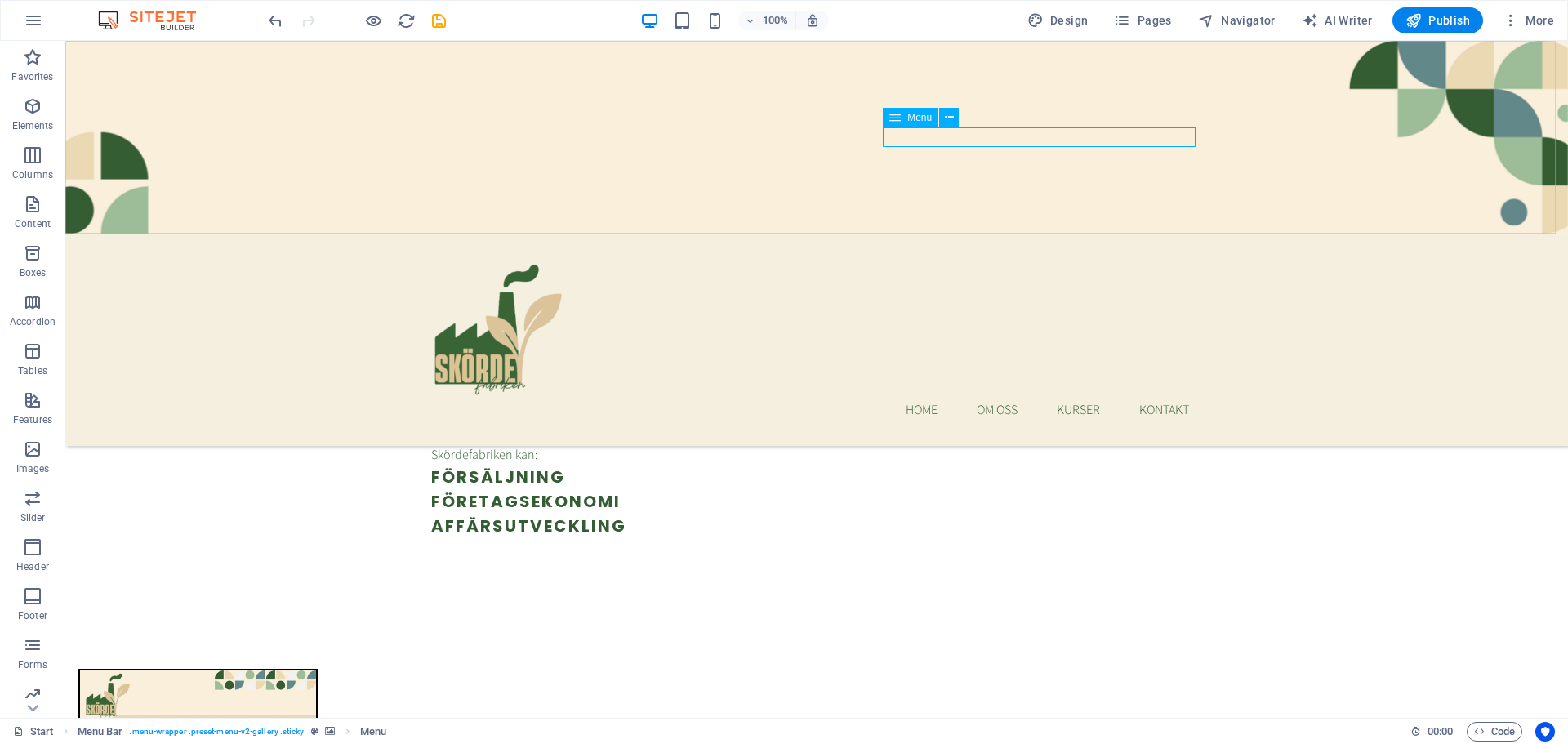
click at [1099, 400] on nav "Home Om oss Kurser Kontakt" at bounding box center [817, 410] width 771 height 19
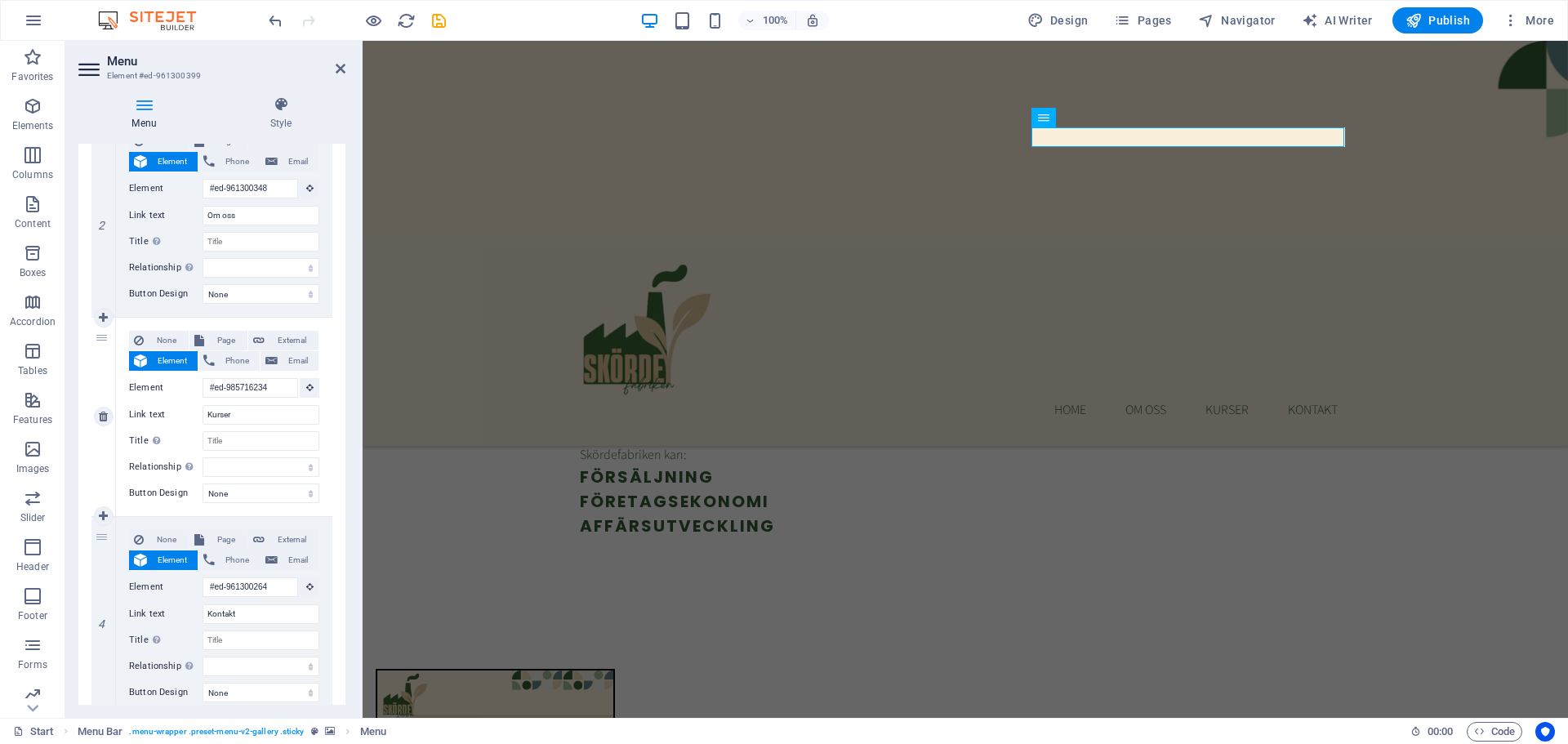
scroll to position [436, 0]
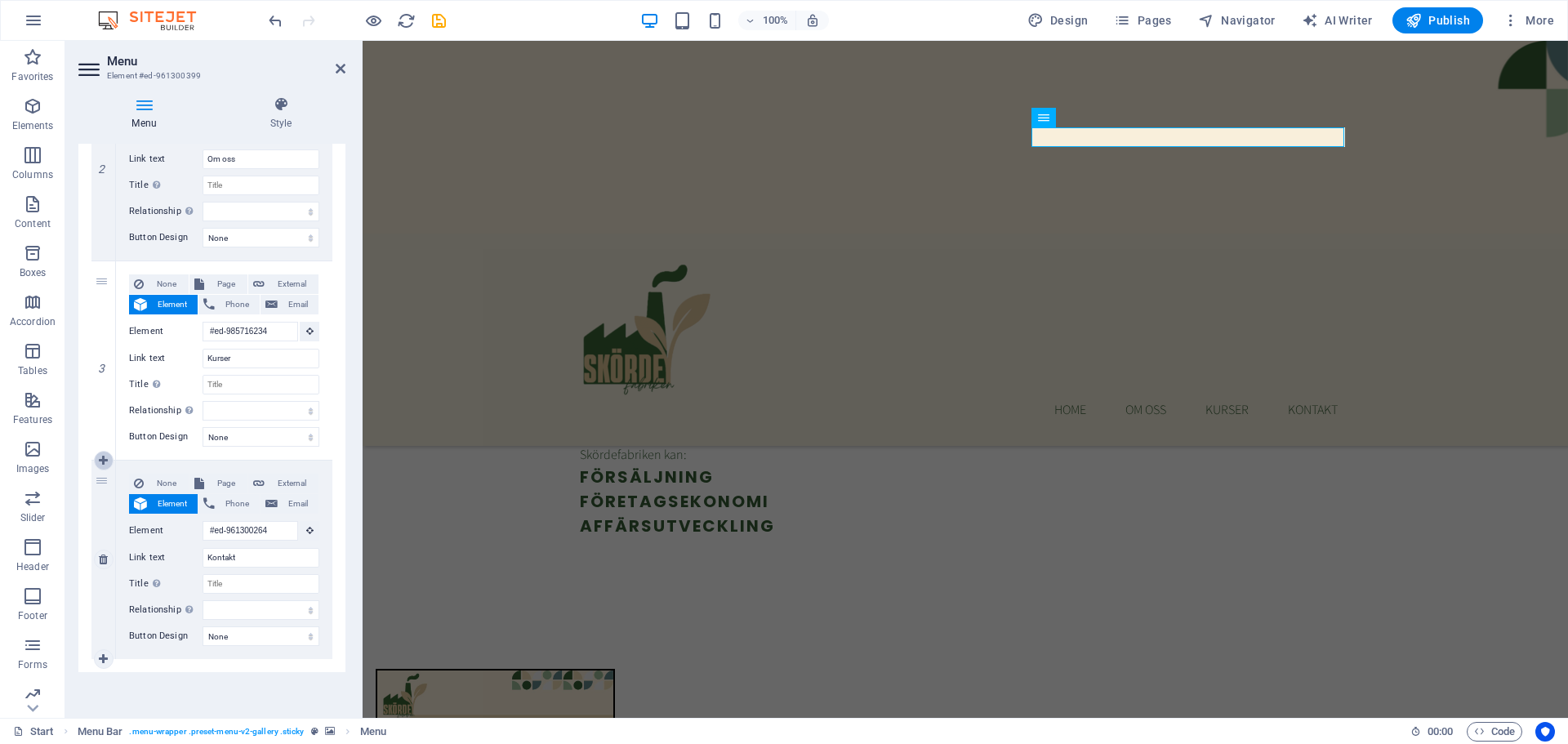
click at [102, 459] on icon at bounding box center [103, 461] width 9 height 12
select select
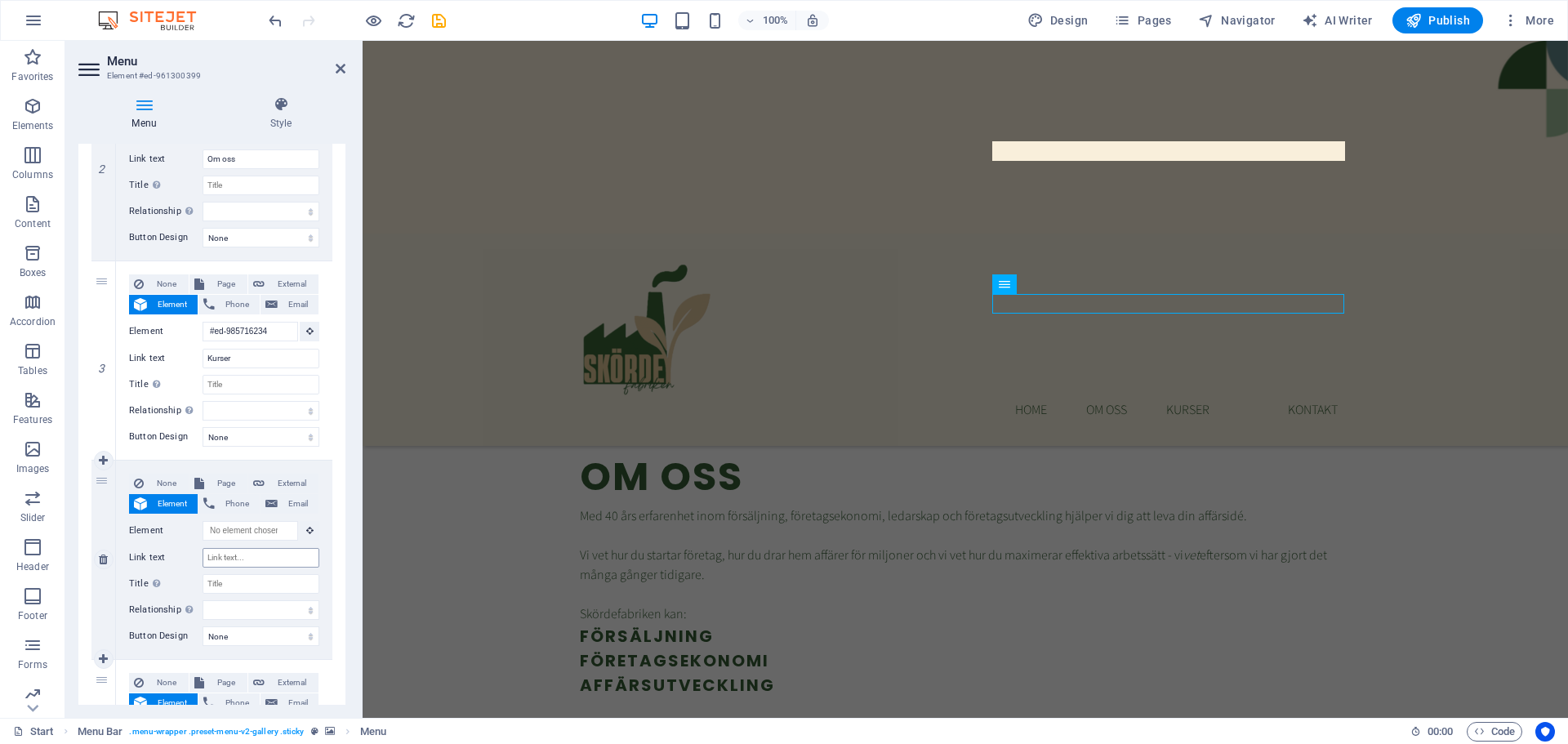
scroll to position [1196, 0]
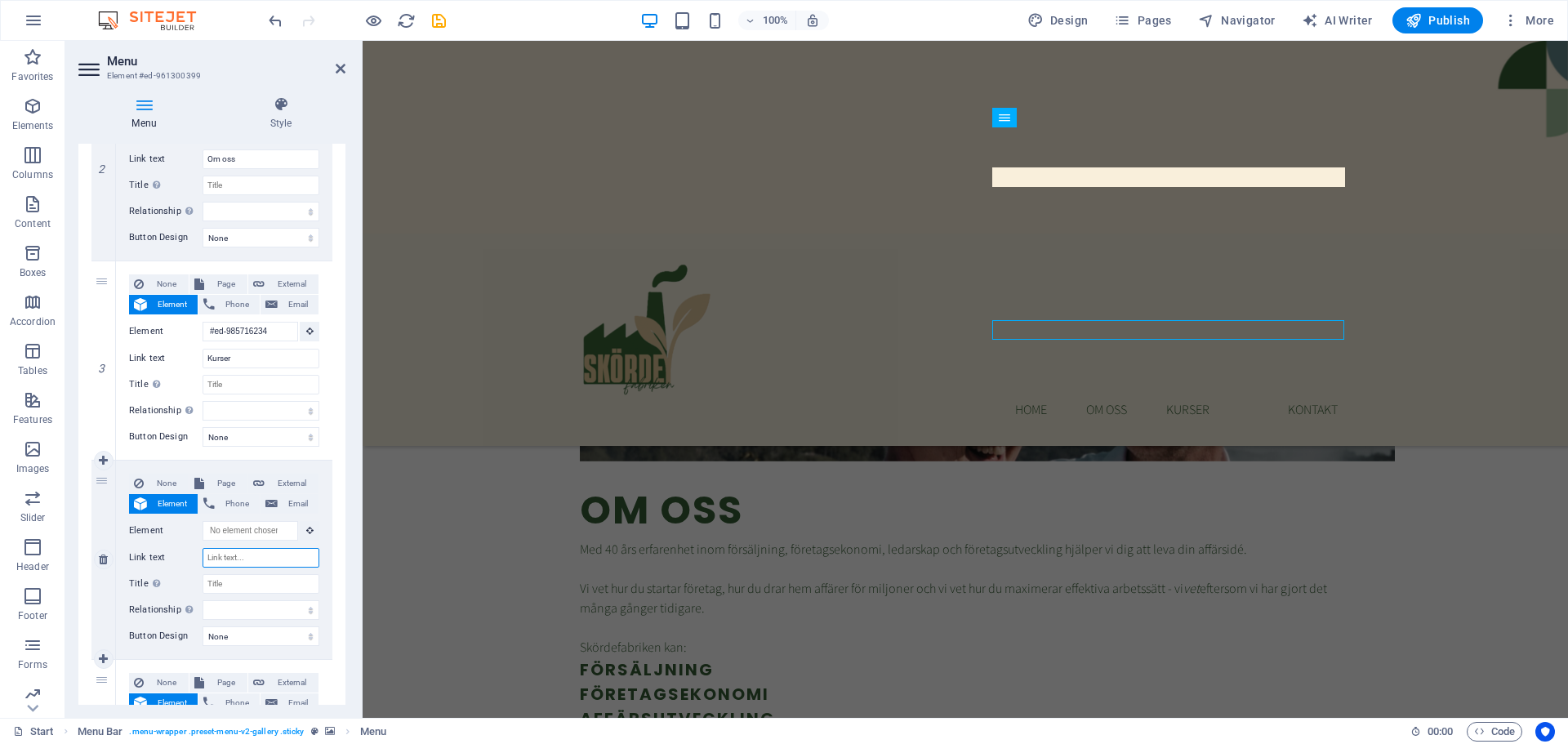
click at [256, 558] on input "Link text" at bounding box center [261, 557] width 116 height 19
type input "Gratis"
select select
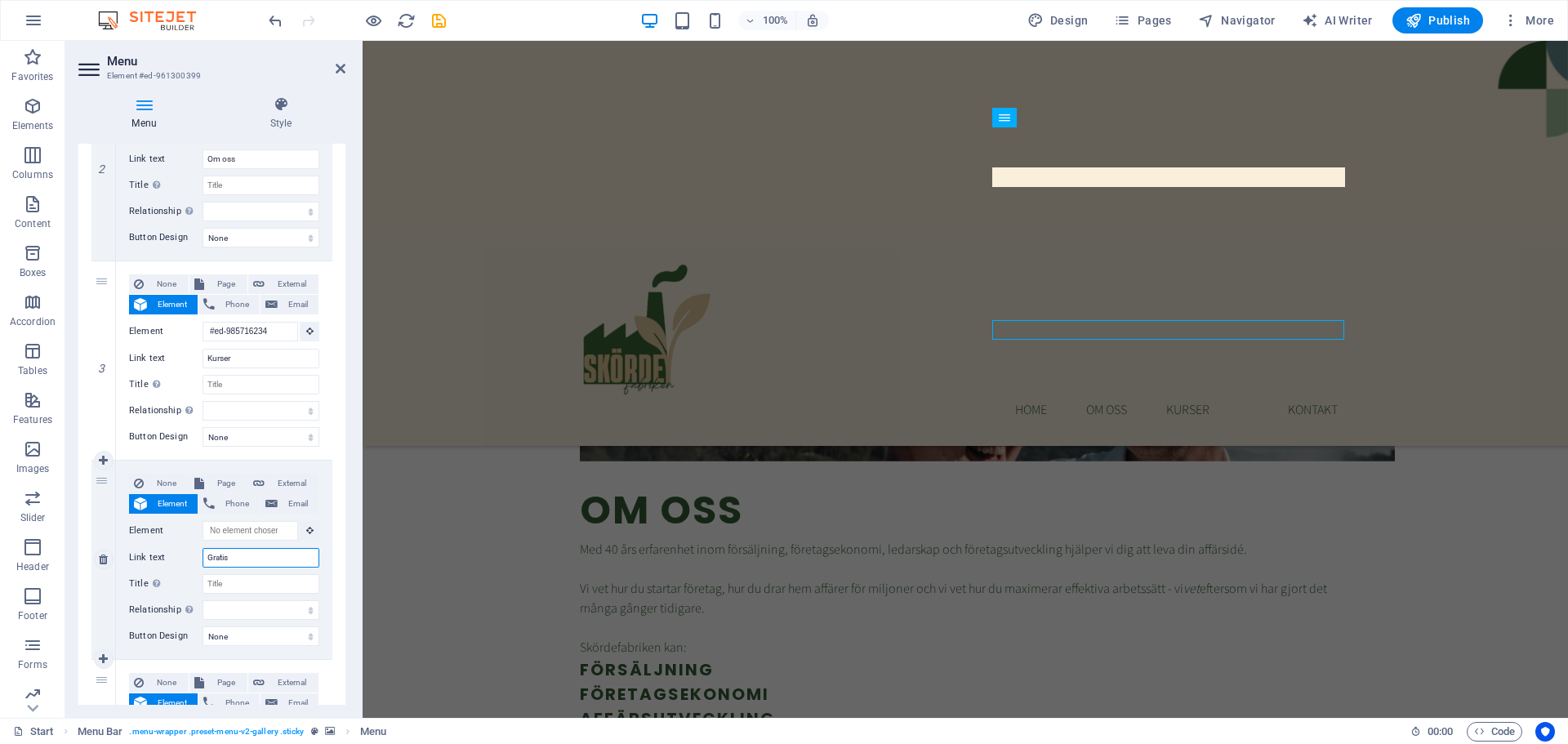
select select
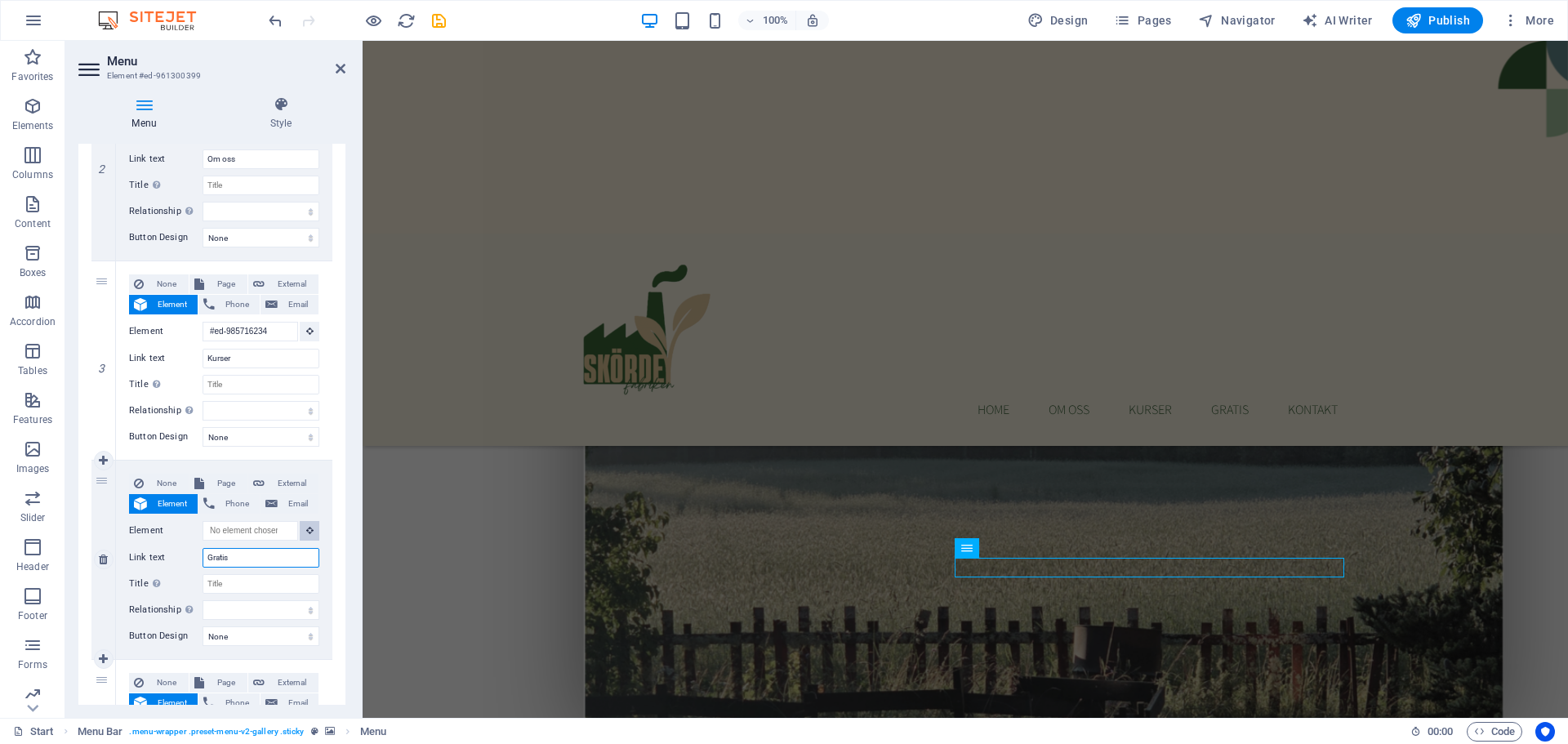
scroll to position [1003, 0]
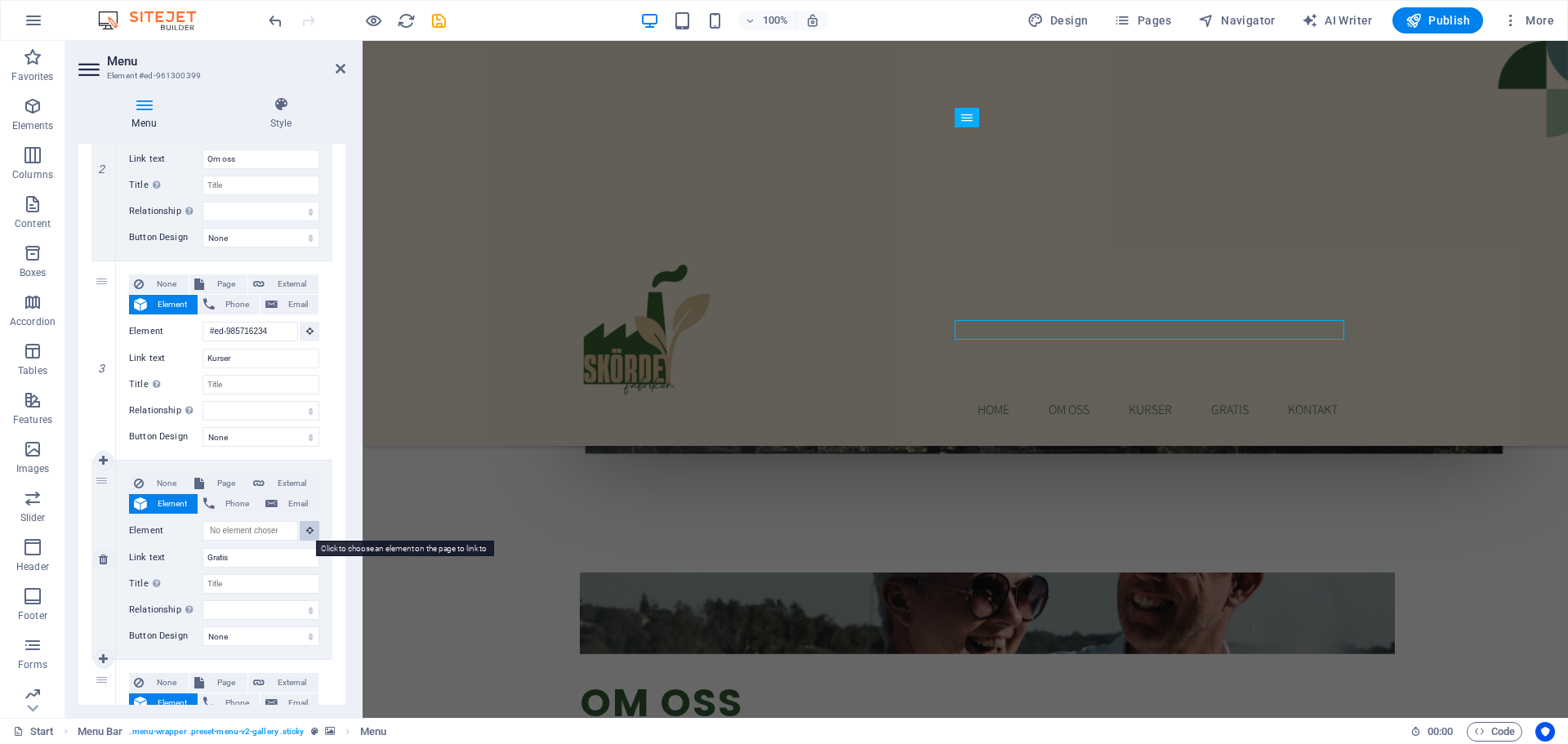
click at [307, 530] on icon at bounding box center [310, 530] width 8 height 8
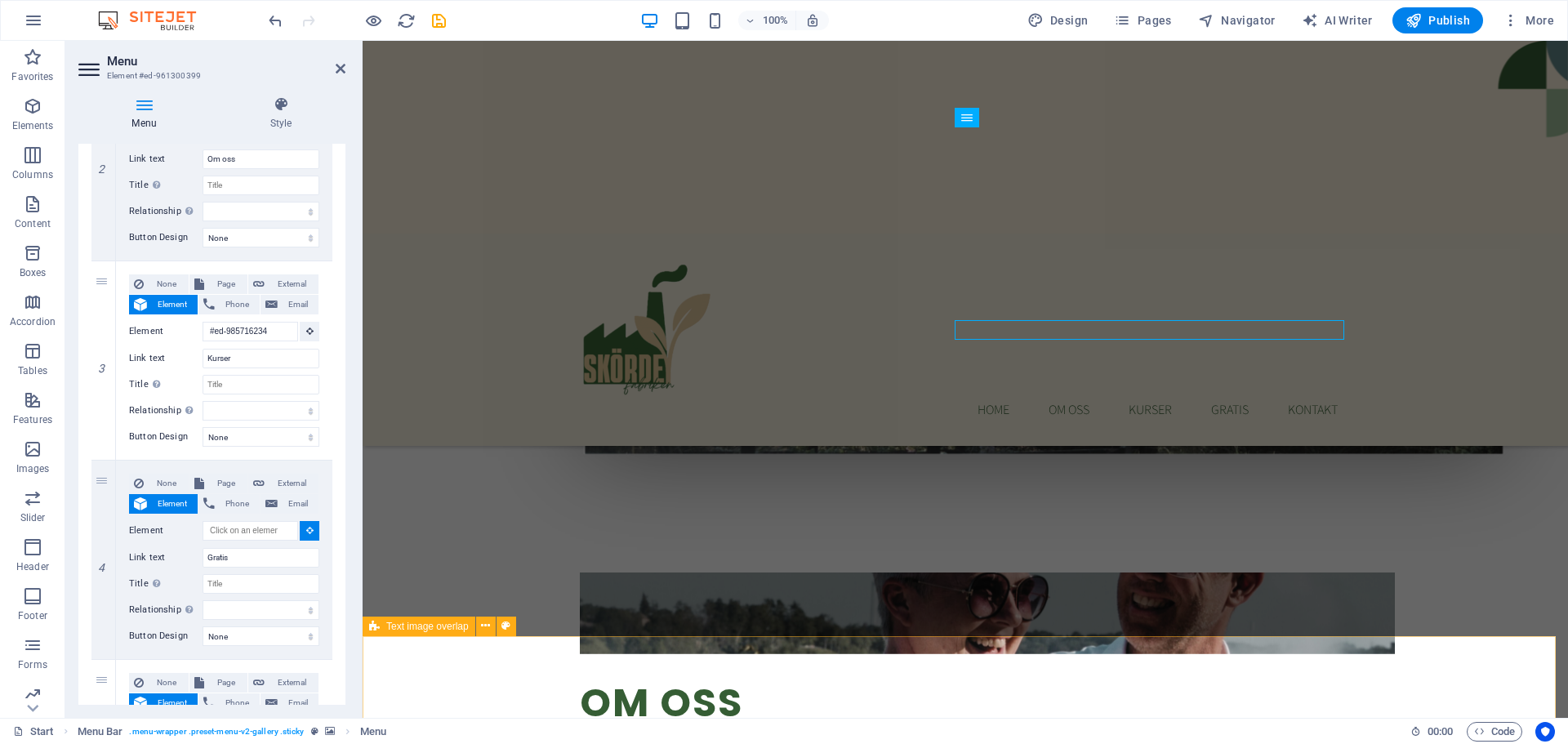
select select
type input "#ed-new-492"
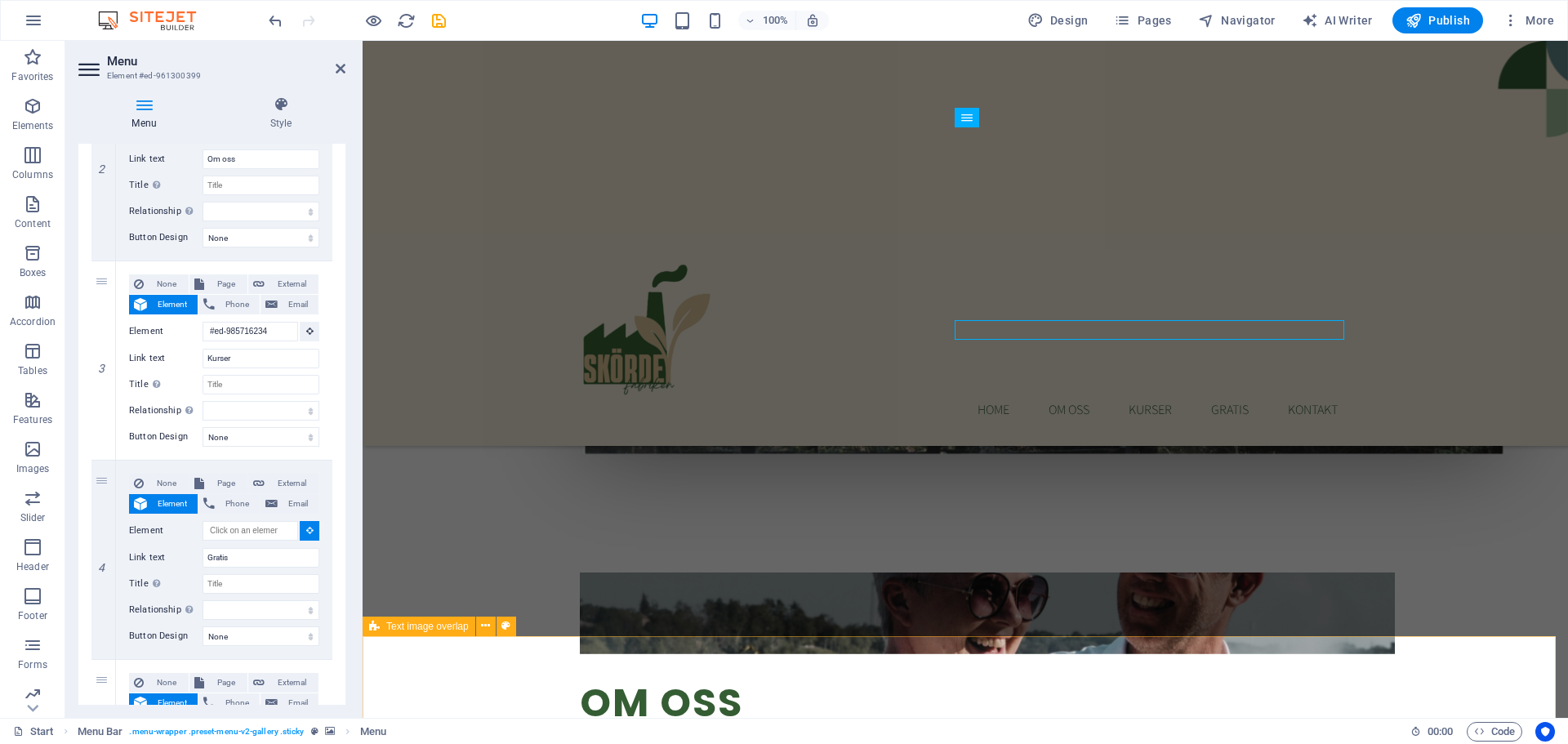
select select
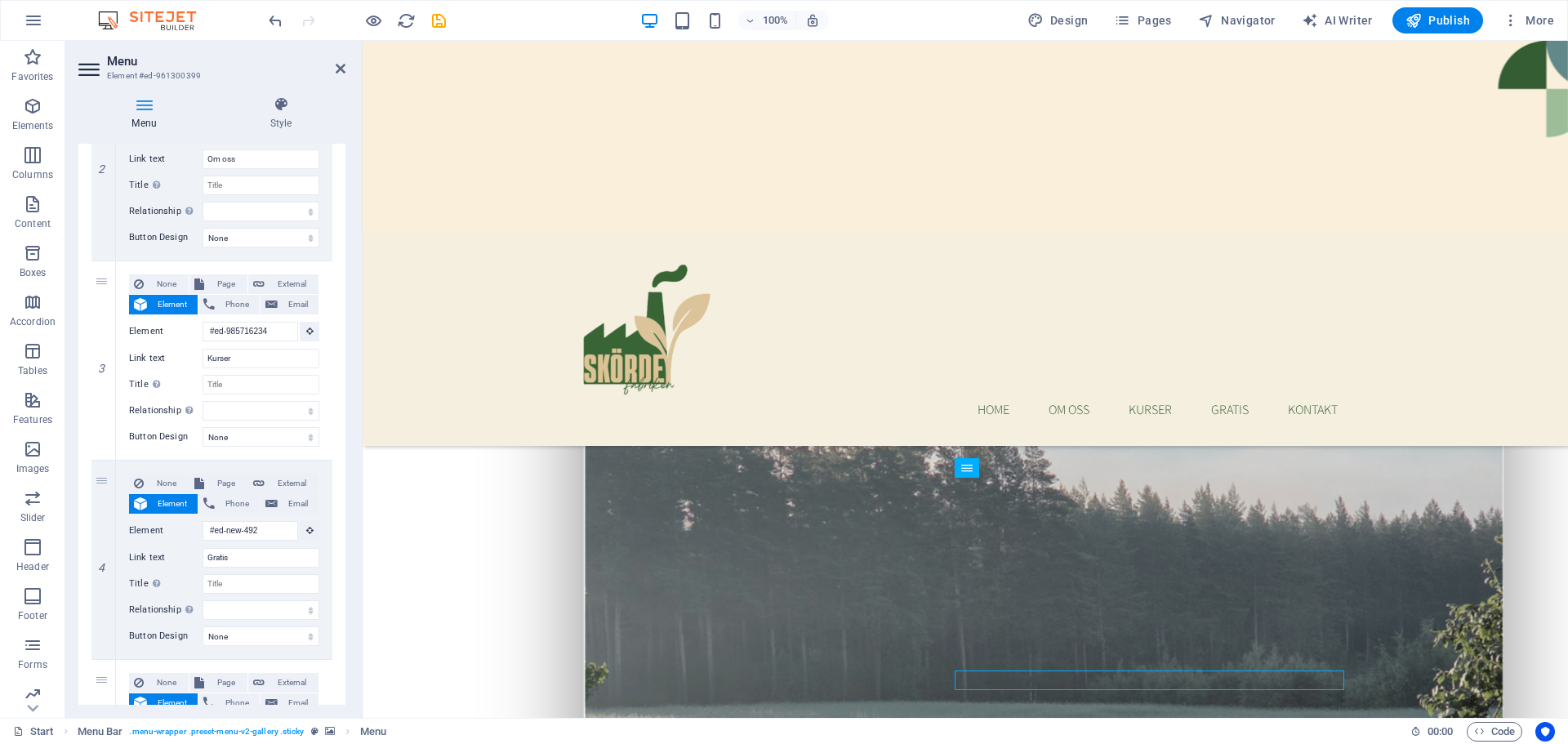
scroll to position [442, 0]
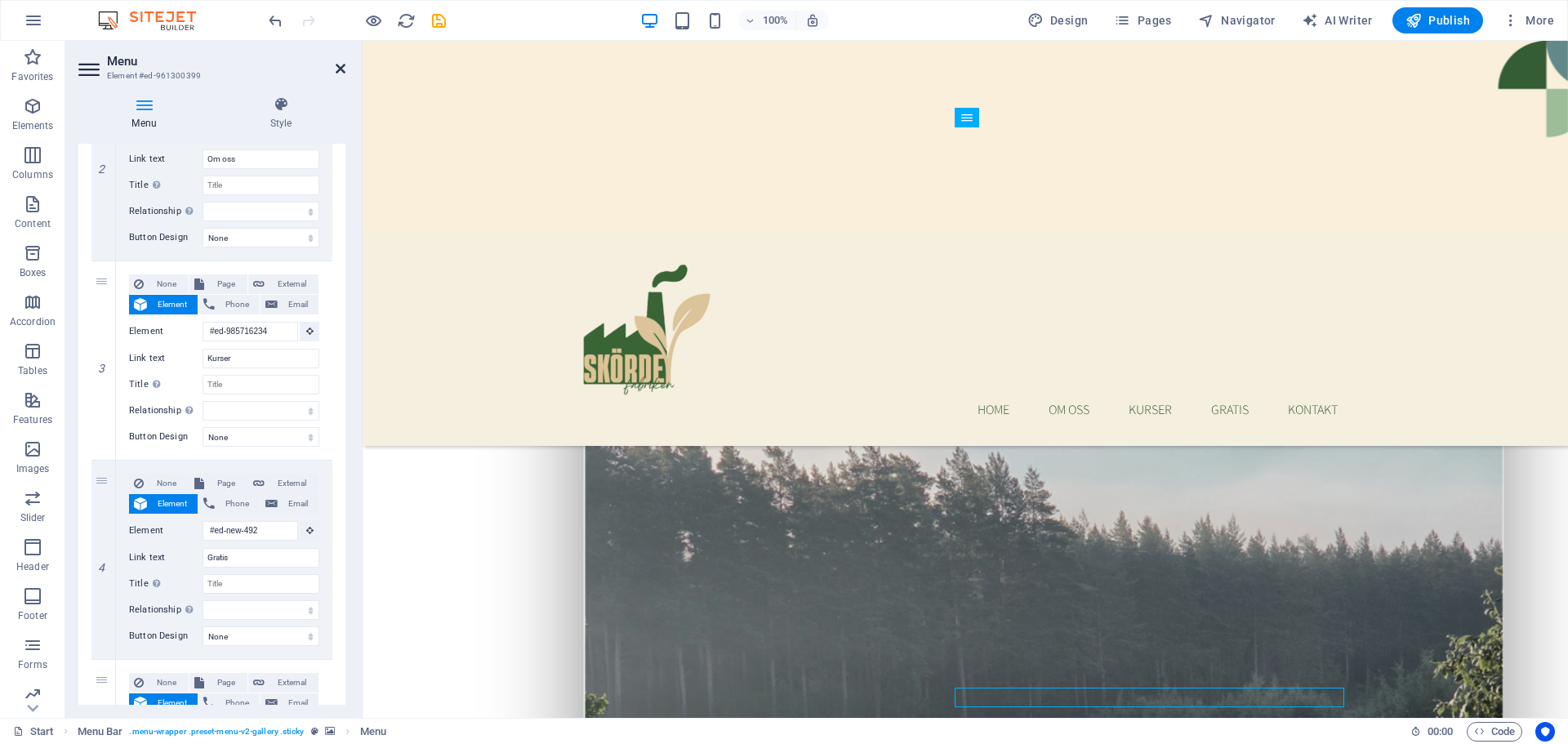
click at [340, 65] on icon at bounding box center [341, 69] width 10 height 13
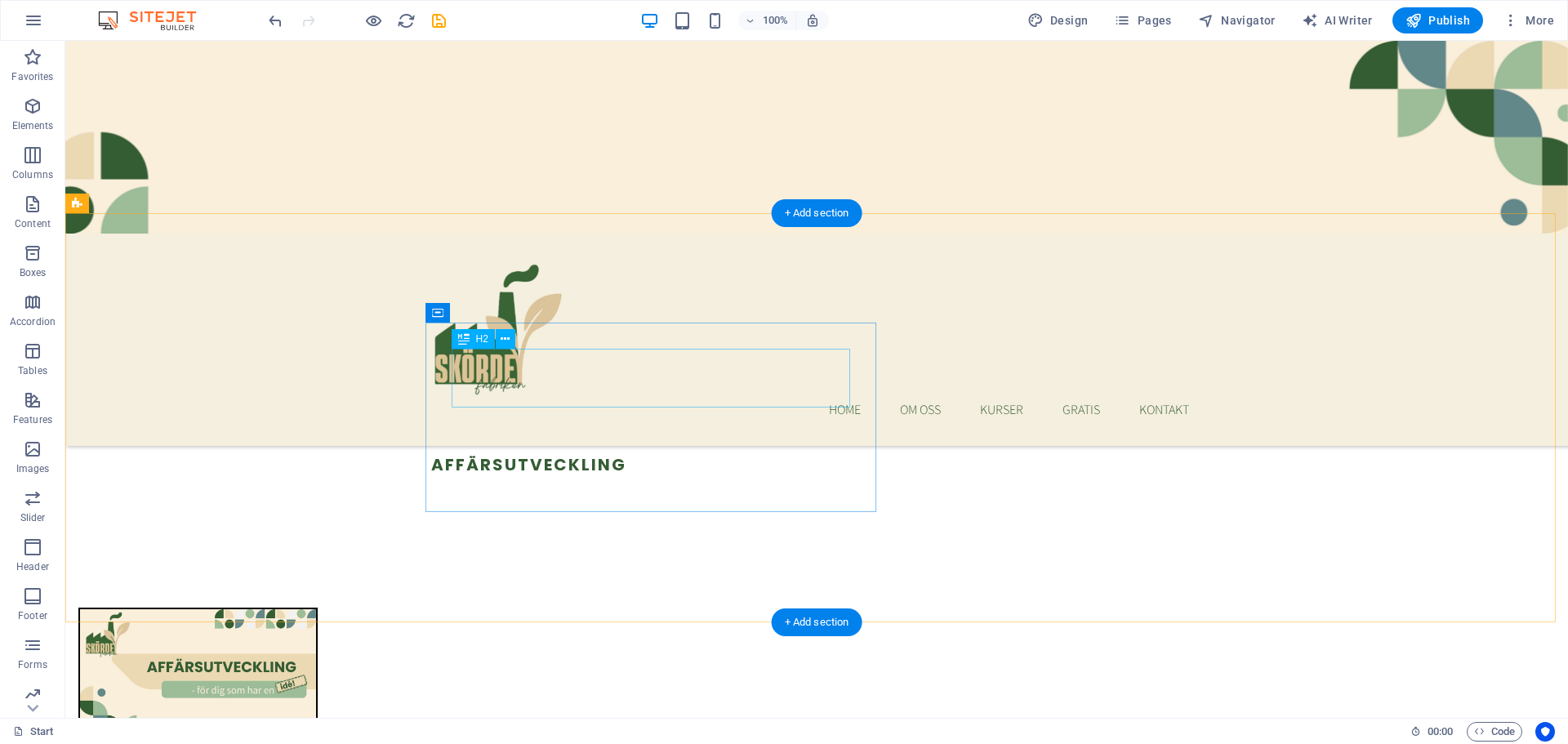
scroll to position [1423, 0]
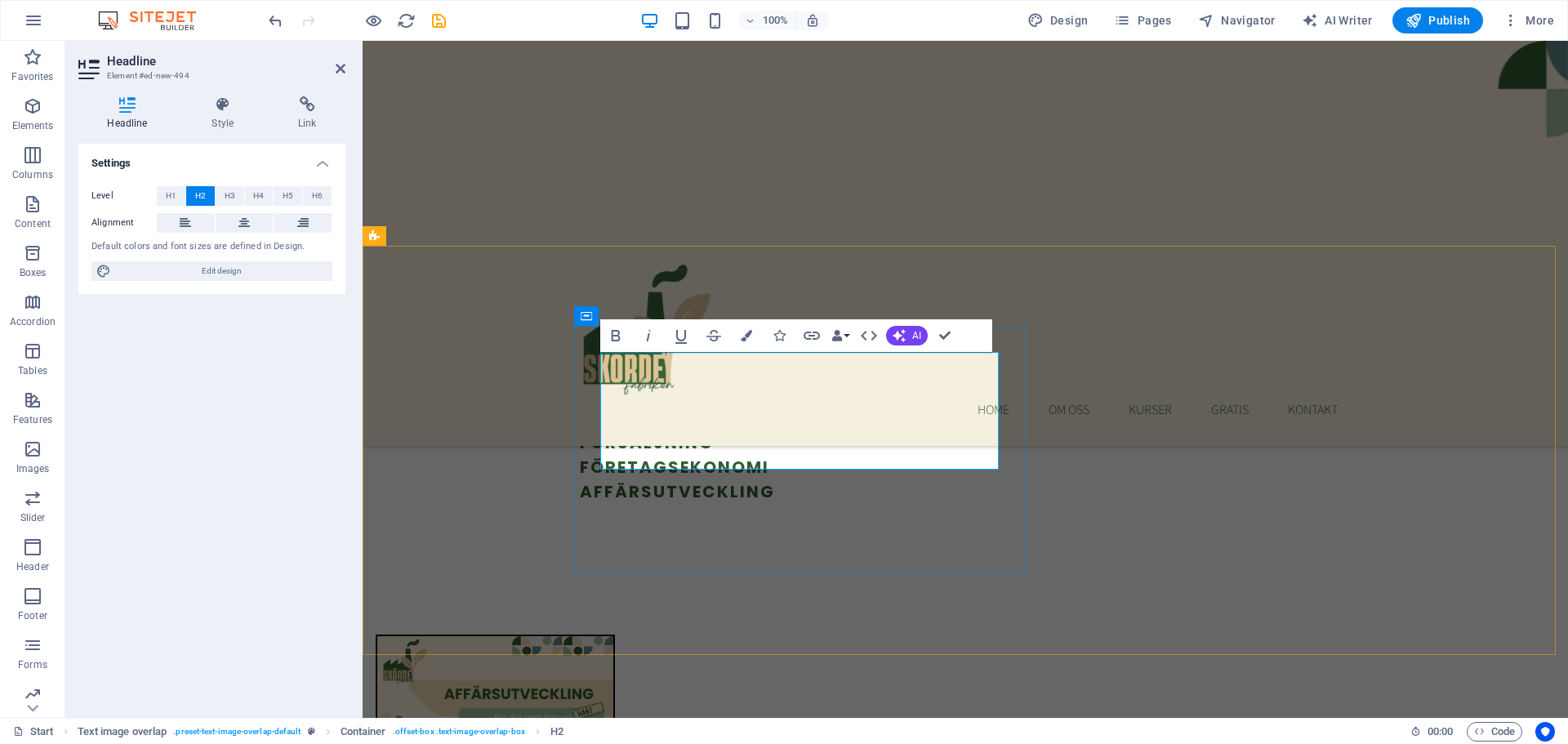
scroll to position [1393, 0]
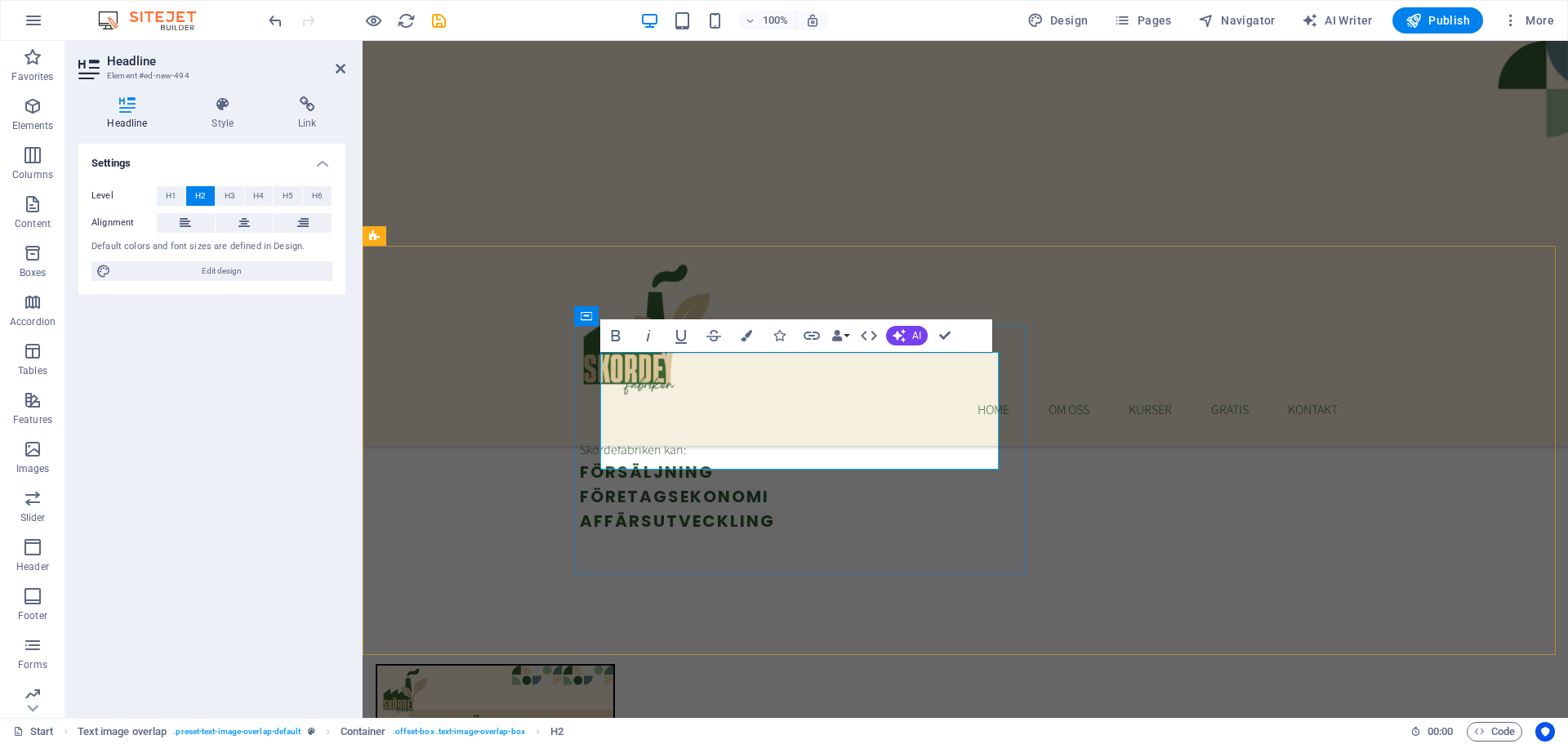
click at [237, 189] on button "H3" at bounding box center [230, 195] width 28 height 19
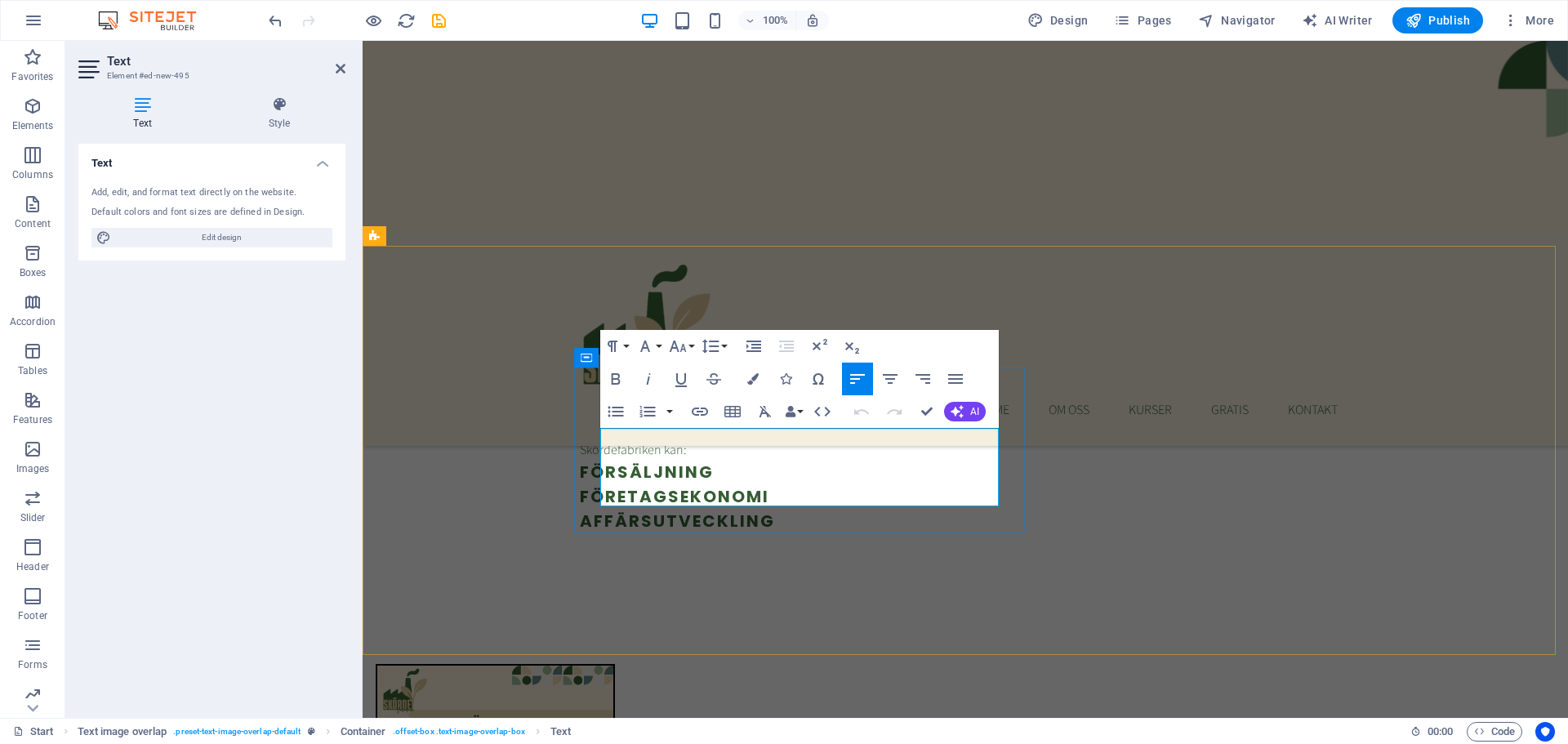
drag, startPoint x: 799, startPoint y: 497, endPoint x: 598, endPoint y: 431, distance: 211.6
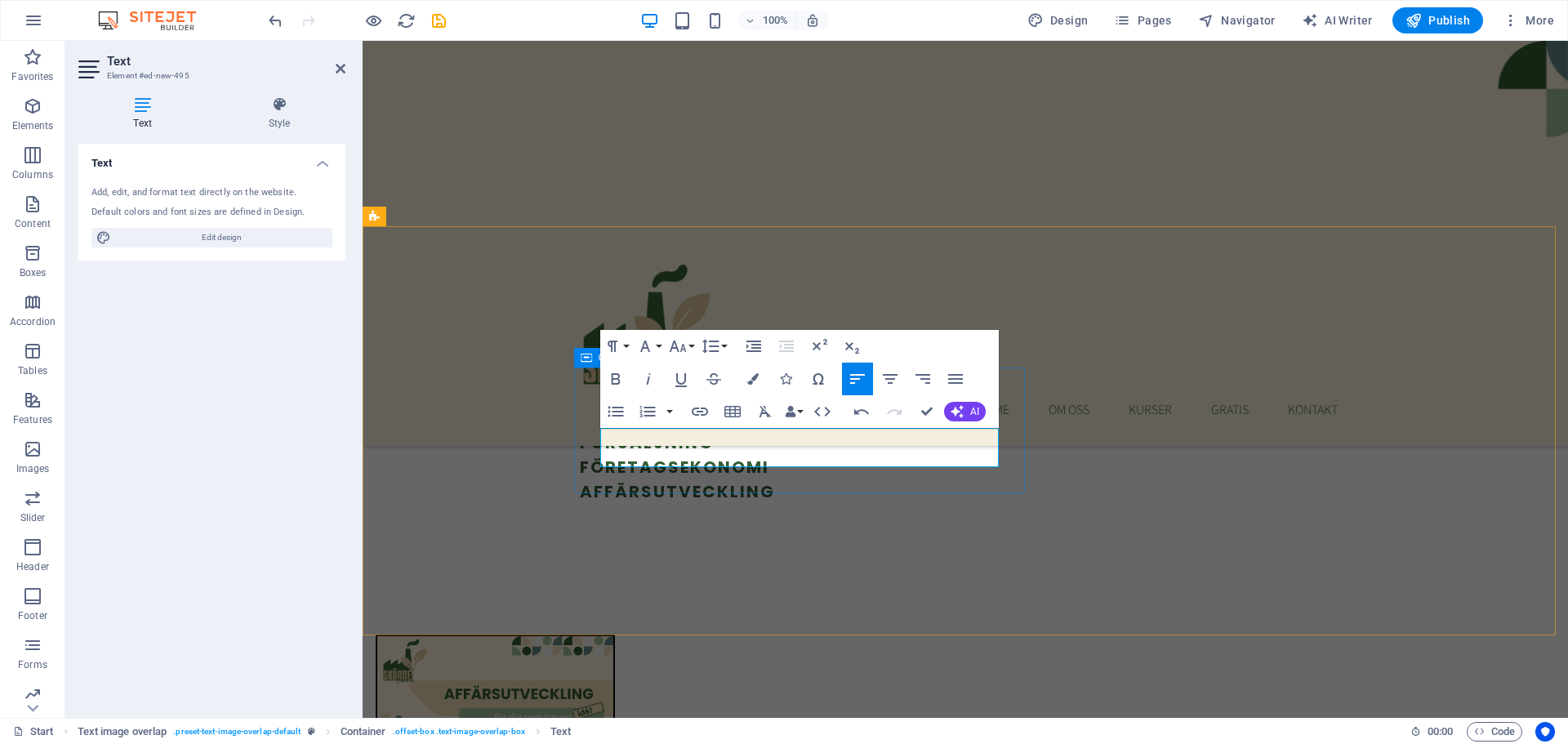
scroll to position [1413, 0]
drag, startPoint x: 966, startPoint y: 436, endPoint x: 837, endPoint y: 486, distance: 138.4
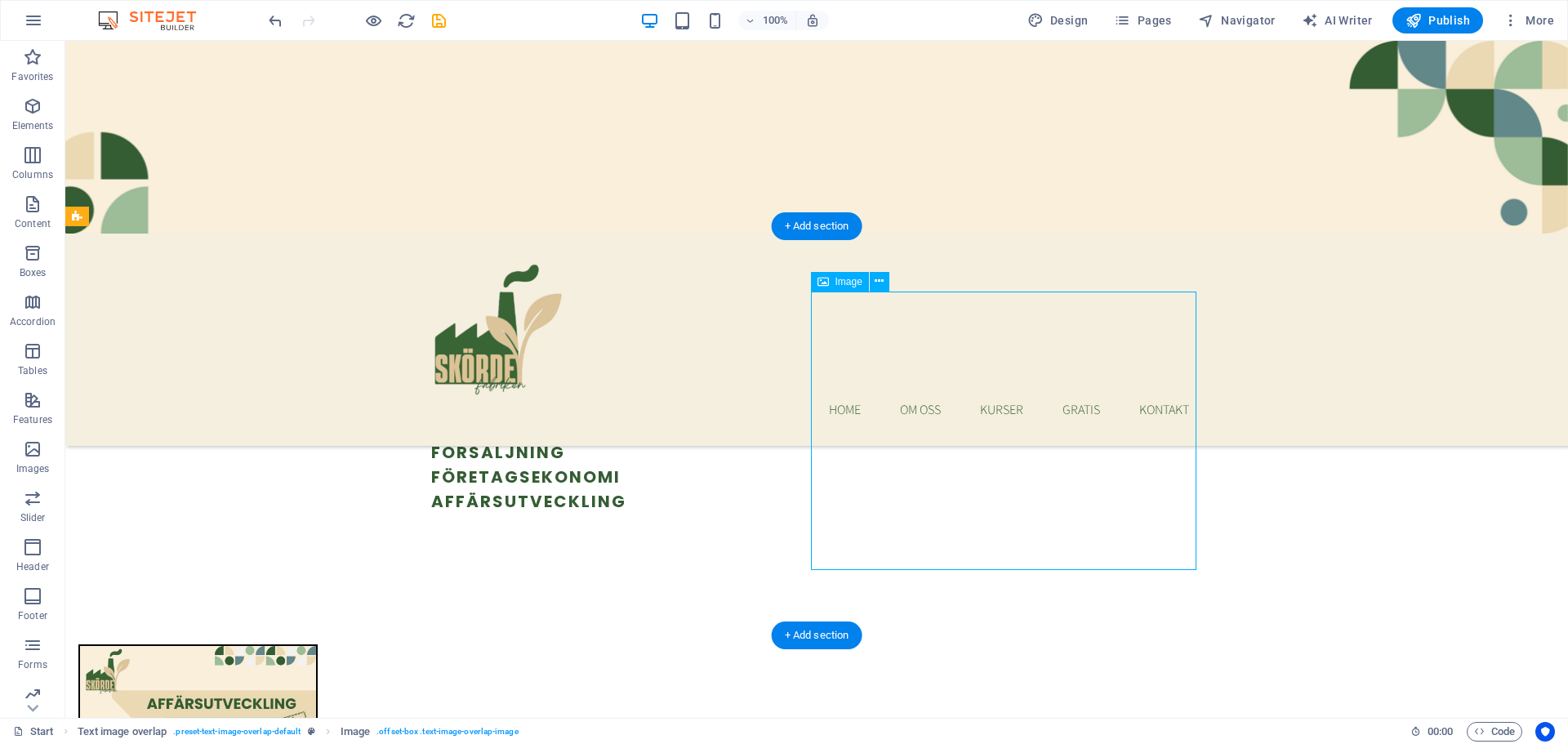
select select "%"
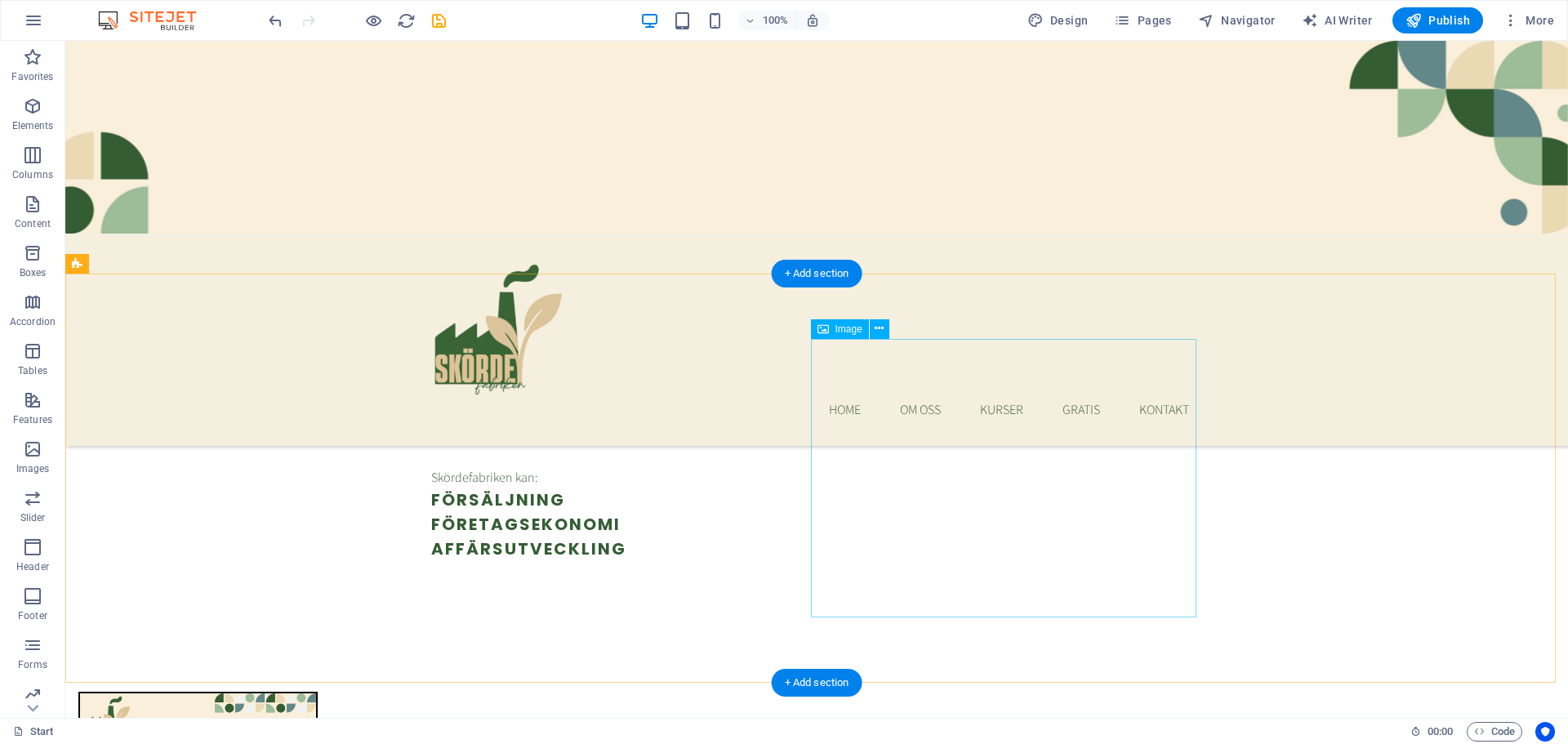
scroll to position [1388, 0]
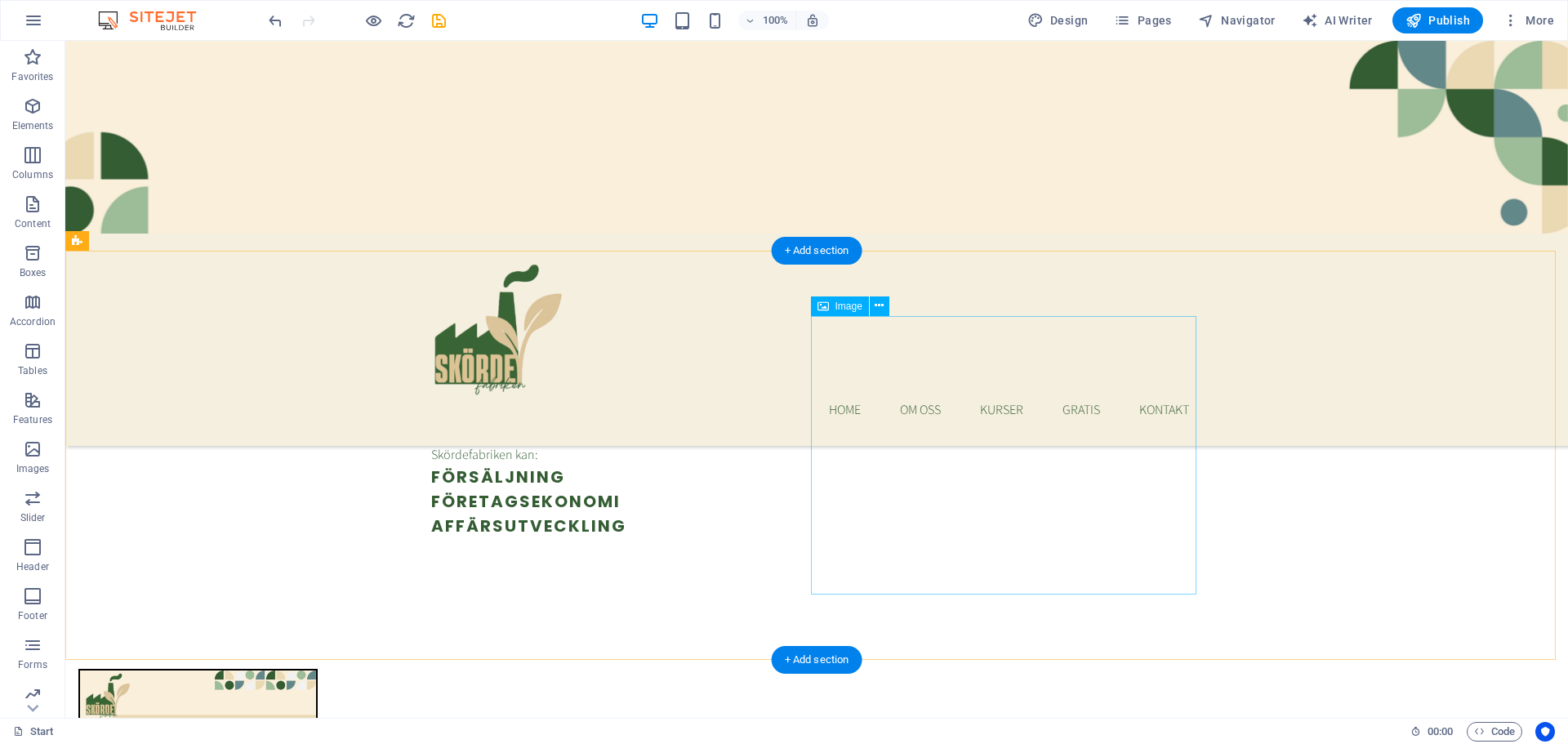
select select "%"
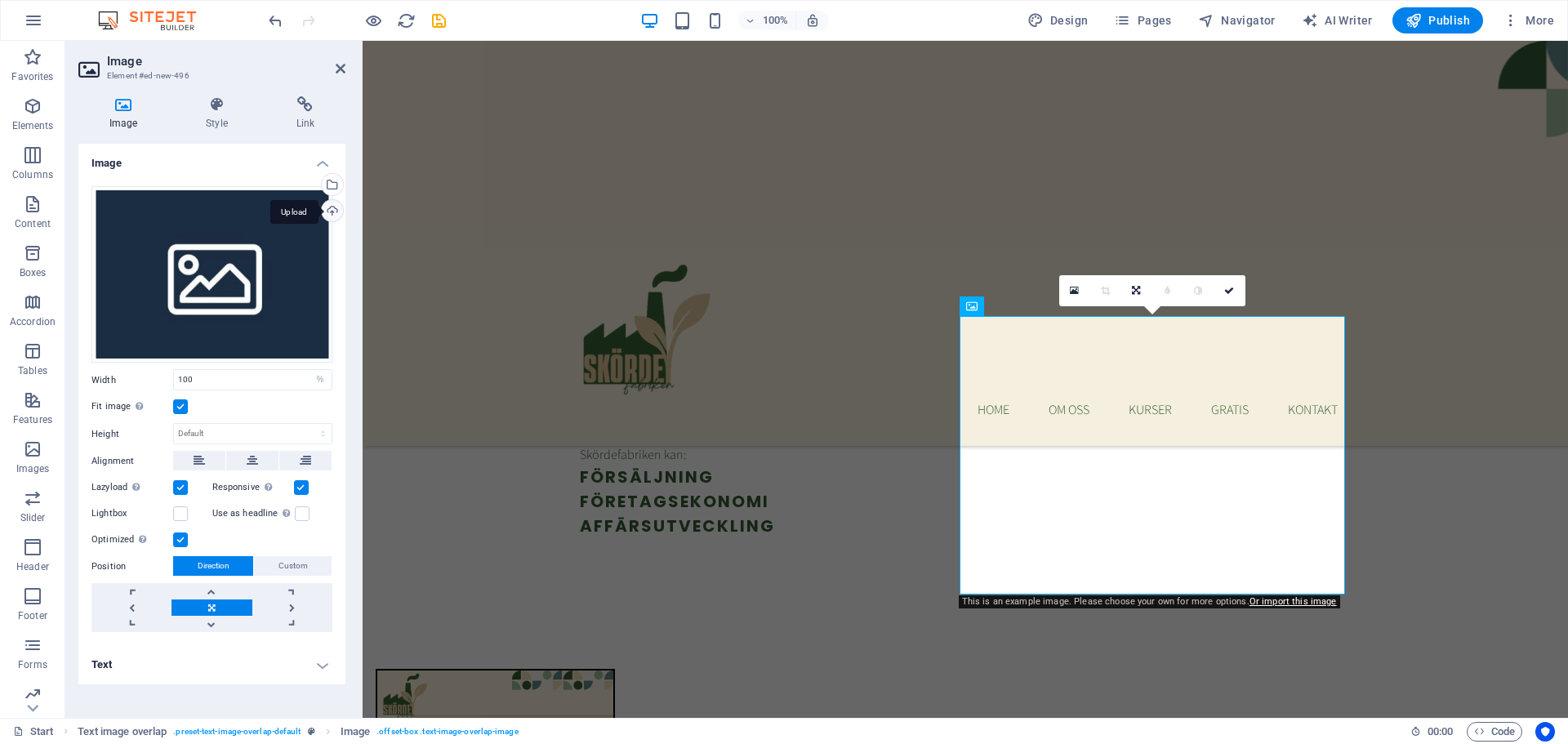
click at [336, 206] on div "Upload" at bounding box center [330, 212] width 24 height 24
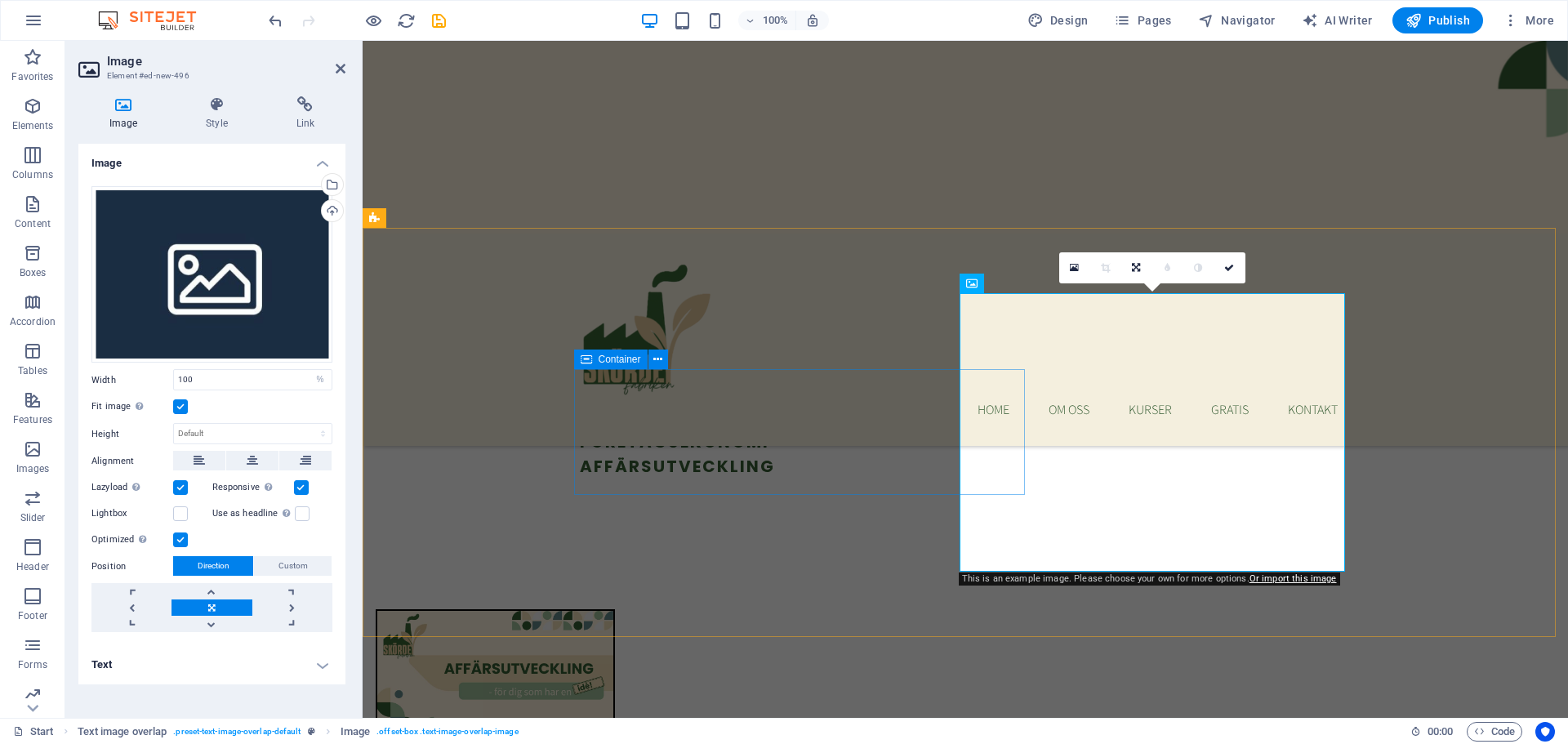
scroll to position [1307, 0]
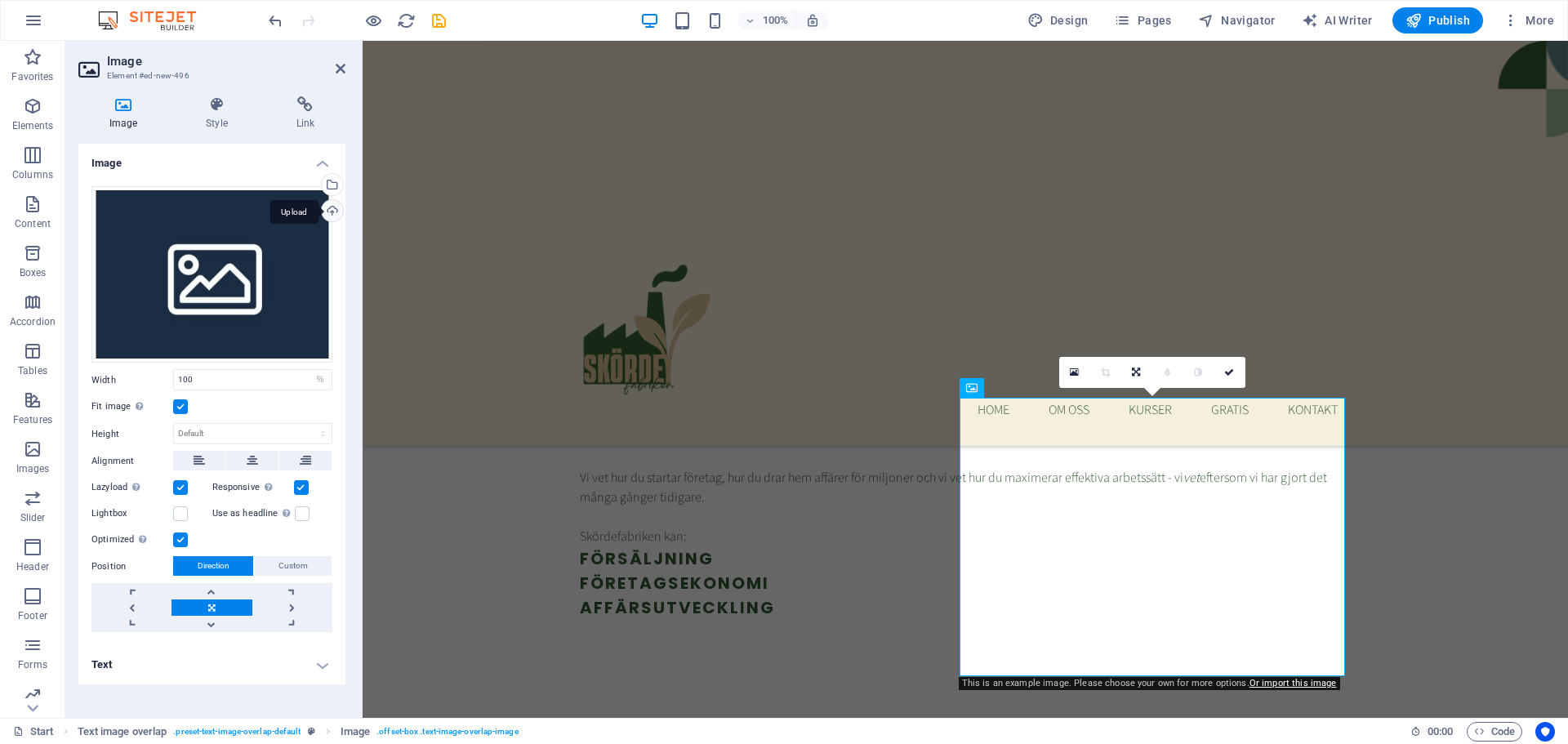
click at [334, 209] on div "Upload" at bounding box center [330, 212] width 24 height 24
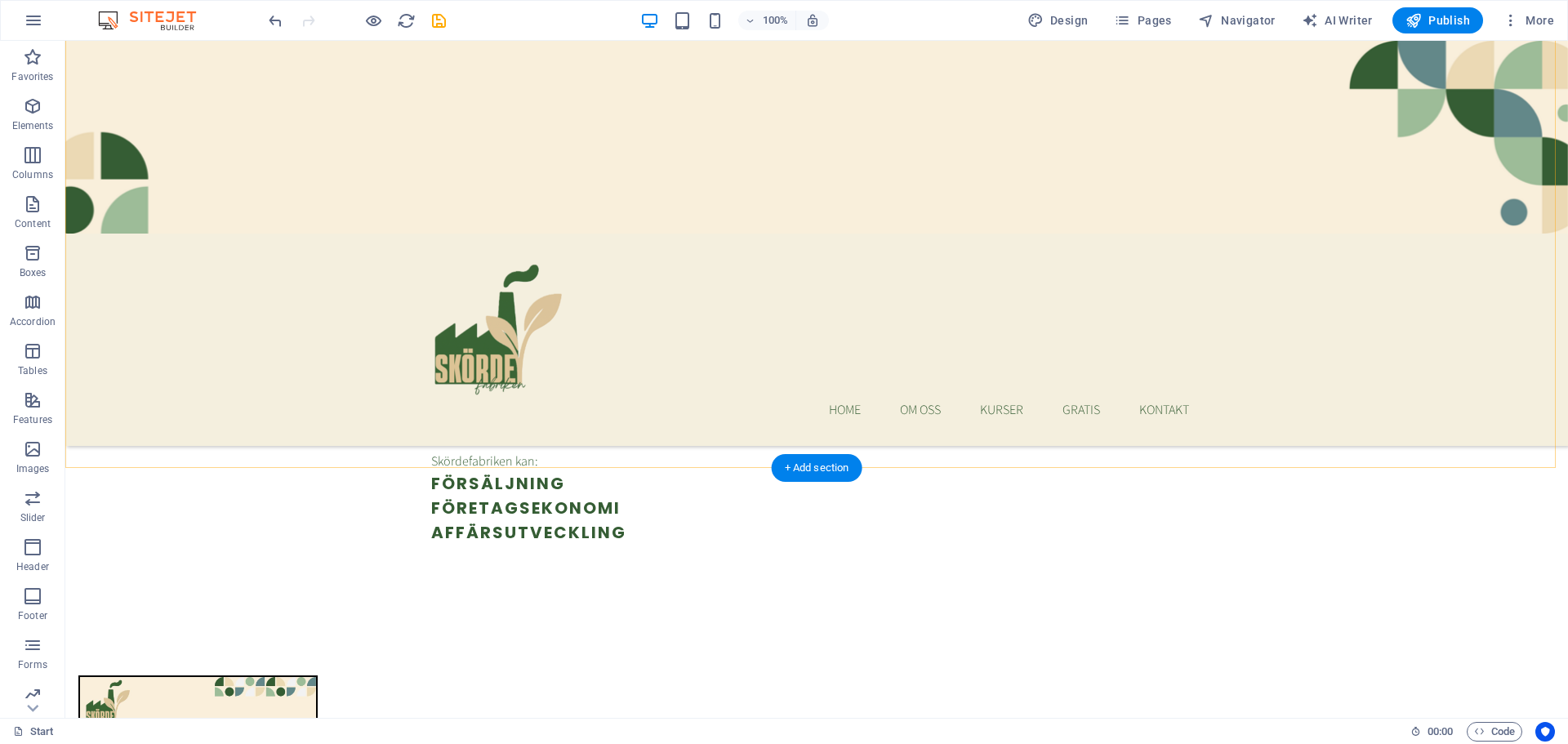
scroll to position [1388, 0]
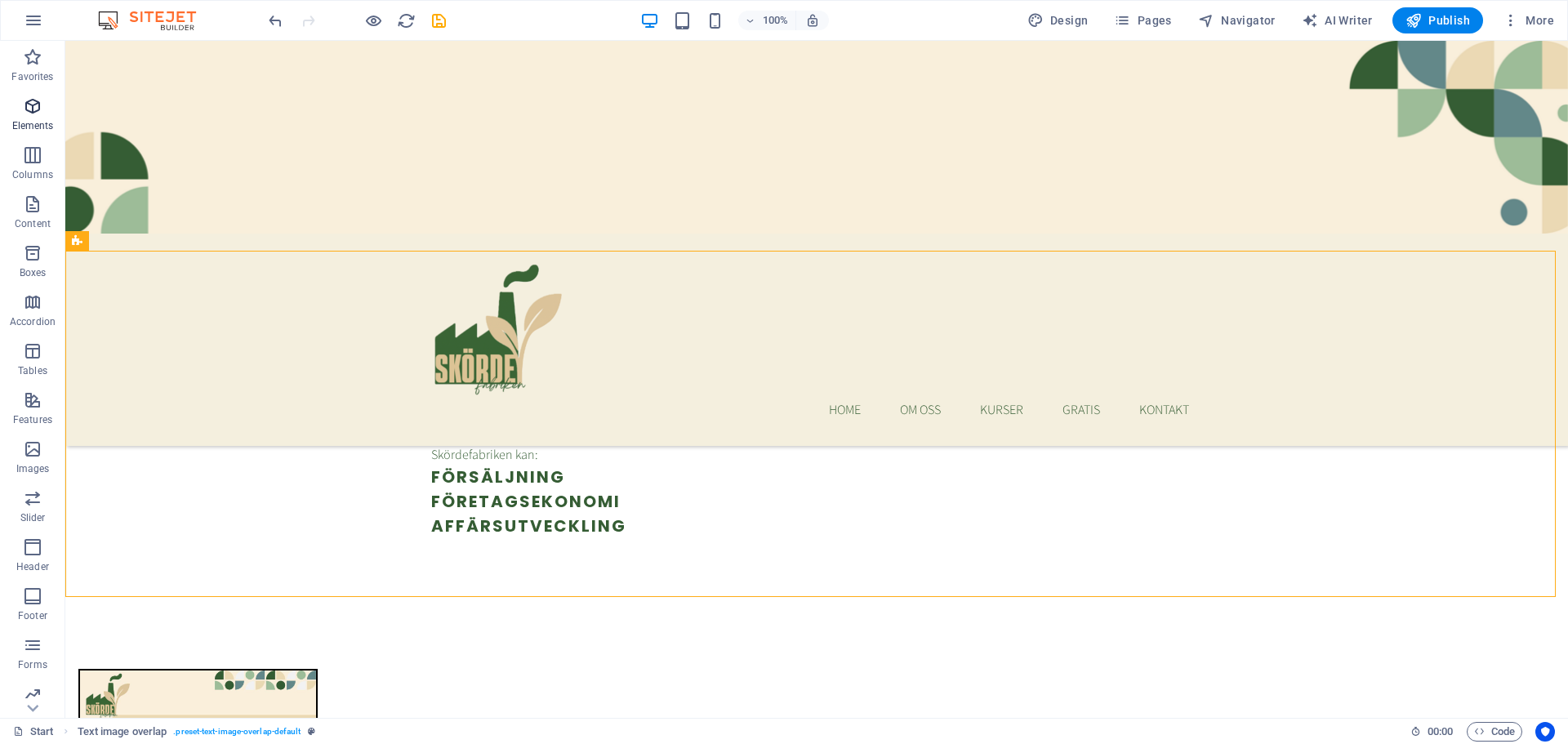
click at [31, 105] on icon "button" at bounding box center [32, 106] width 19 height 19
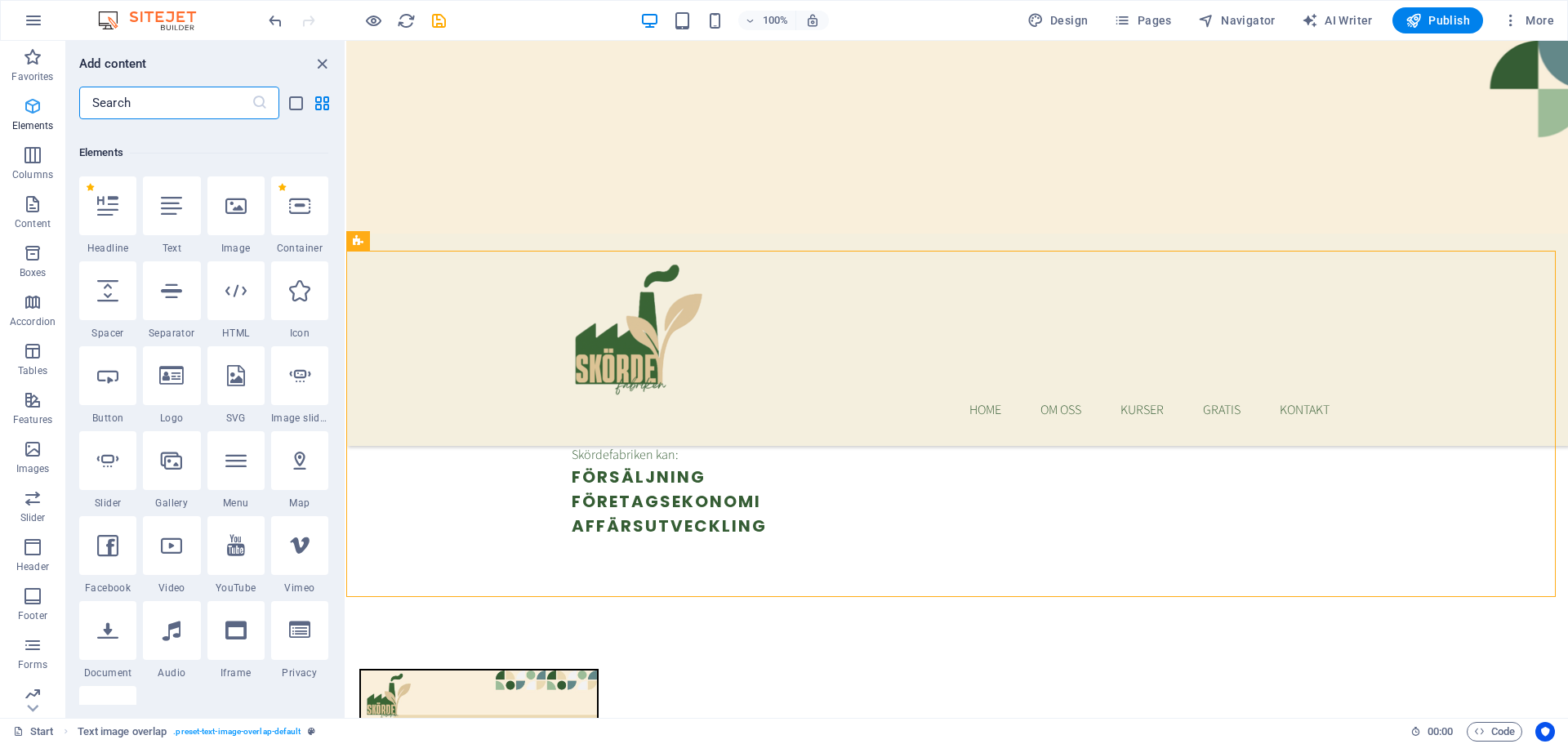
scroll to position [174, 0]
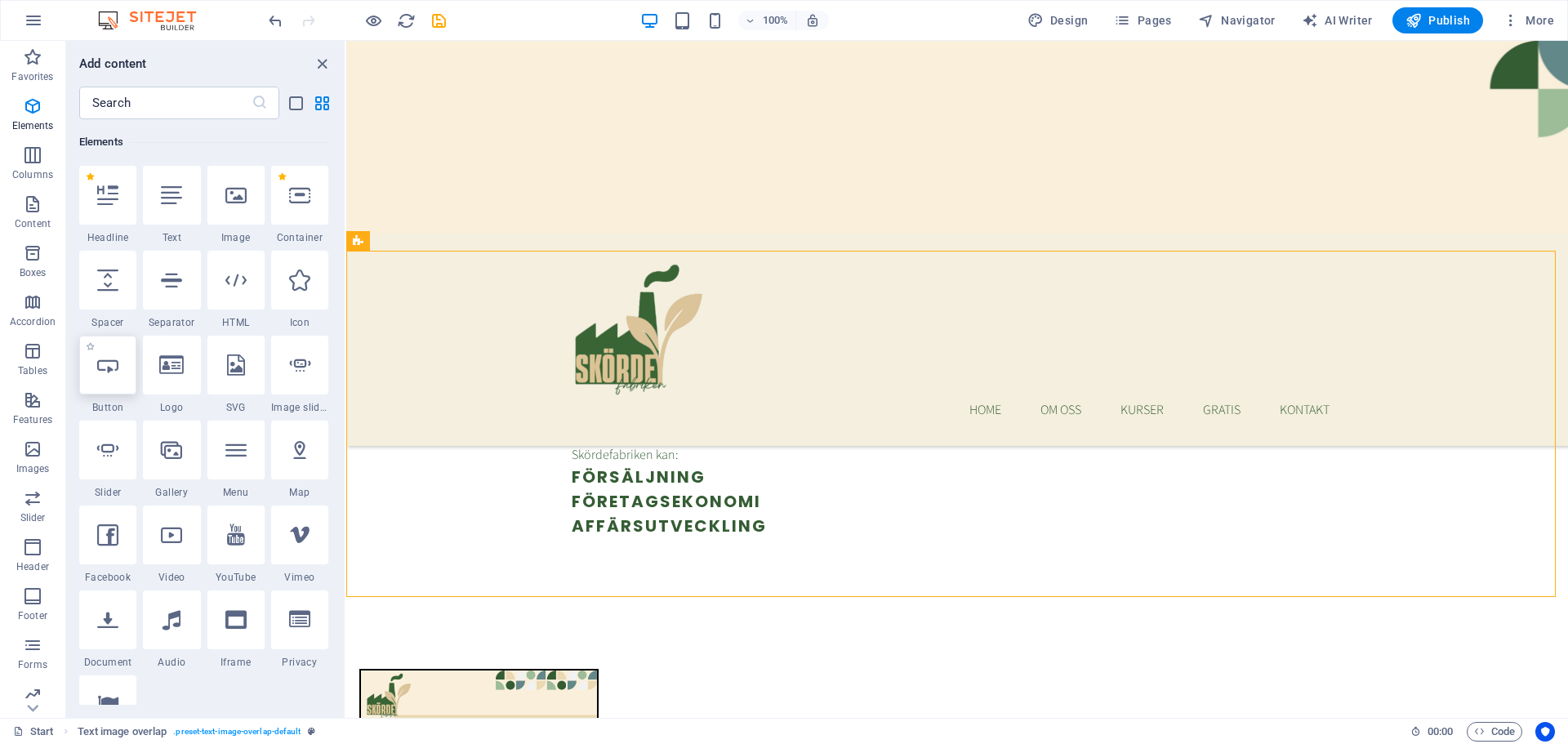
click at [106, 363] on icon at bounding box center [107, 364] width 21 height 21
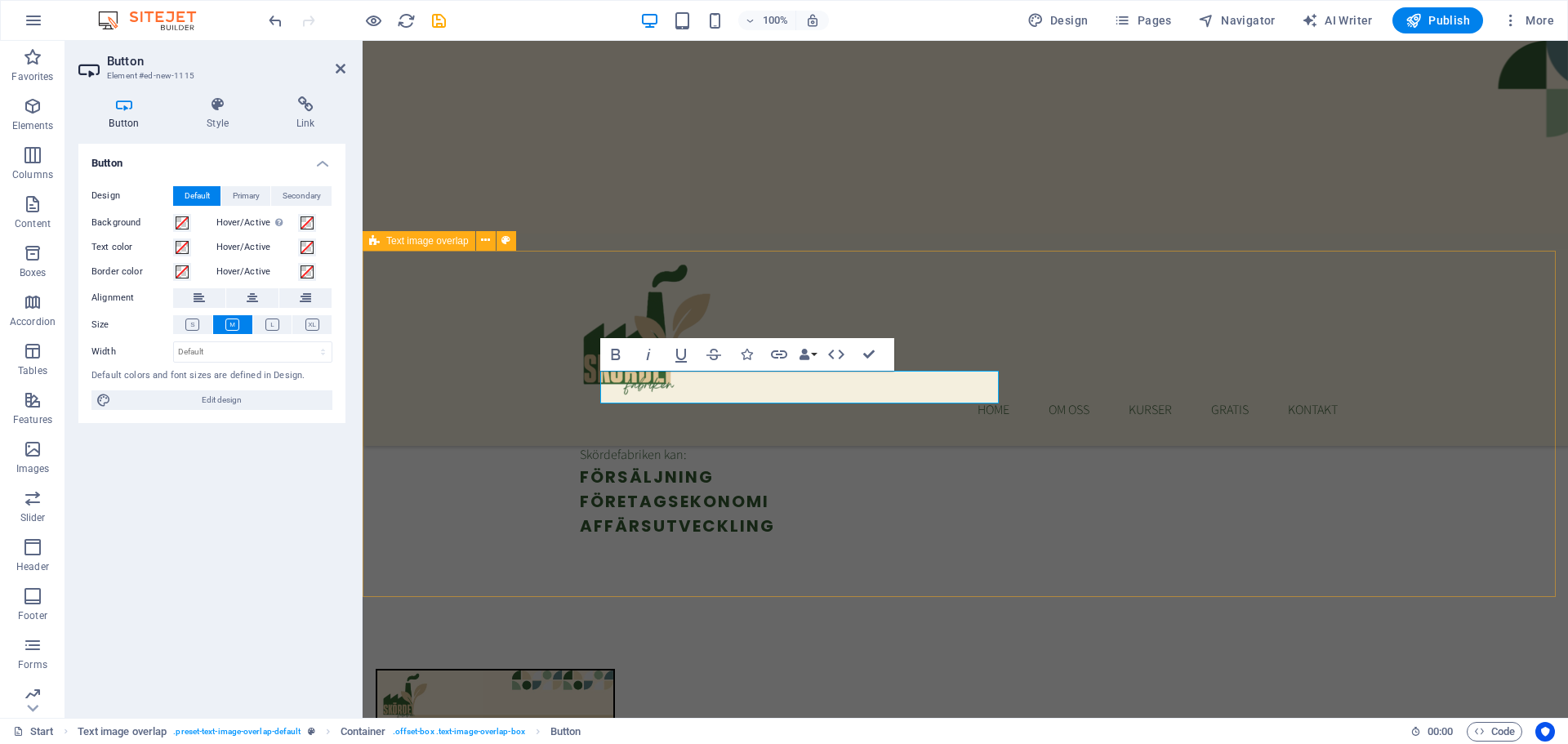
drag, startPoint x: 885, startPoint y: 387, endPoint x: 912, endPoint y: 528, distance: 143.6
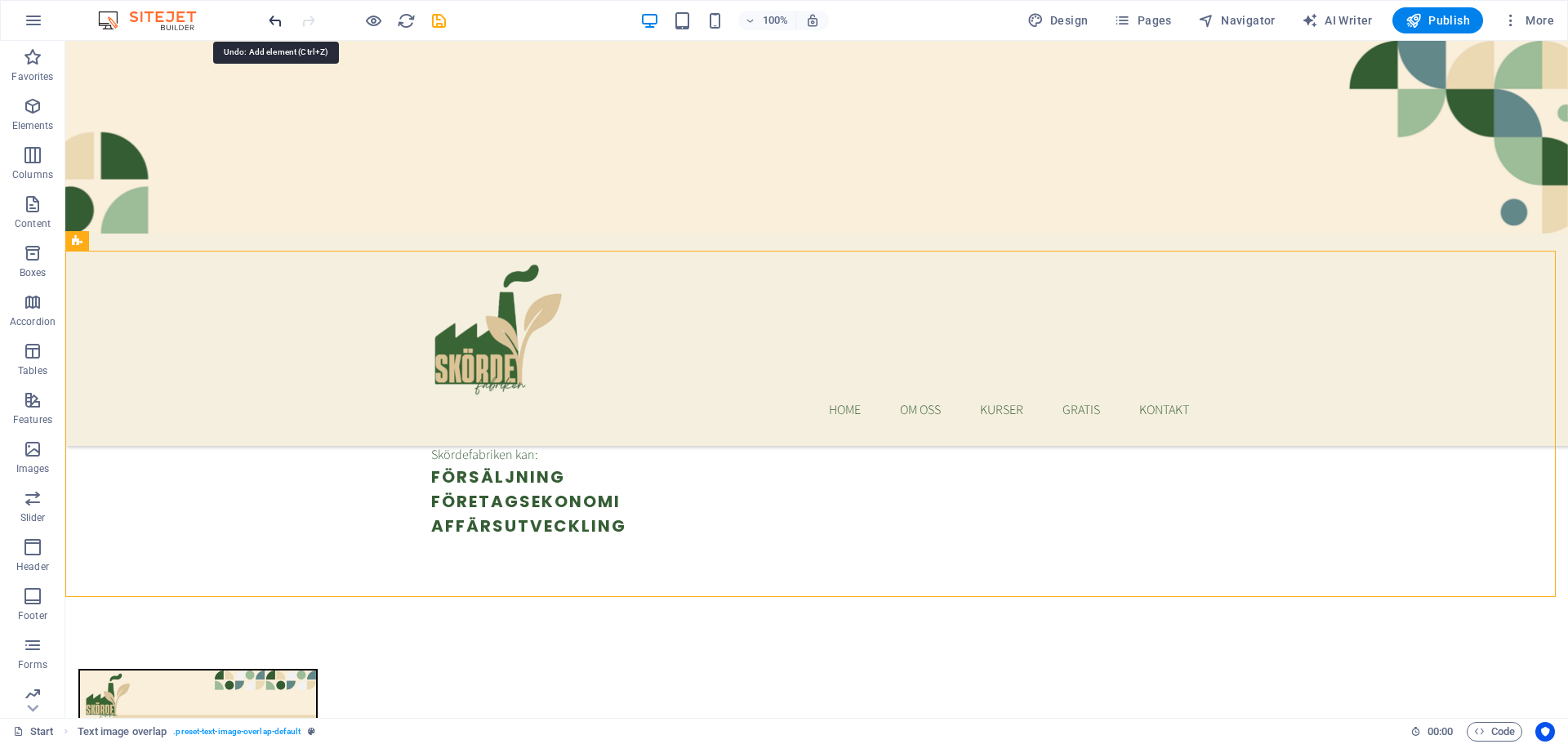
click at [272, 20] on icon "undo" at bounding box center [276, 21] width 18 height 18
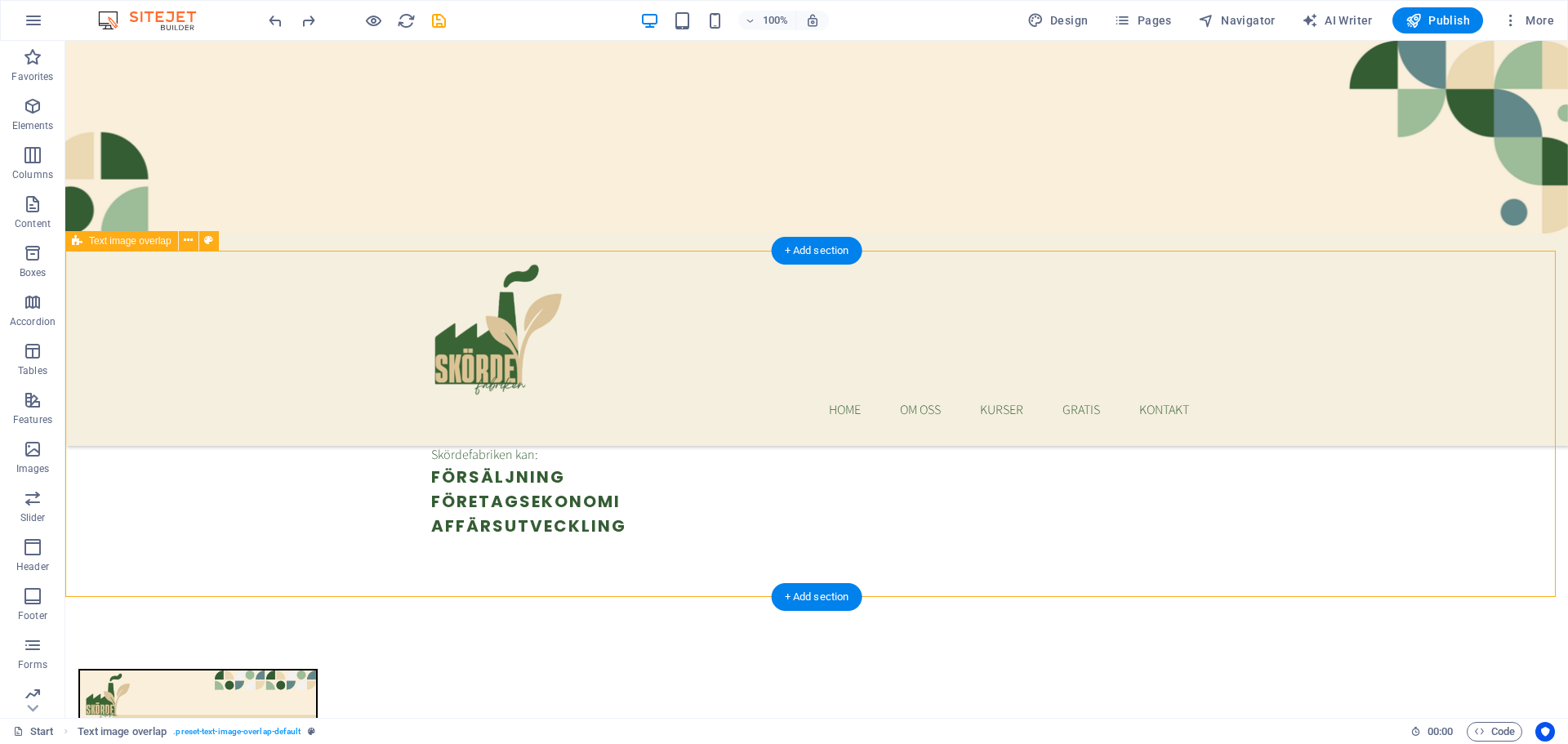
click at [40, 111] on icon "button" at bounding box center [32, 106] width 19 height 19
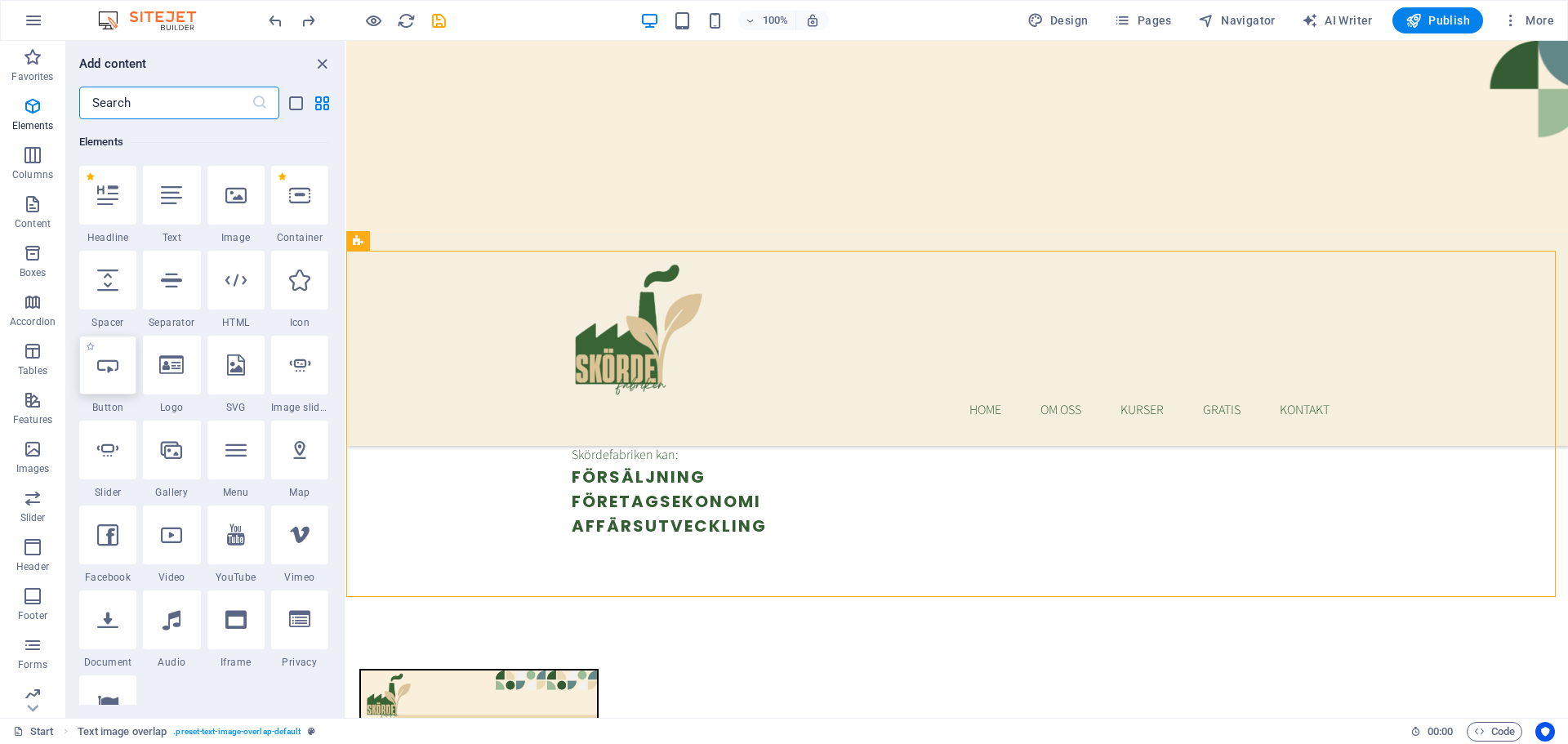
click at [122, 369] on div at bounding box center [108, 365] width 57 height 59
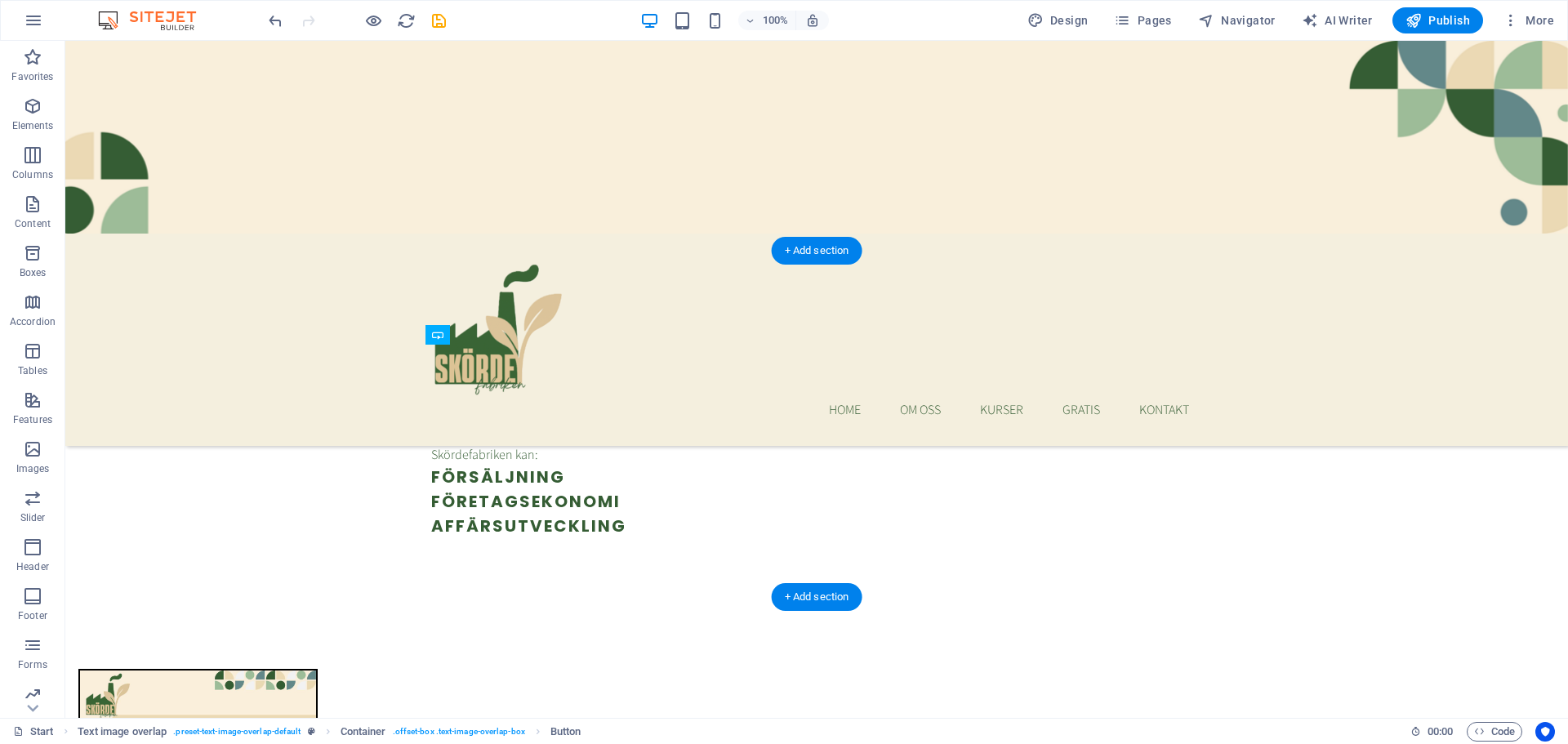
drag, startPoint x: 541, startPoint y: 404, endPoint x: 492, endPoint y: 467, distance: 79.8
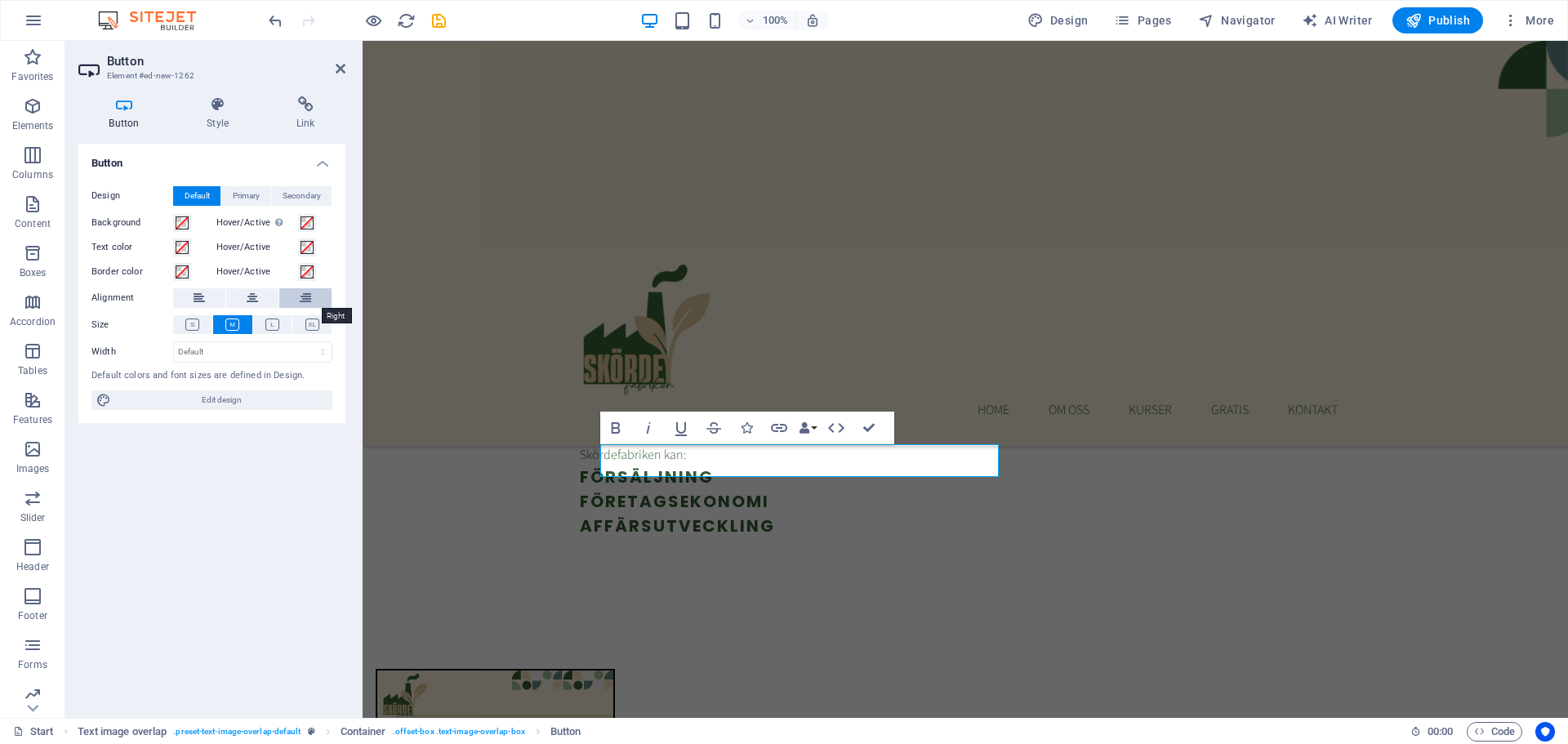
click at [307, 297] on icon at bounding box center [306, 297] width 12 height 19
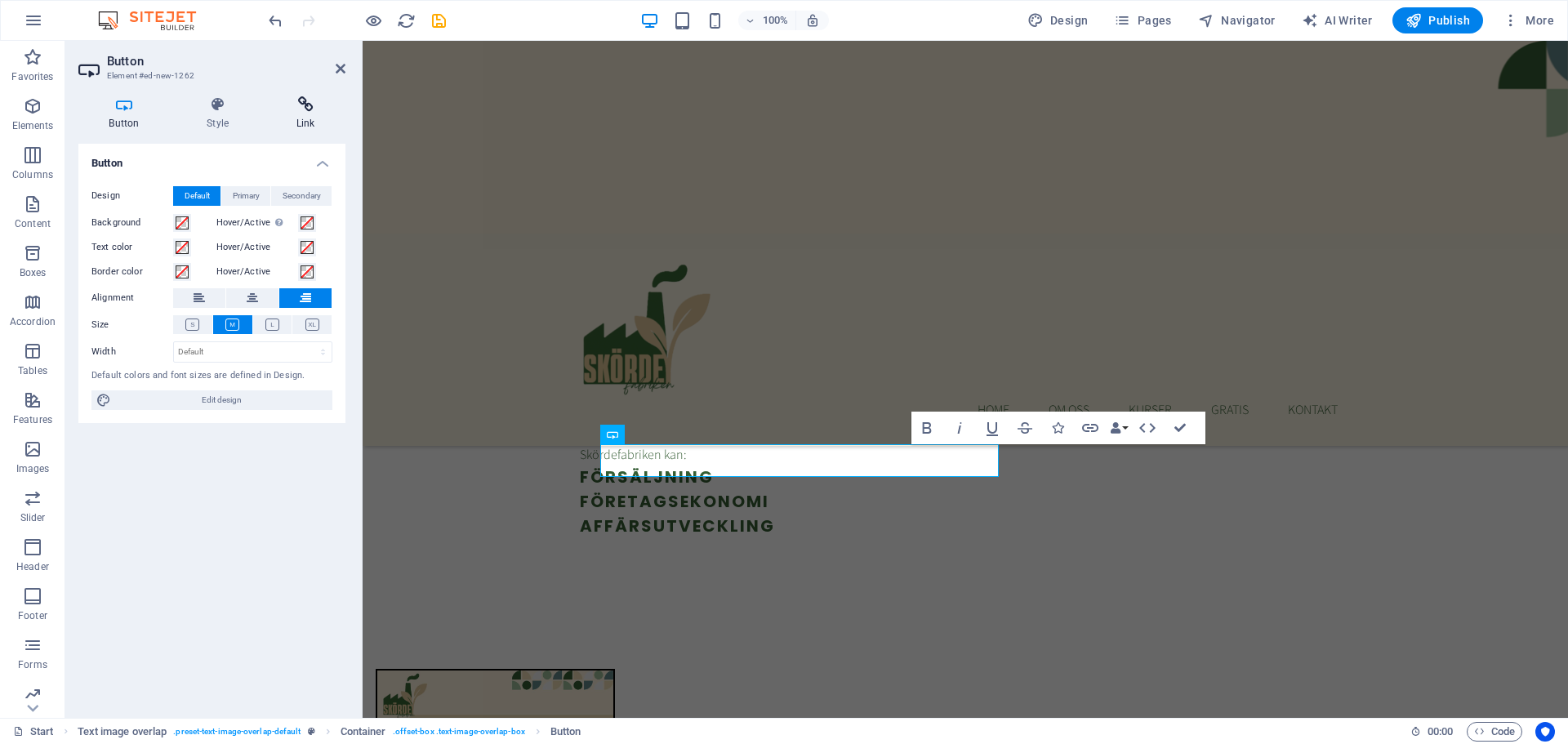
click at [301, 106] on icon at bounding box center [306, 104] width 80 height 16
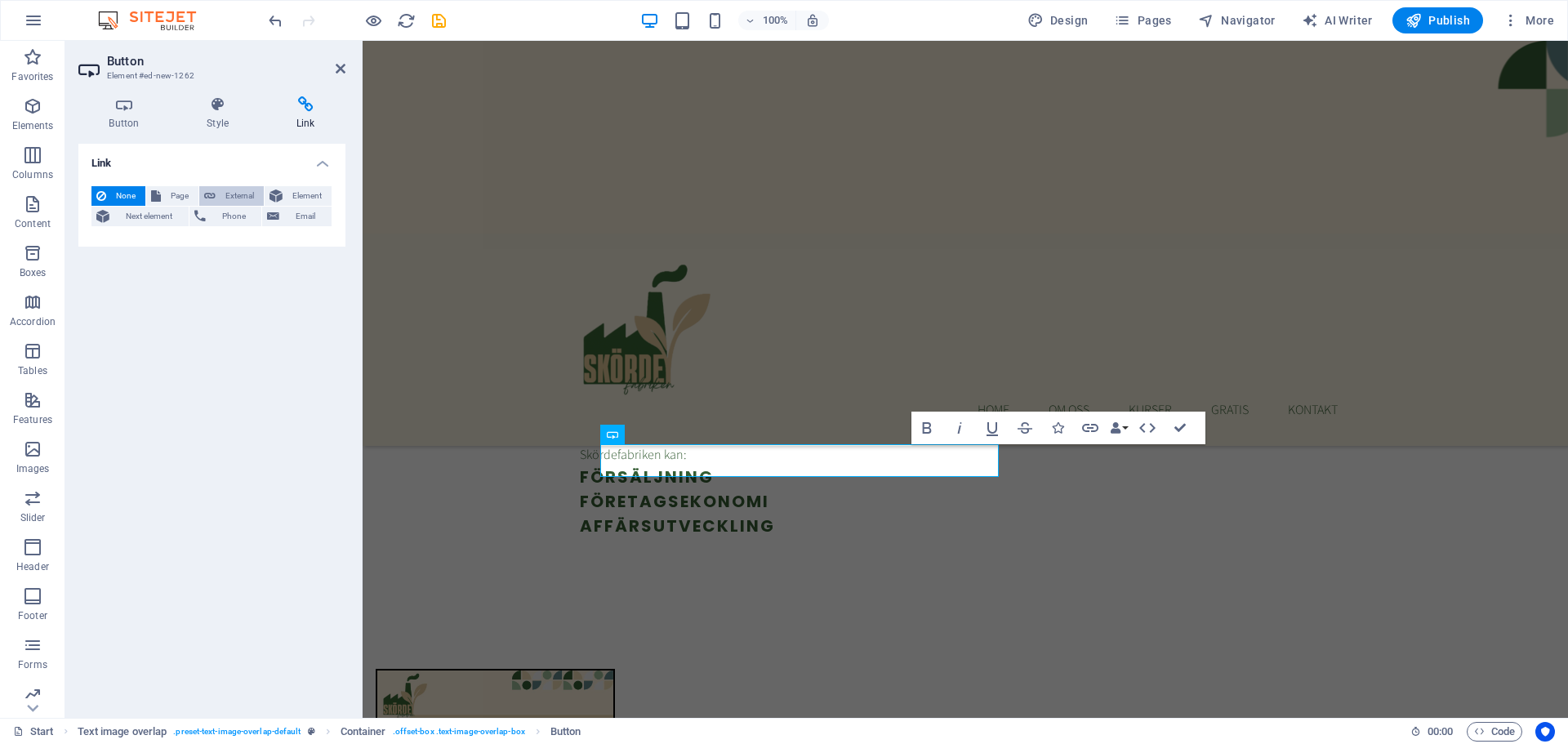
click at [227, 190] on span "External" at bounding box center [240, 195] width 39 height 19
select select "blank"
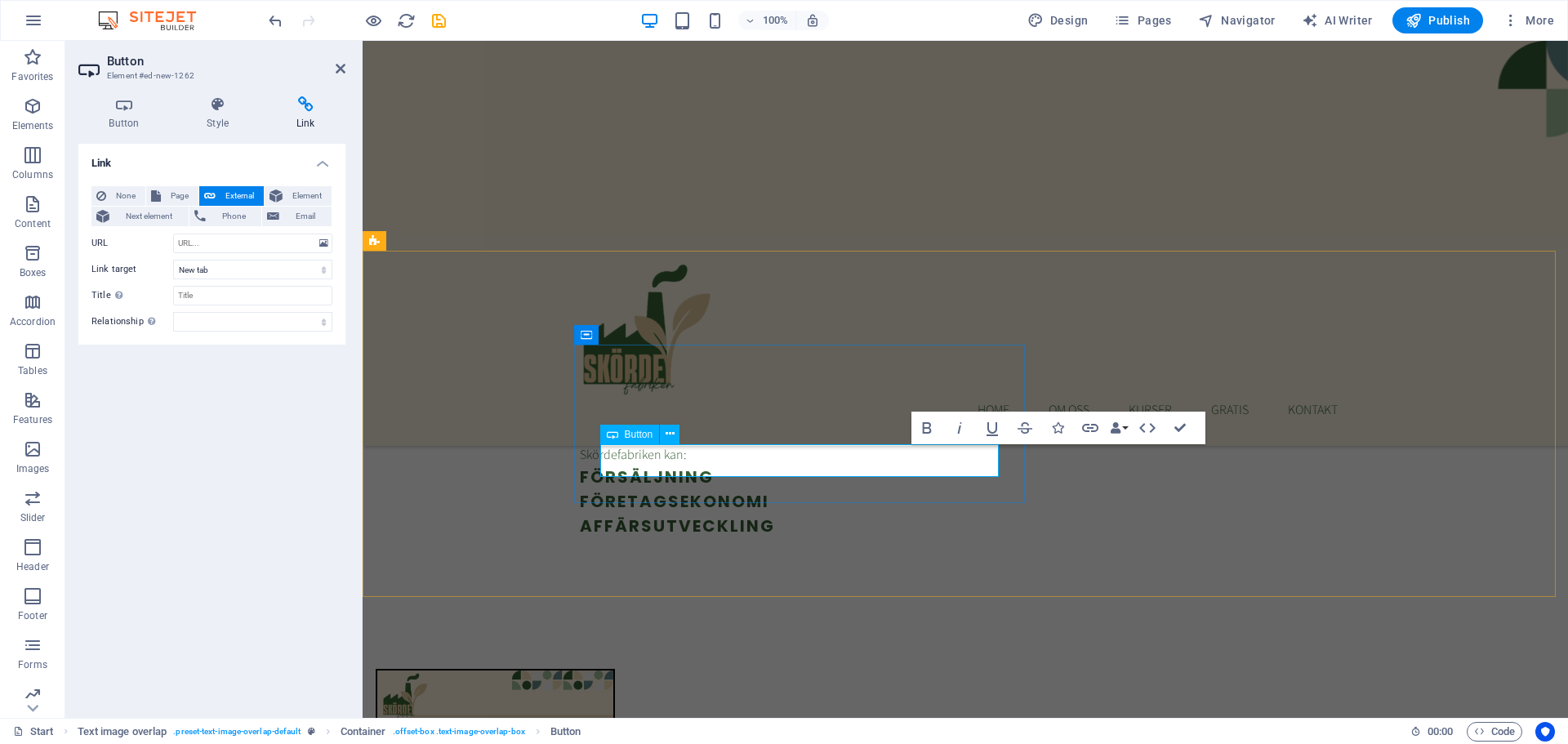
click at [211, 235] on input "URL" at bounding box center [253, 243] width 159 height 19
type input "[URL][DOMAIN_NAME]"
click at [245, 295] on input "Title Additional link description, should not be the same as the link text. The…" at bounding box center [253, 295] width 159 height 19
type input "Gratis nedladdningar"
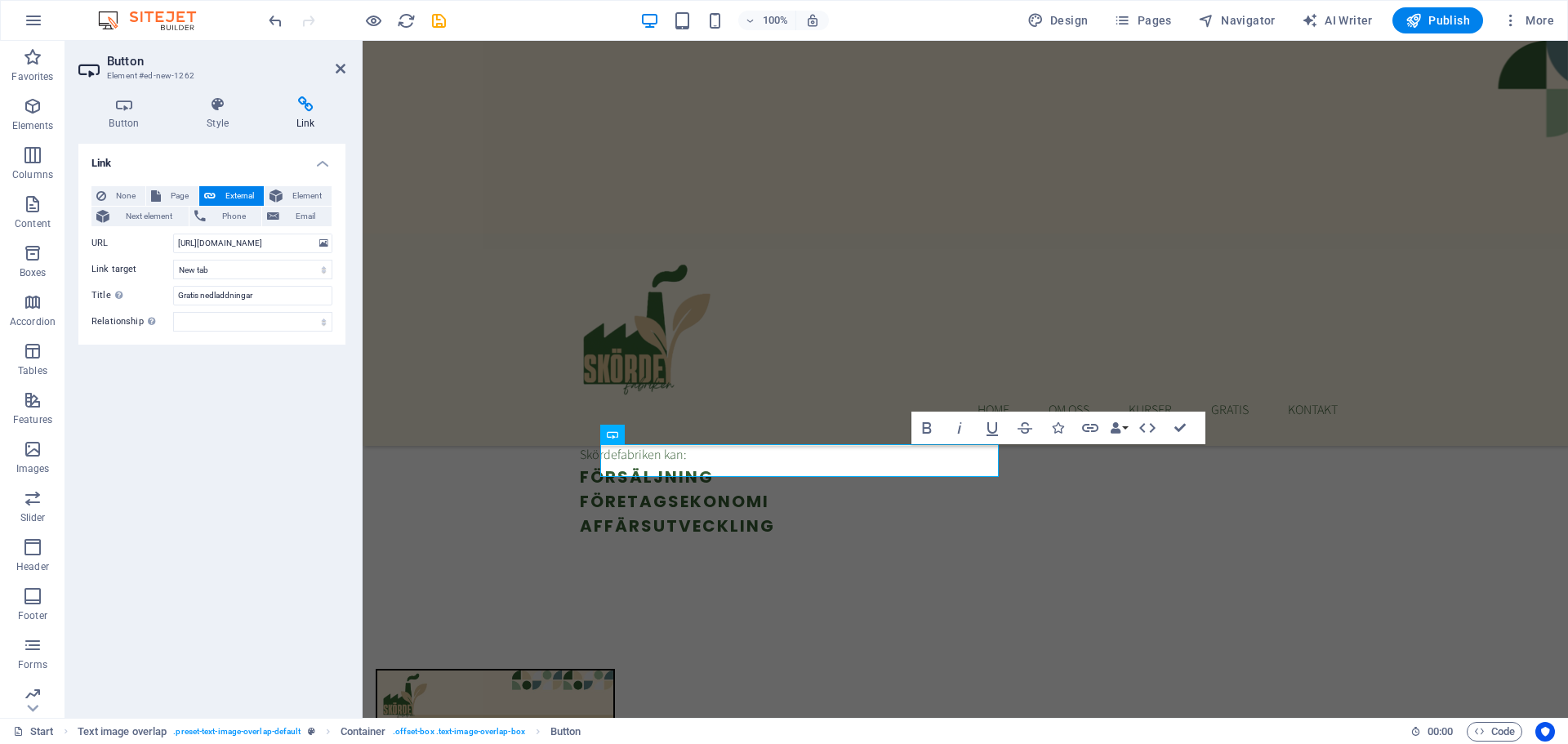
click at [268, 359] on div "Link None Page External Element Next element Phone Email Page Start Gratis Före…" at bounding box center [212, 425] width 267 height 561
click at [339, 66] on icon at bounding box center [341, 69] width 10 height 13
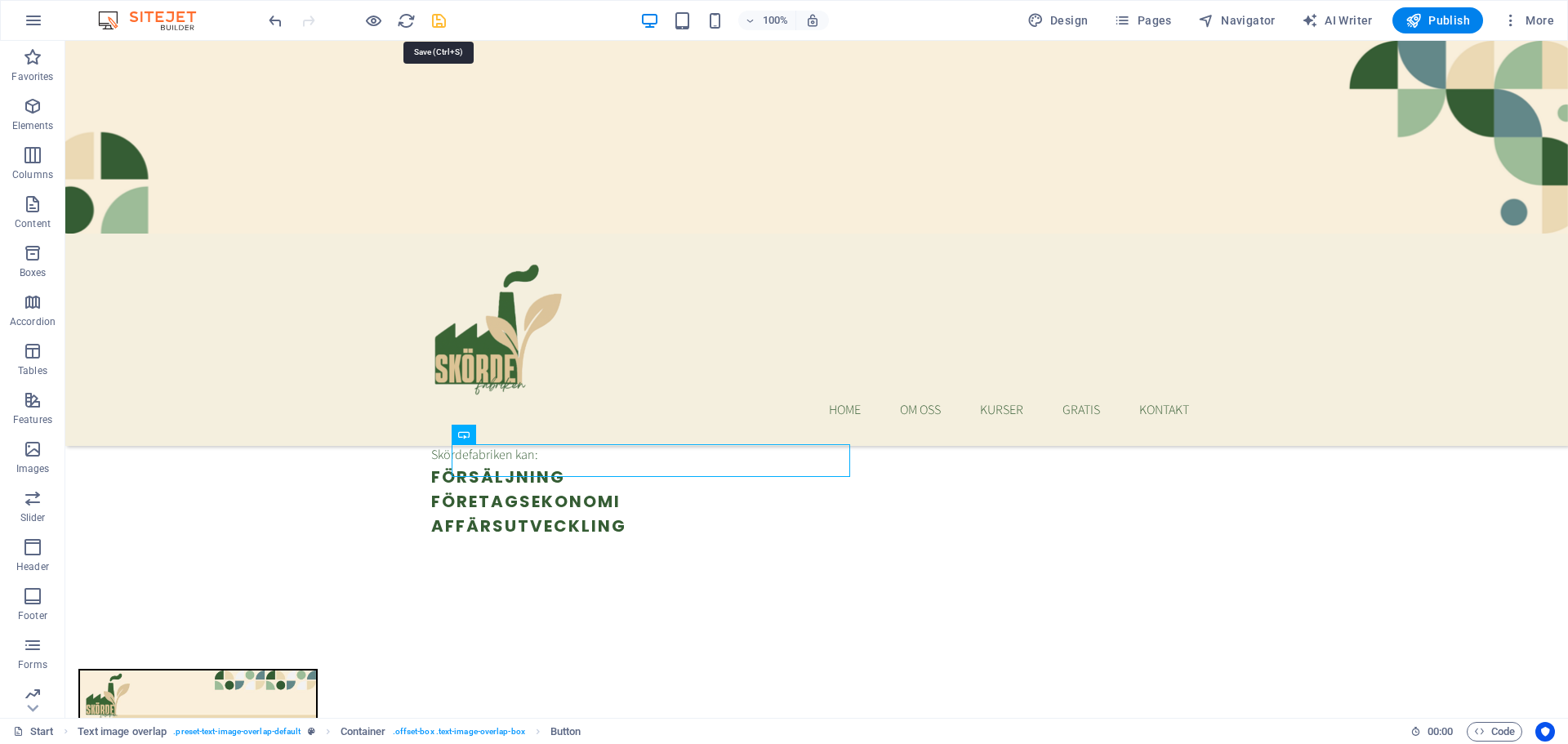
click at [442, 19] on icon "save" at bounding box center [439, 21] width 18 height 18
checkbox input "false"
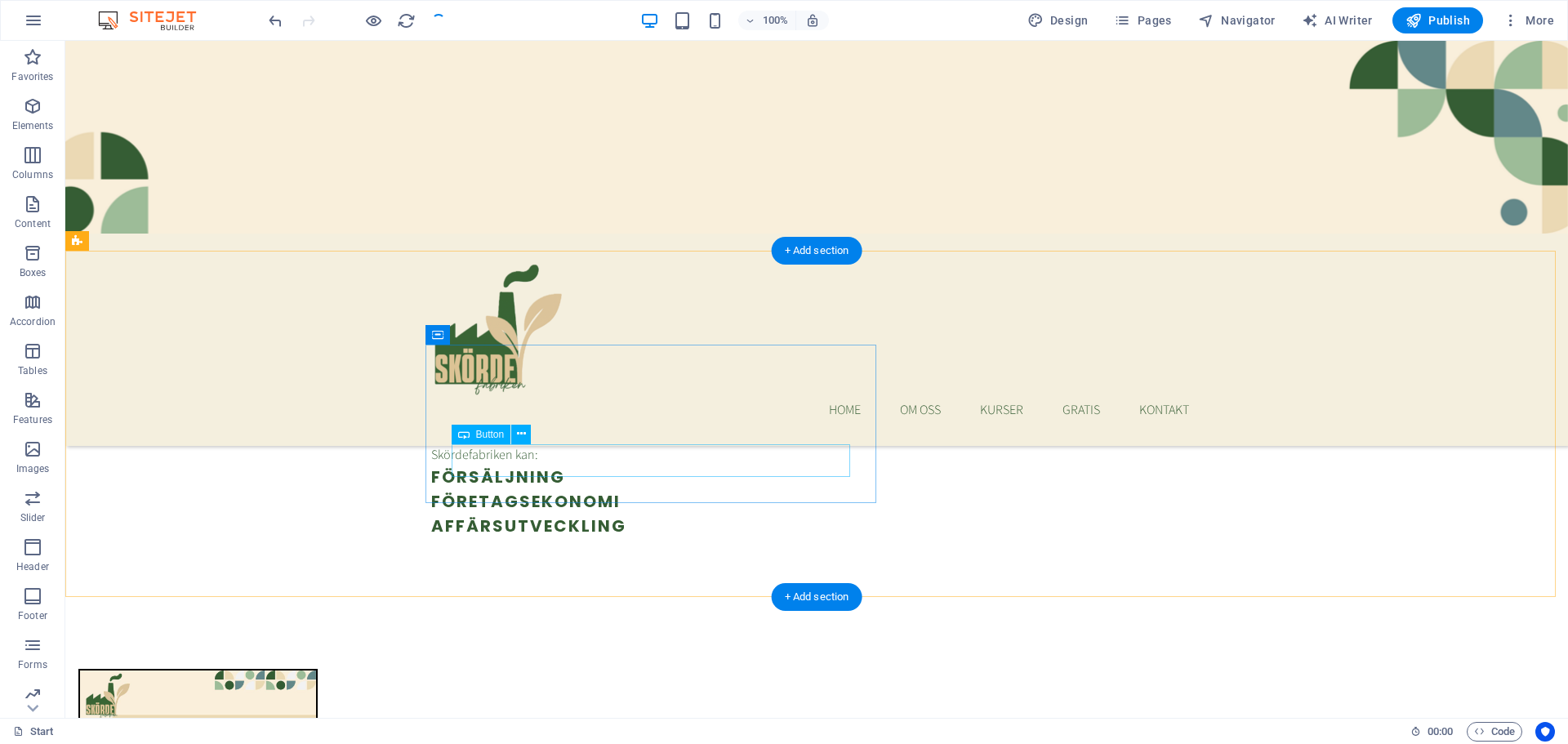
checkbox input "false"
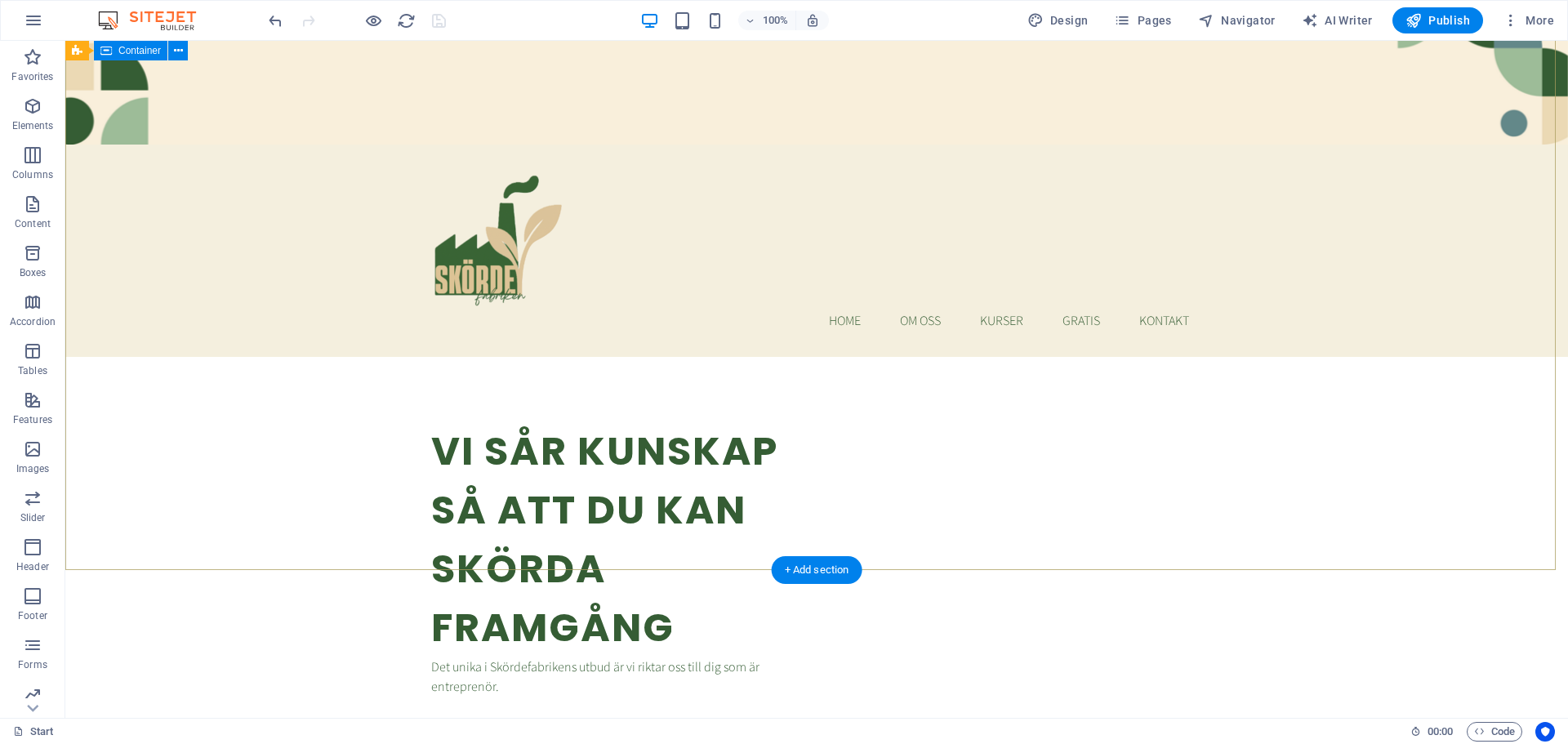
scroll to position [0, 0]
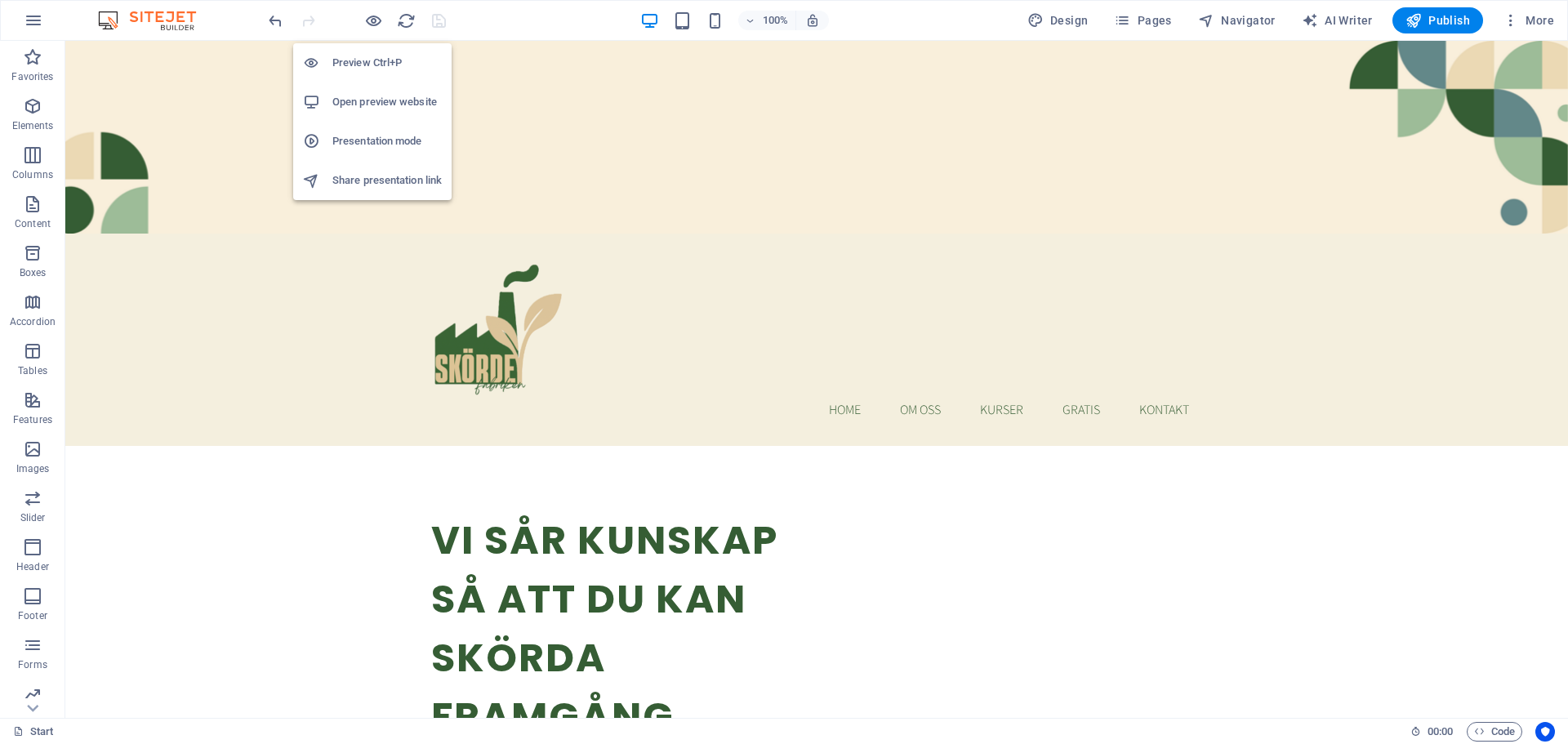
click at [379, 98] on h6 "Open preview website" at bounding box center [387, 101] width 110 height 19
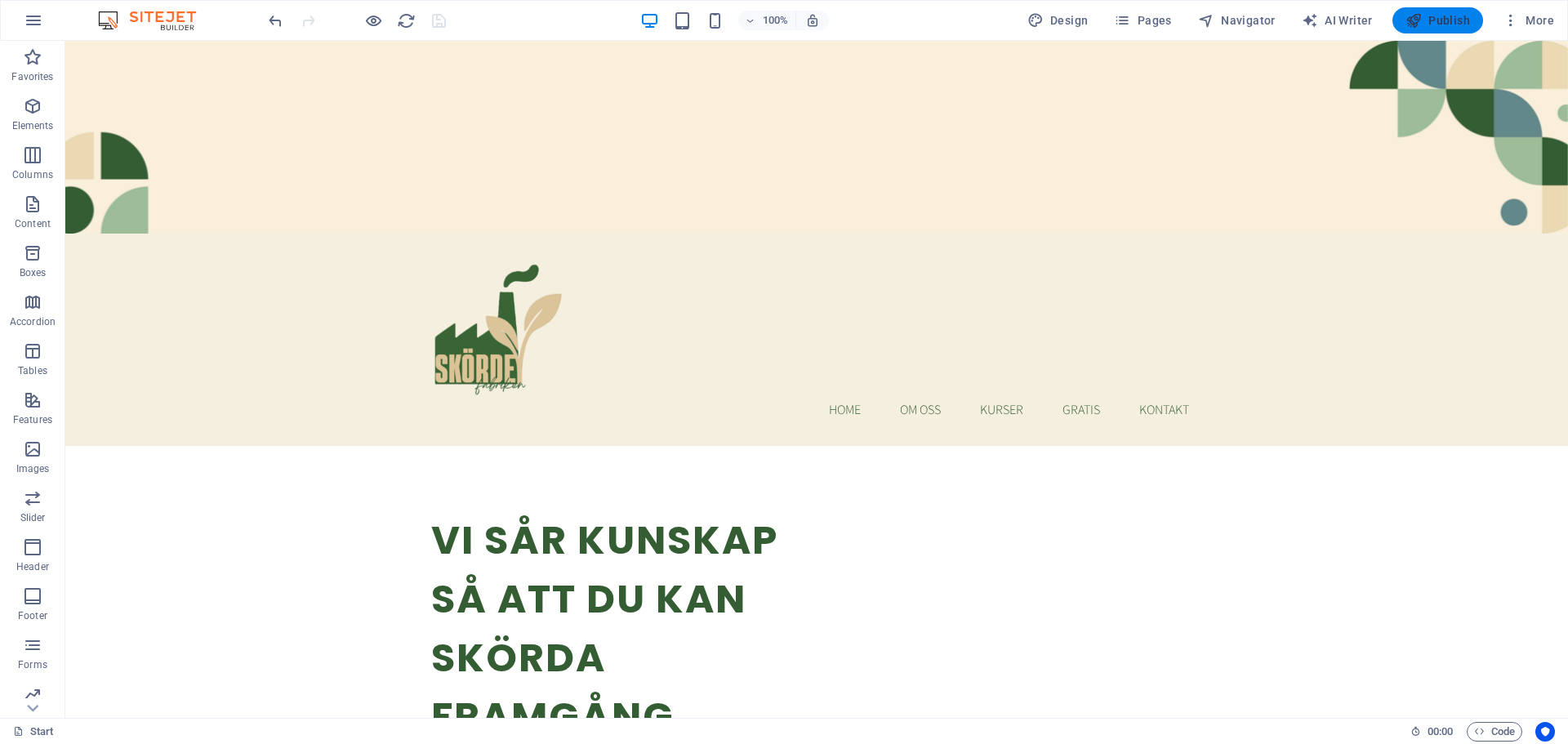
click at [1453, 18] on span "Publish" at bounding box center [1437, 20] width 65 height 16
